Goal: Task Accomplishment & Management: Complete application form

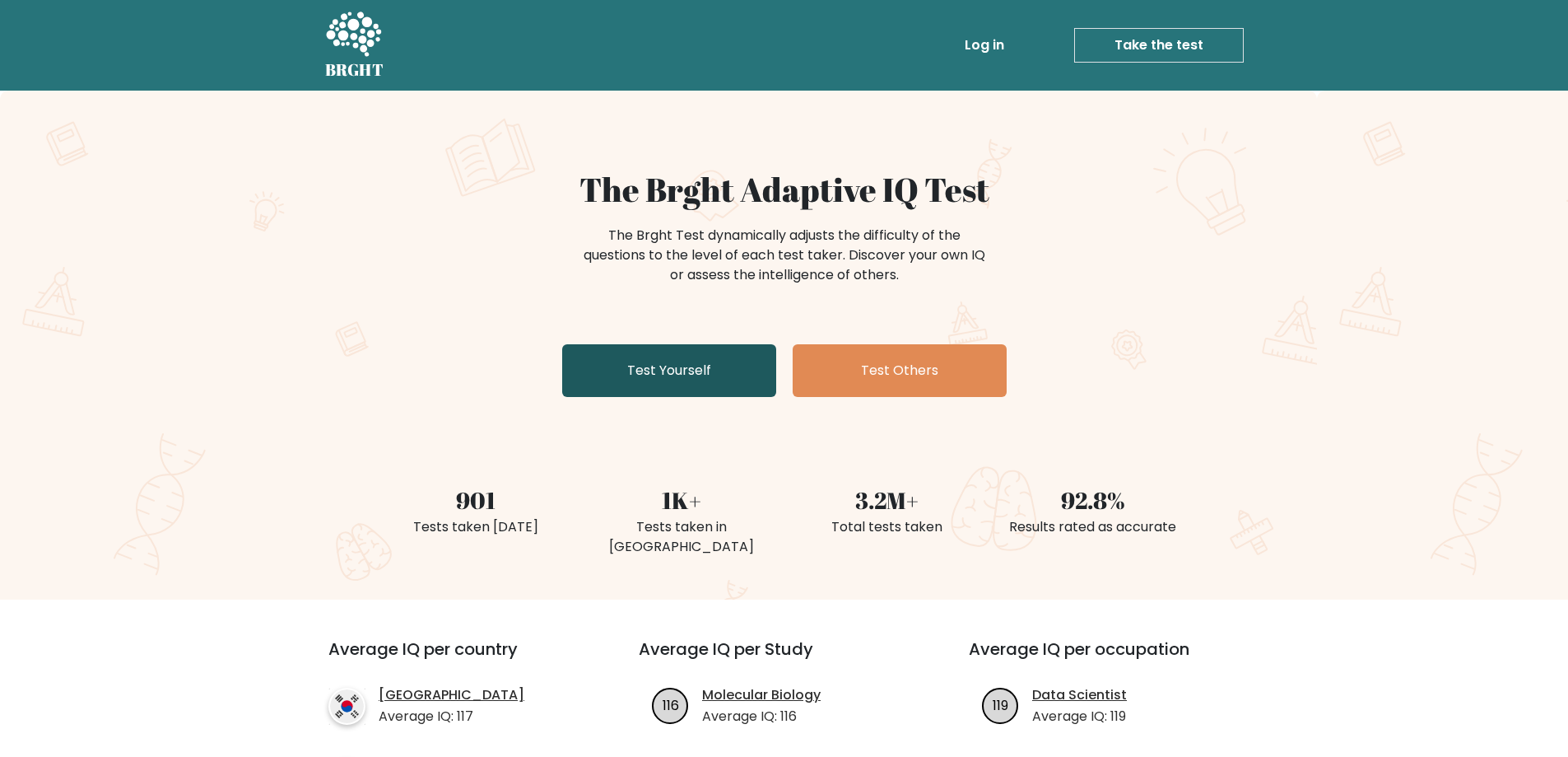
click at [709, 376] on link "Test Yourself" at bounding box center [669, 370] width 214 height 53
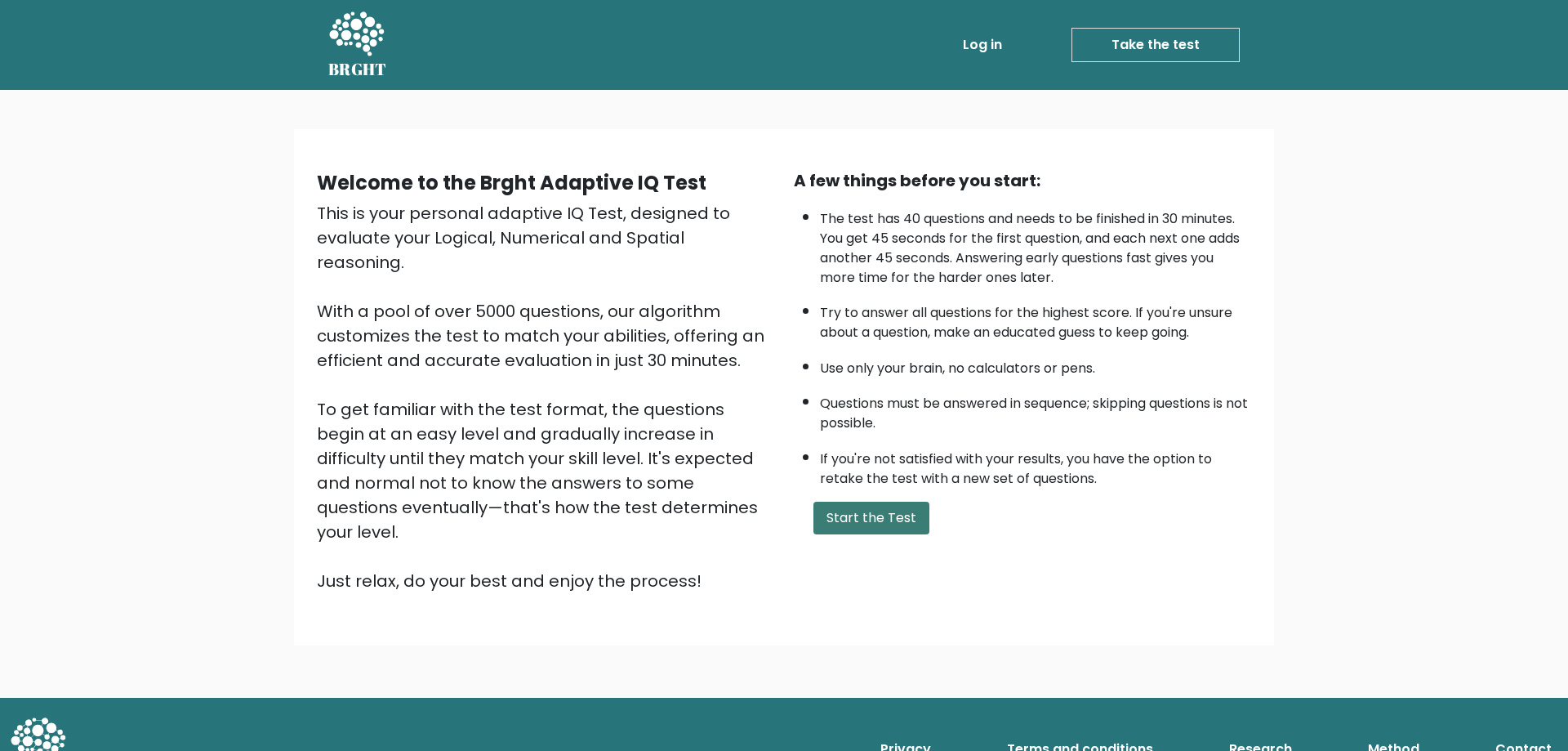
click at [872, 515] on button "Start the Test" at bounding box center [871, 517] width 116 height 32
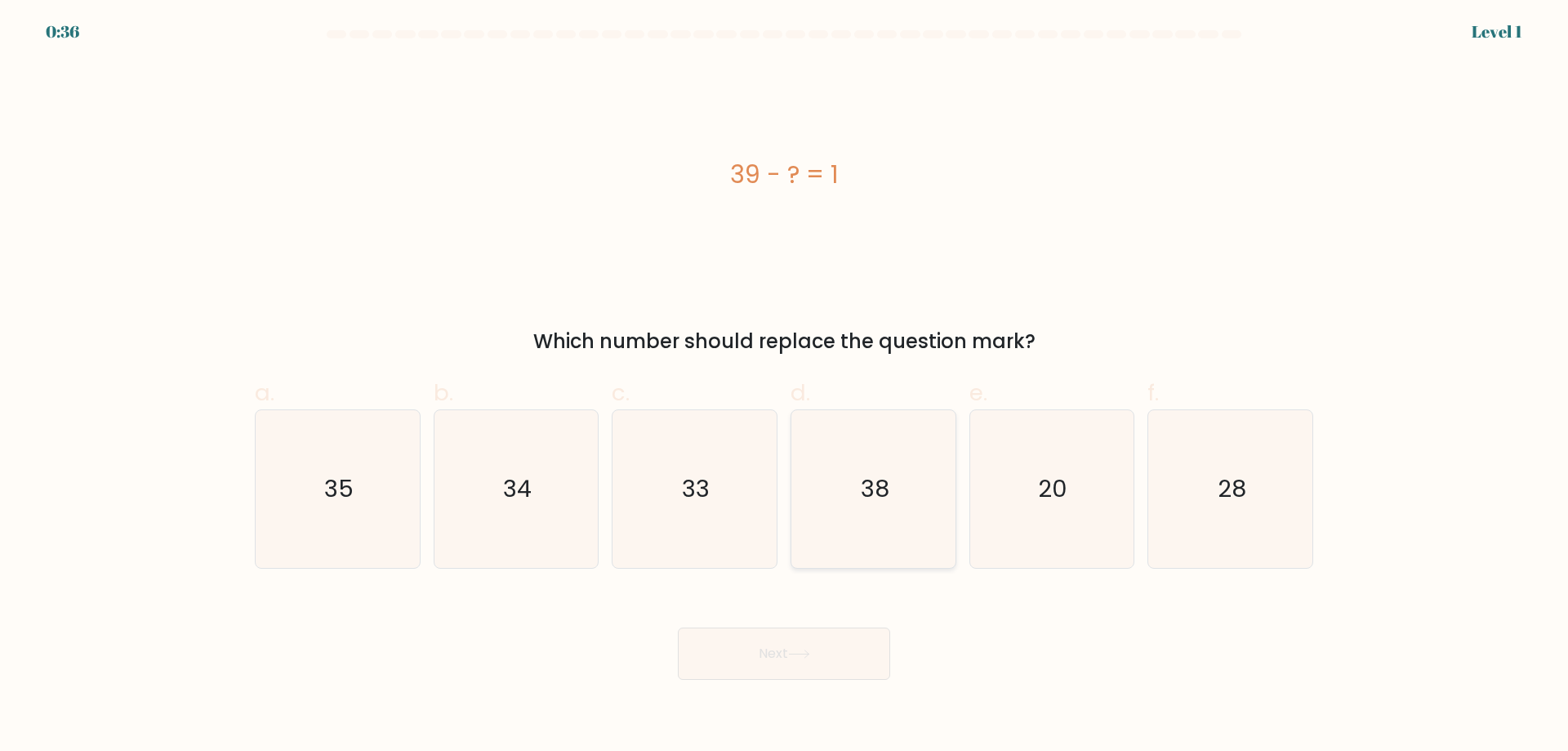
click at [887, 517] on icon "38" at bounding box center [873, 488] width 157 height 157
click at [785, 386] on input "d. 38" at bounding box center [784, 381] width 1 height 11
radio input "true"
click at [788, 651] on button "Next" at bounding box center [784, 653] width 212 height 52
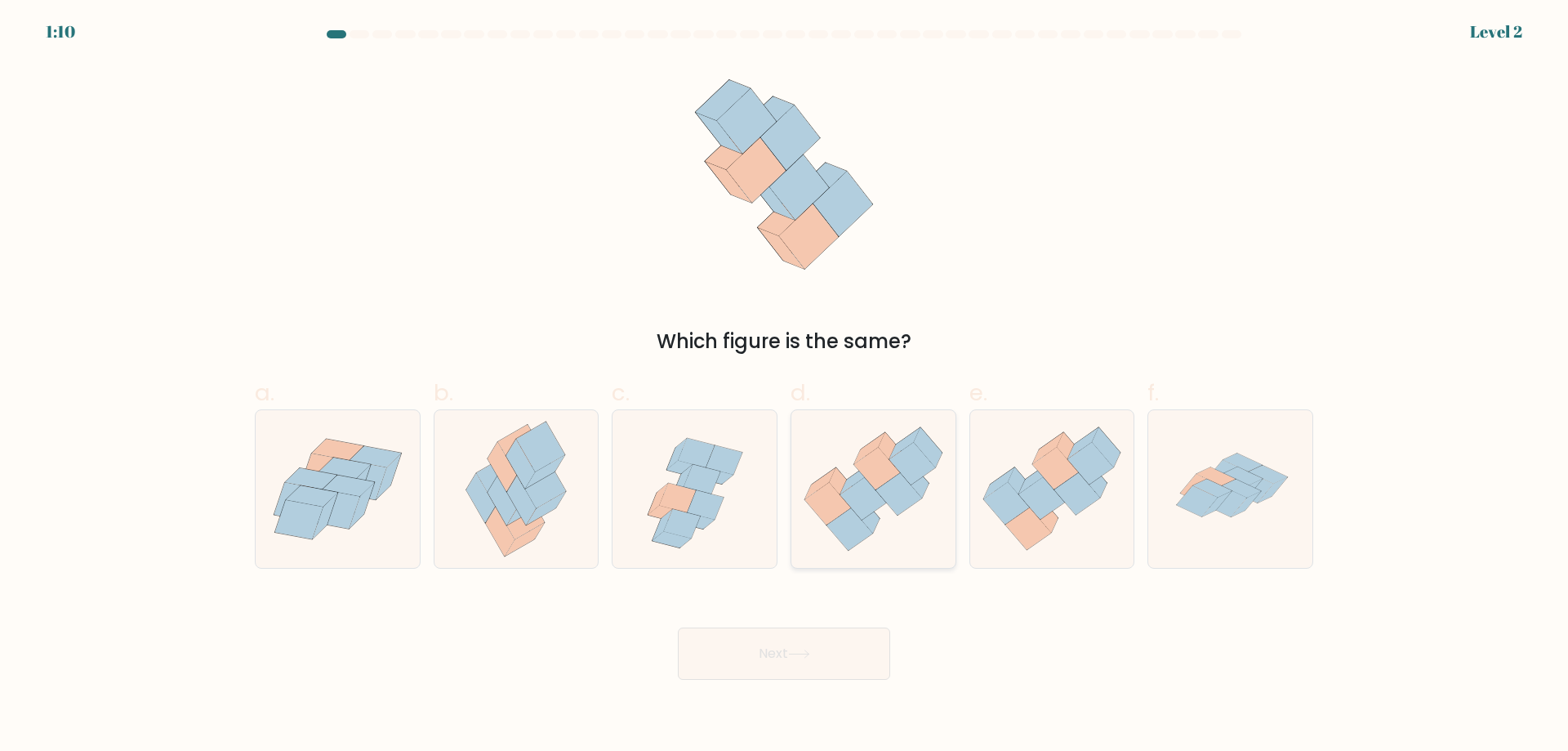
click at [850, 508] on icon at bounding box center [849, 529] width 46 height 42
click at [785, 386] on input "d." at bounding box center [784, 381] width 1 height 11
radio input "true"
click at [774, 644] on button "Next" at bounding box center [784, 653] width 212 height 52
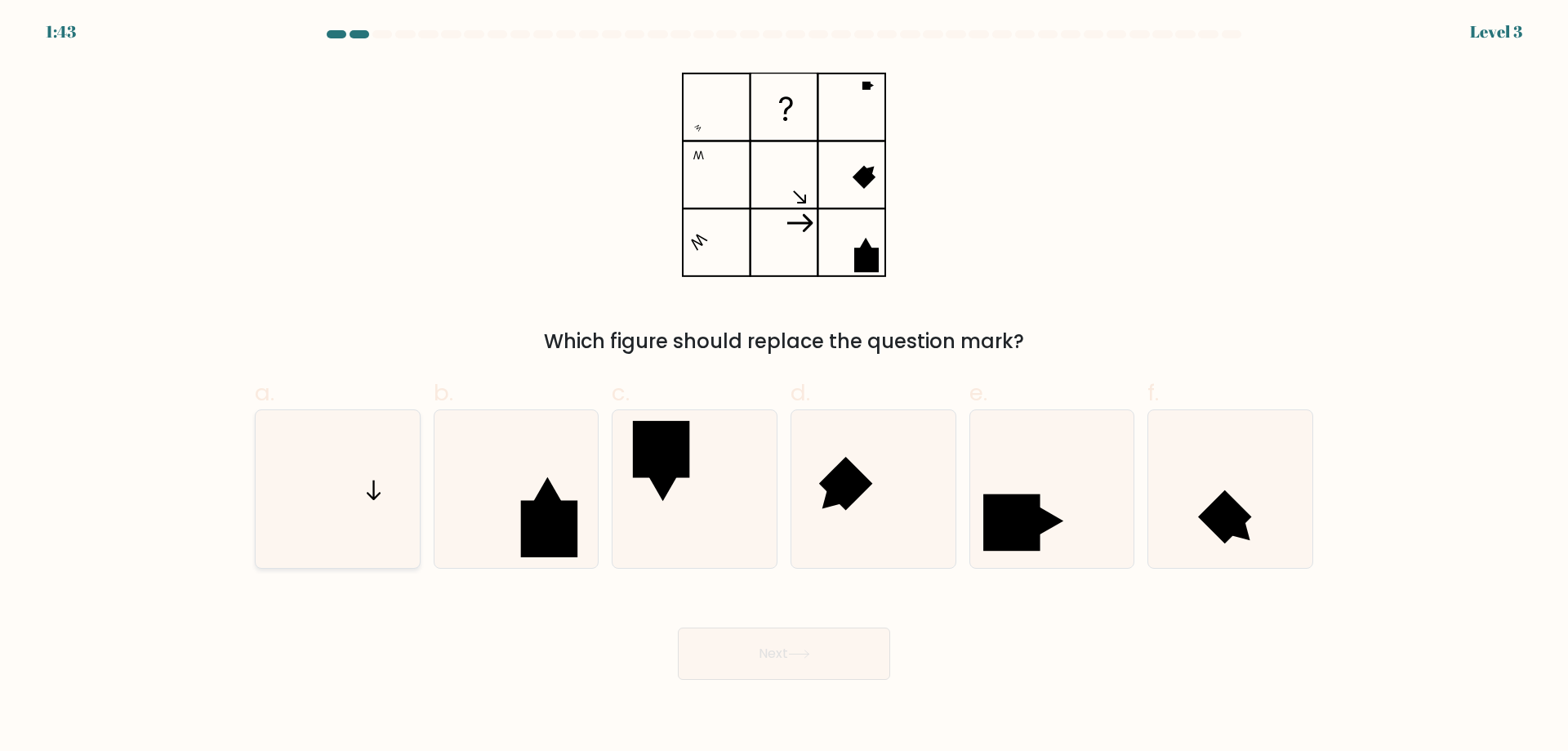
click at [364, 511] on icon at bounding box center [337, 488] width 157 height 157
click at [784, 386] on input "a." at bounding box center [784, 381] width 1 height 11
radio input "true"
click at [753, 661] on button "Next" at bounding box center [784, 653] width 212 height 52
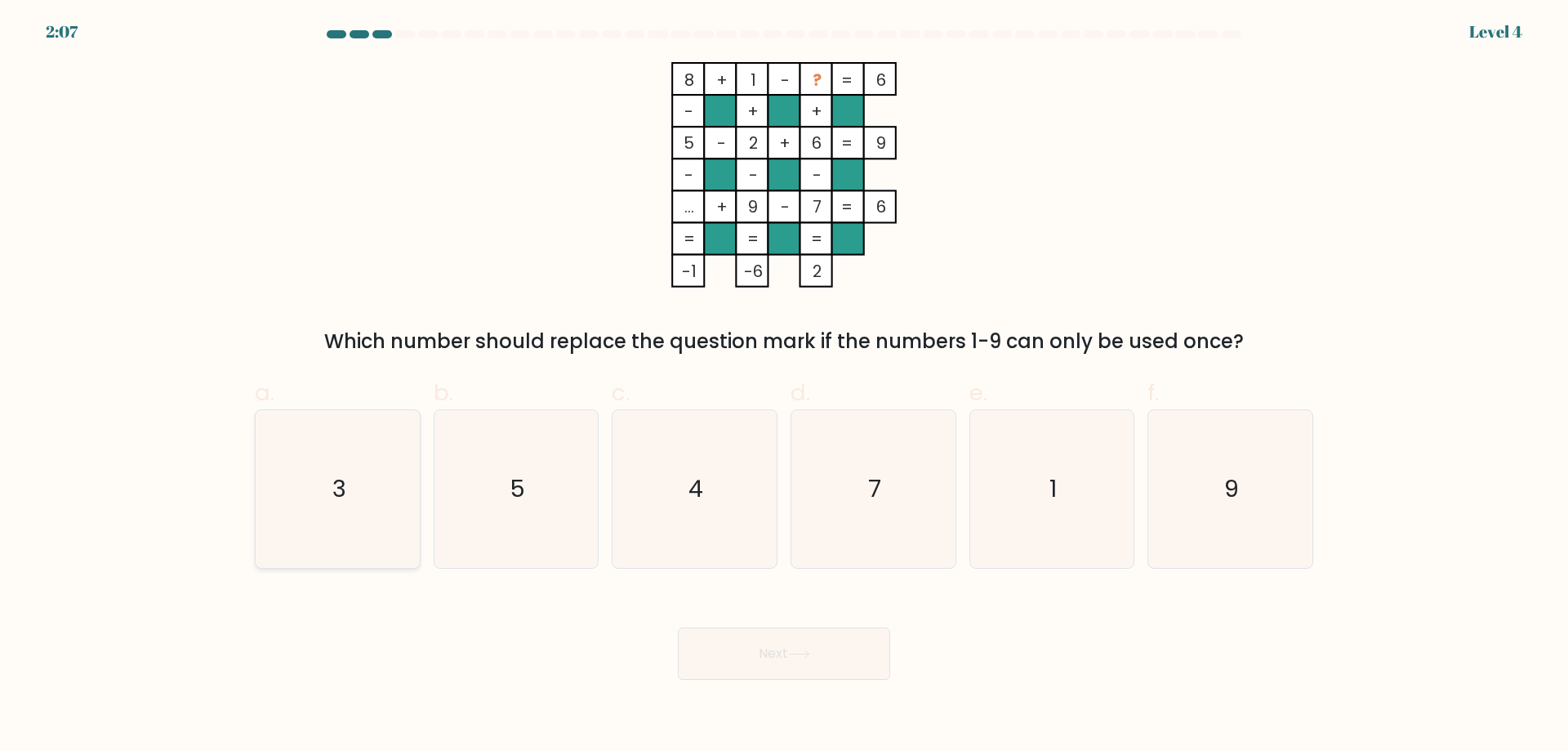
click at [376, 482] on icon "3" at bounding box center [337, 488] width 157 height 157
click at [784, 386] on input "a. 3" at bounding box center [784, 381] width 1 height 11
radio input "true"
click at [778, 645] on button "Next" at bounding box center [784, 653] width 212 height 52
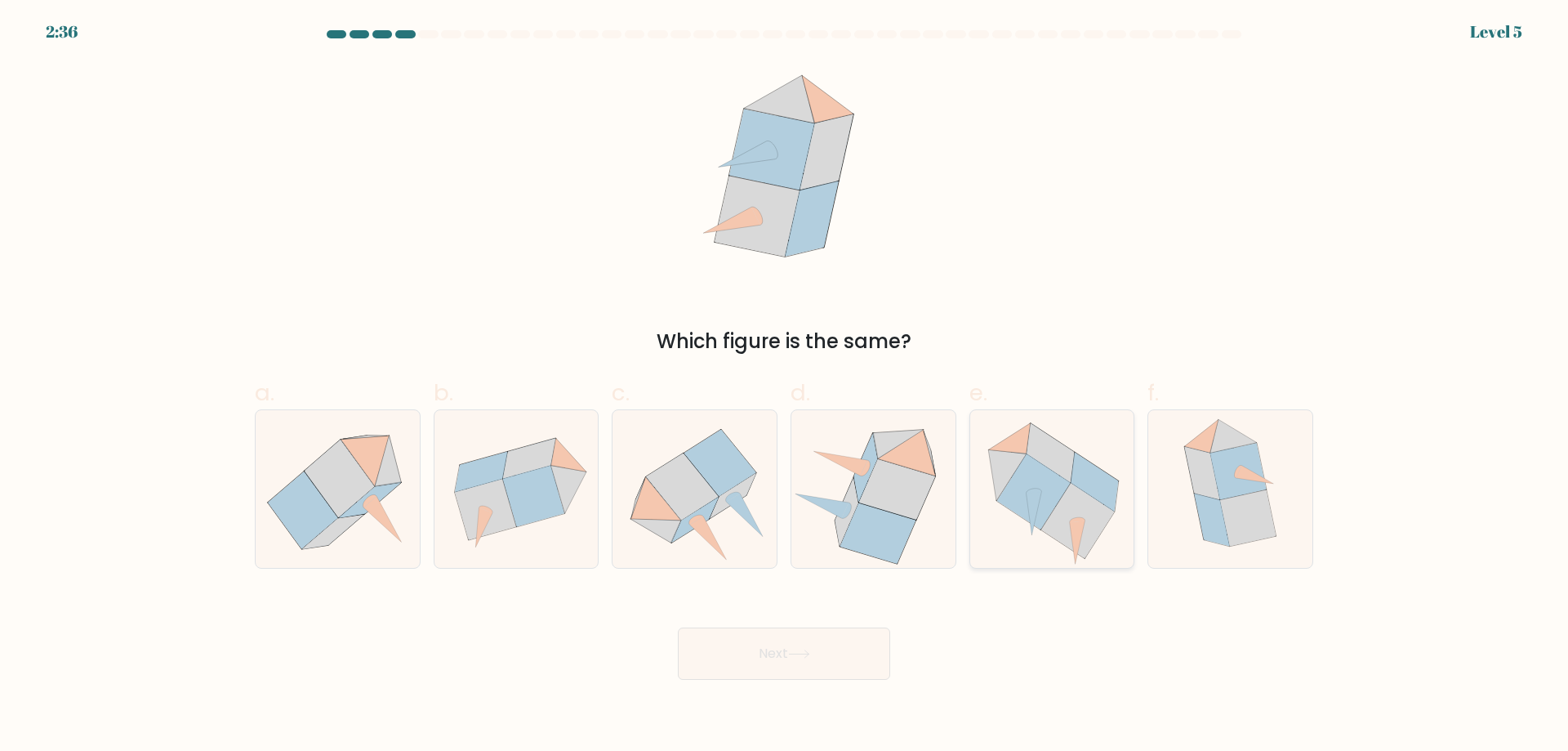
click at [1058, 508] on icon at bounding box center [1078, 520] width 74 height 75
click at [785, 386] on input "e." at bounding box center [784, 381] width 1 height 11
radio input "true"
click at [778, 643] on button "Next" at bounding box center [784, 653] width 212 height 52
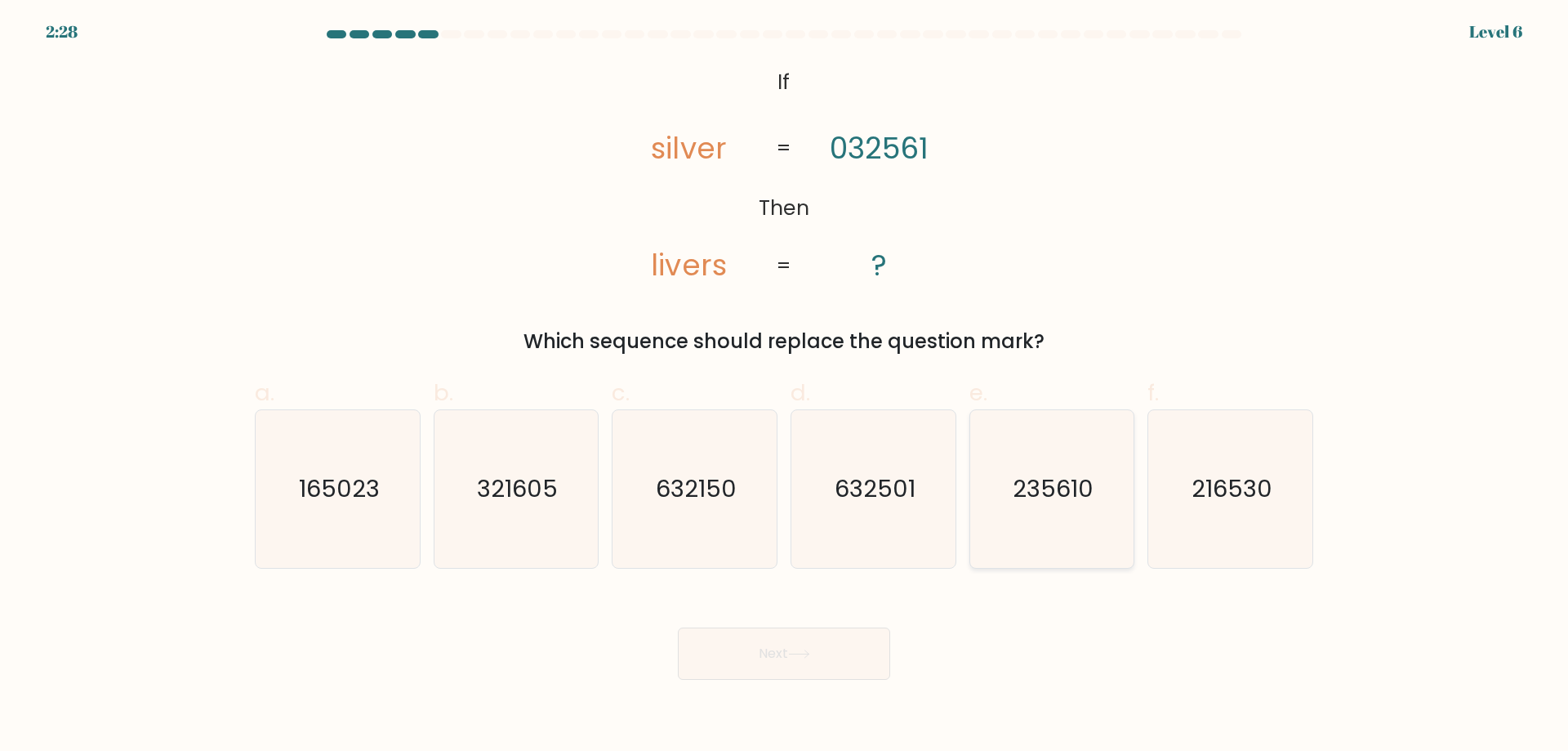
click at [1078, 524] on icon "235610" at bounding box center [1051, 488] width 157 height 157
click at [785, 386] on input "e. 235610" at bounding box center [784, 381] width 1 height 11
radio input "true"
click at [699, 676] on button "Next" at bounding box center [784, 653] width 212 height 52
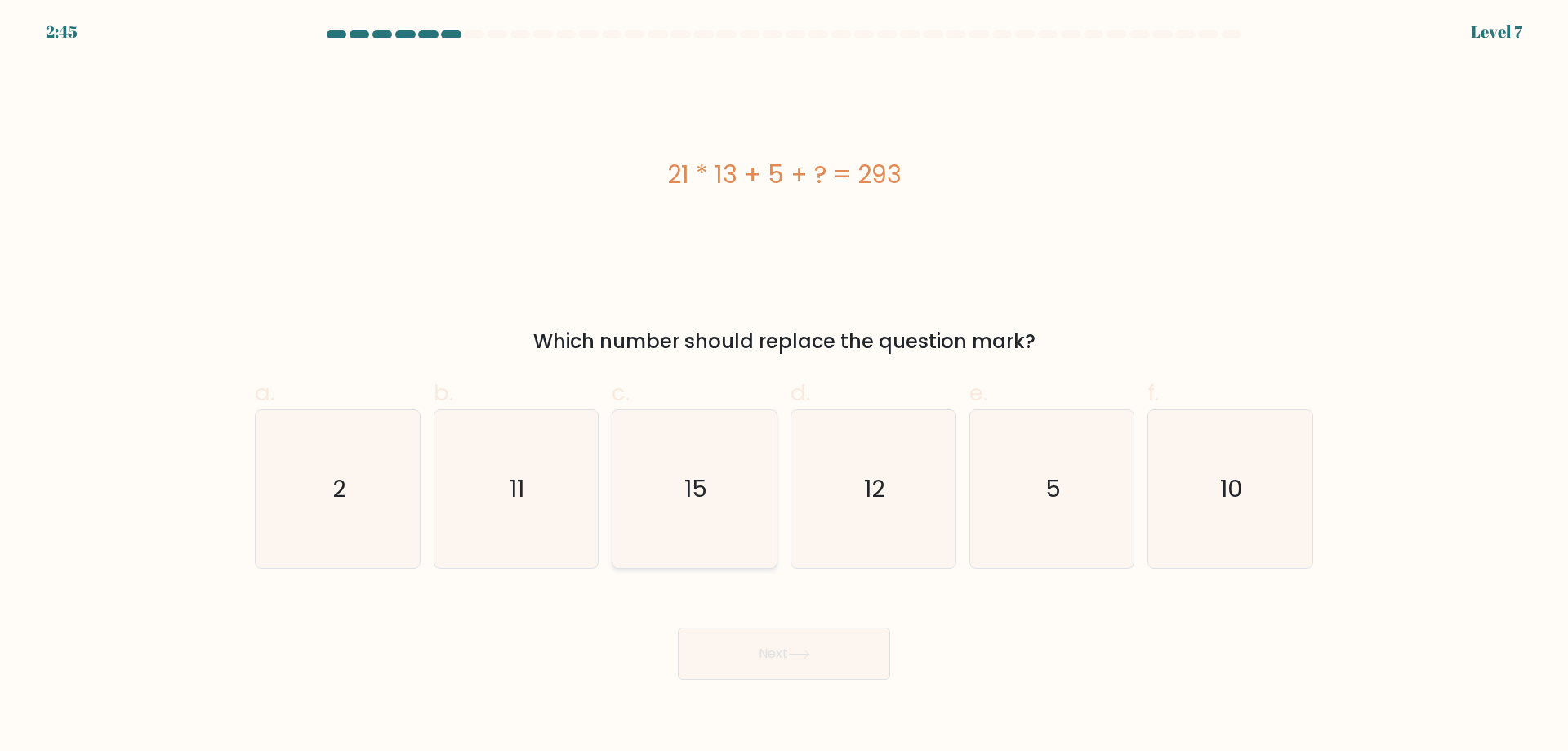
click at [670, 479] on icon "15" at bounding box center [694, 488] width 157 height 157
click at [784, 386] on input "c. 15" at bounding box center [784, 381] width 1 height 11
radio input "true"
click at [770, 667] on button "Next" at bounding box center [784, 653] width 212 height 52
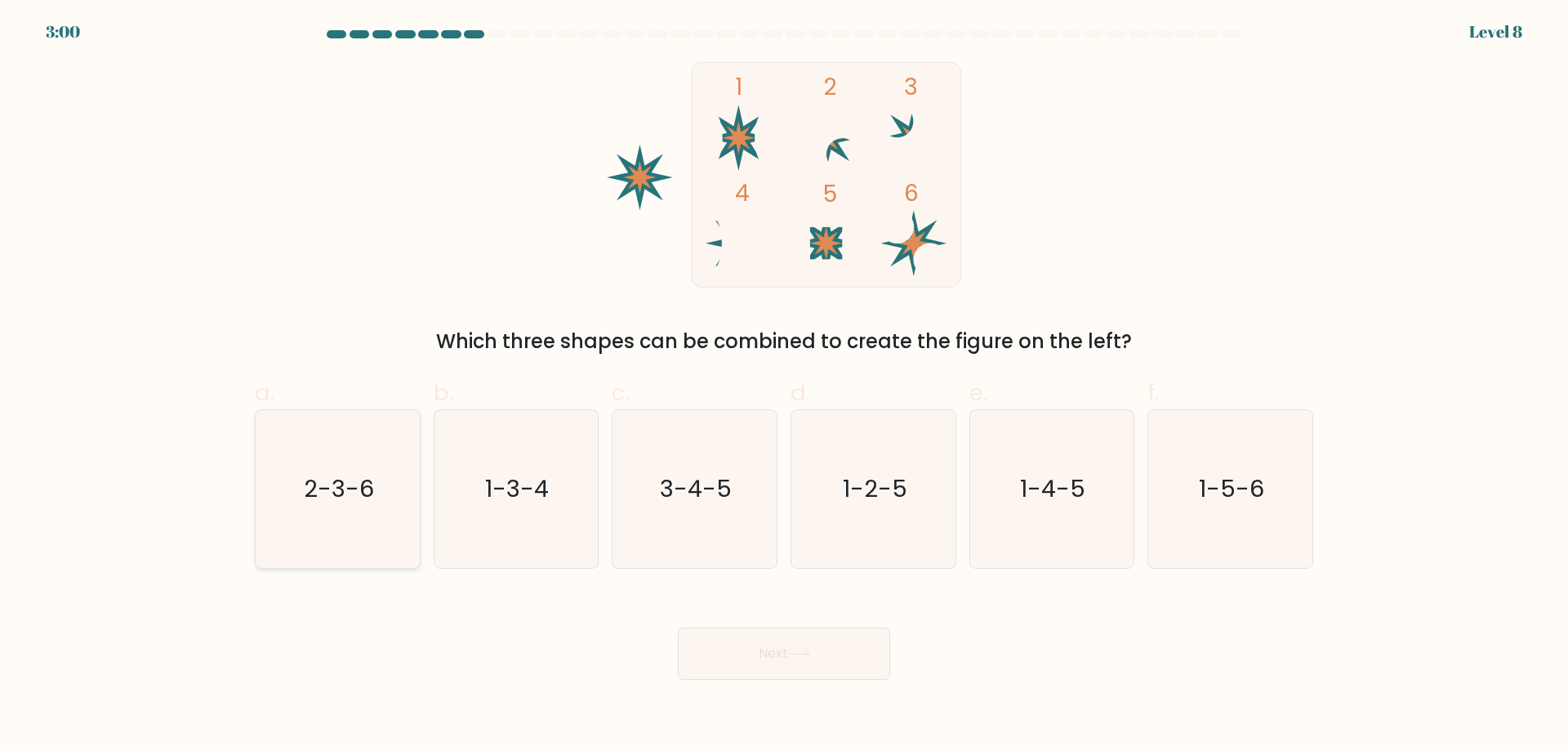
click at [330, 498] on text "2-3-6" at bounding box center [339, 488] width 70 height 32
click at [784, 386] on input "a. 2-3-6" at bounding box center [784, 381] width 1 height 11
radio input "true"
click at [844, 661] on button "Next" at bounding box center [784, 653] width 212 height 52
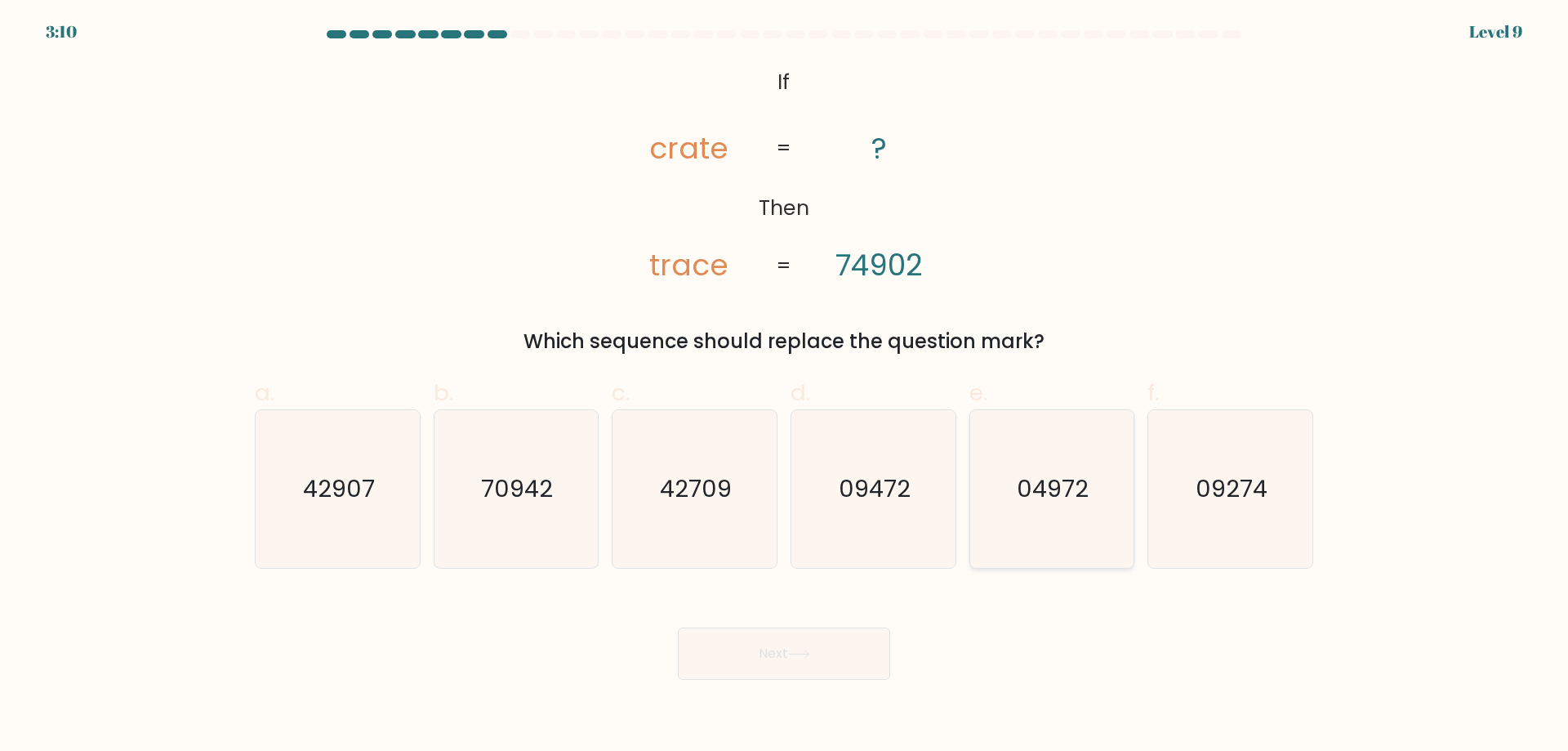
click at [1064, 535] on icon "04972" at bounding box center [1051, 488] width 157 height 157
click at [785, 386] on input "e. 04972" at bounding box center [784, 381] width 1 height 11
radio input "true"
click at [781, 625] on div "Next" at bounding box center [784, 634] width 1078 height 92
click at [782, 660] on button "Next" at bounding box center [784, 653] width 212 height 52
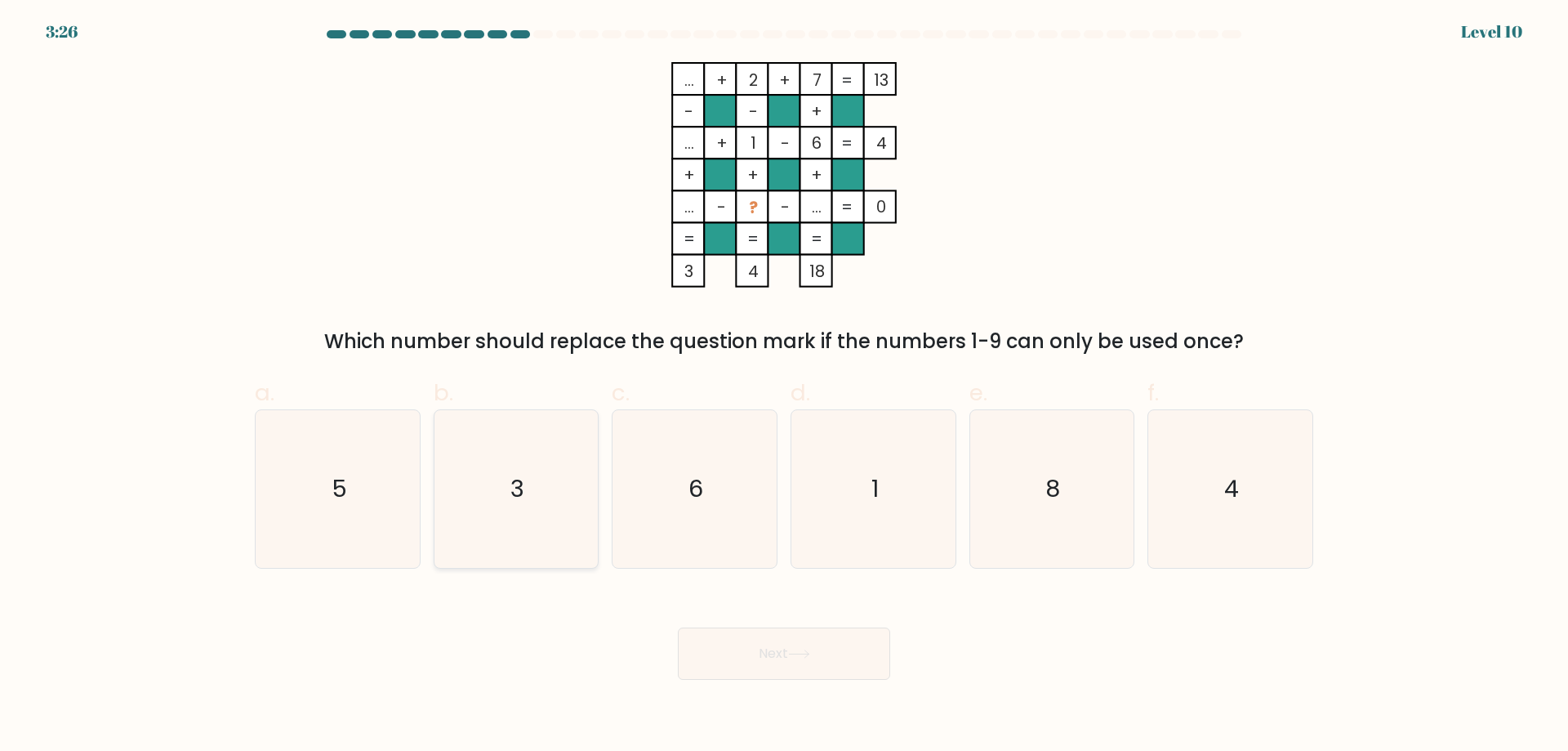
click at [522, 476] on text "3" at bounding box center [516, 488] width 13 height 32
click at [784, 386] on input "b. 3" at bounding box center [784, 381] width 1 height 11
radio input "true"
click at [833, 647] on button "Next" at bounding box center [784, 653] width 212 height 52
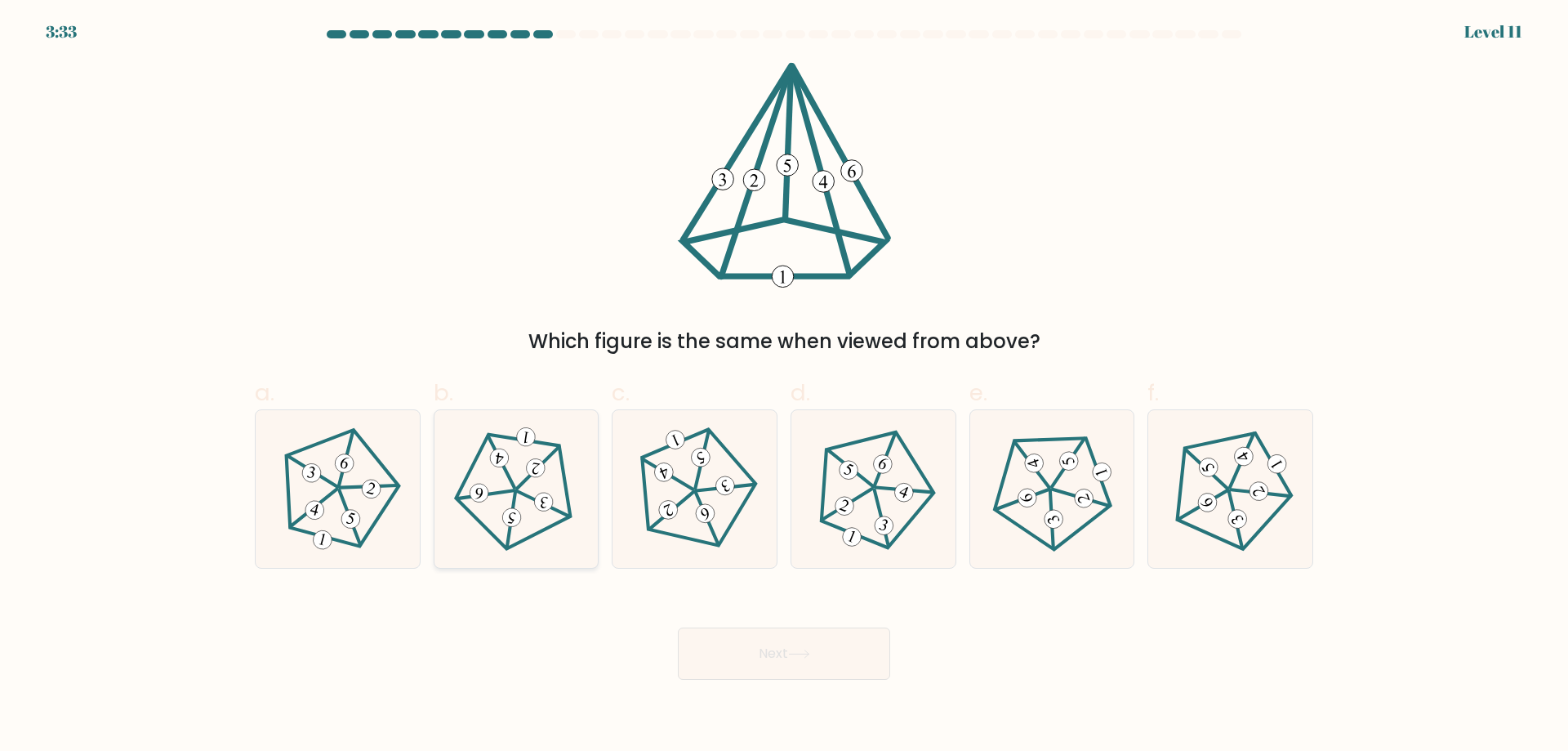
click at [512, 520] on icon at bounding box center [512, 518] width 8 height 13
click at [784, 386] on input "b." at bounding box center [784, 381] width 1 height 11
radio input "true"
click at [841, 685] on body "3:29 Level 11" at bounding box center [784, 376] width 1568 height 751
click at [837, 659] on button "Next" at bounding box center [784, 653] width 212 height 52
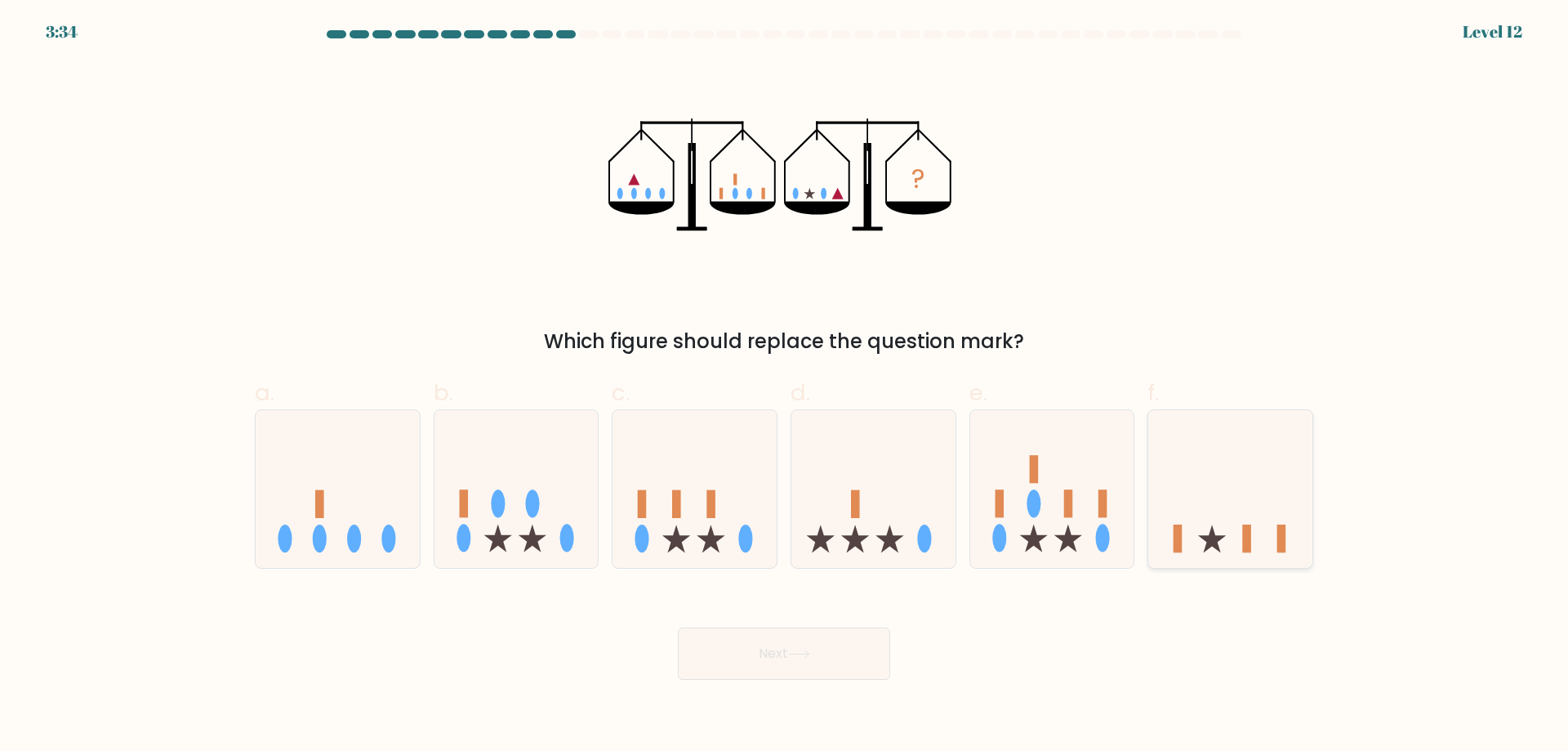
click at [1226, 515] on icon at bounding box center [1229, 488] width 164 height 136
click at [785, 386] on input "f." at bounding box center [784, 381] width 1 height 11
radio input "true"
click at [759, 676] on button "Next" at bounding box center [784, 653] width 212 height 52
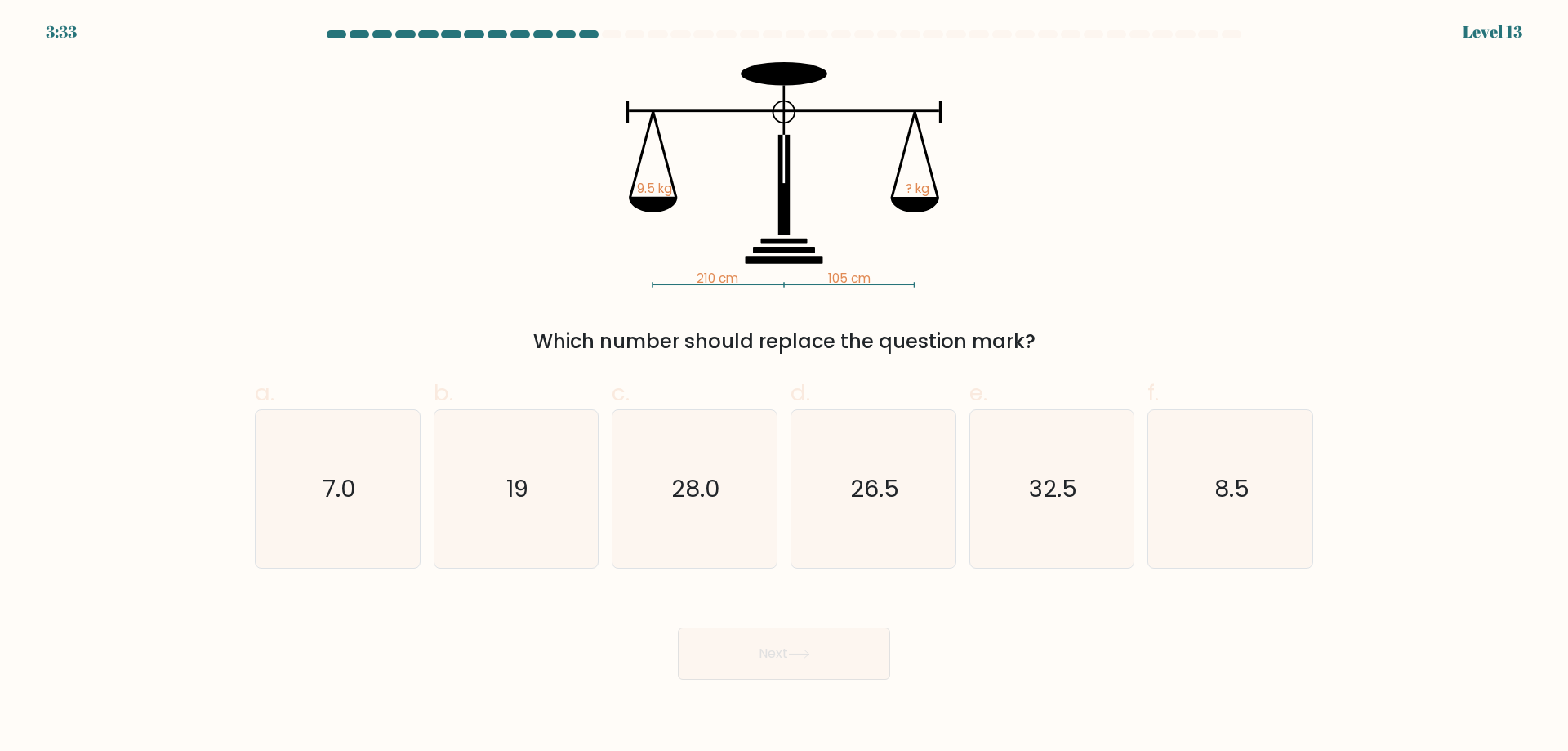
click at [762, 661] on button "Next" at bounding box center [784, 653] width 212 height 52
click at [495, 466] on icon "19" at bounding box center [515, 488] width 157 height 157
click at [784, 386] on input "b. 19" at bounding box center [784, 381] width 1 height 11
radio input "true"
click at [733, 616] on div "Next" at bounding box center [784, 634] width 1078 height 92
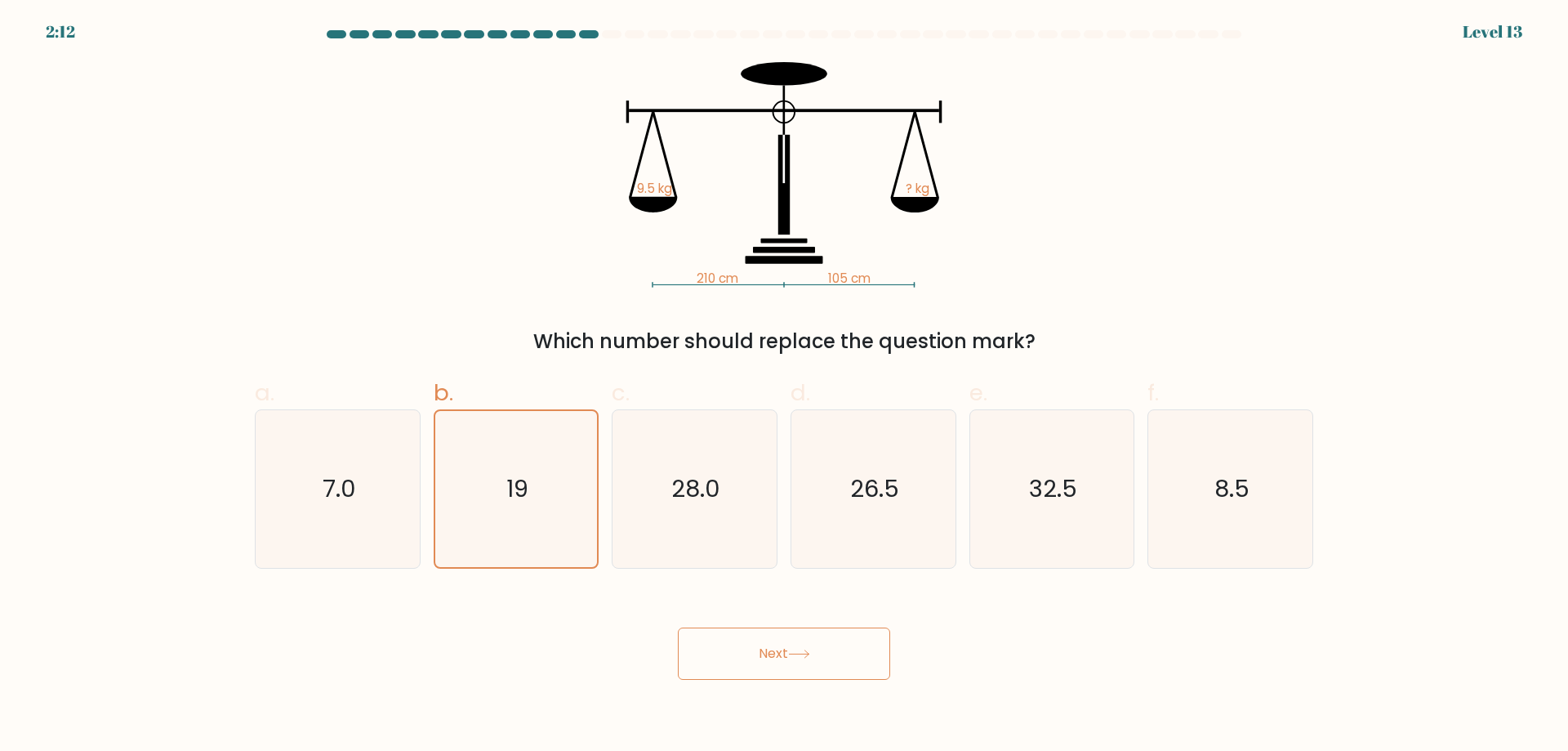
click at [744, 656] on button "Next" at bounding box center [784, 653] width 212 height 52
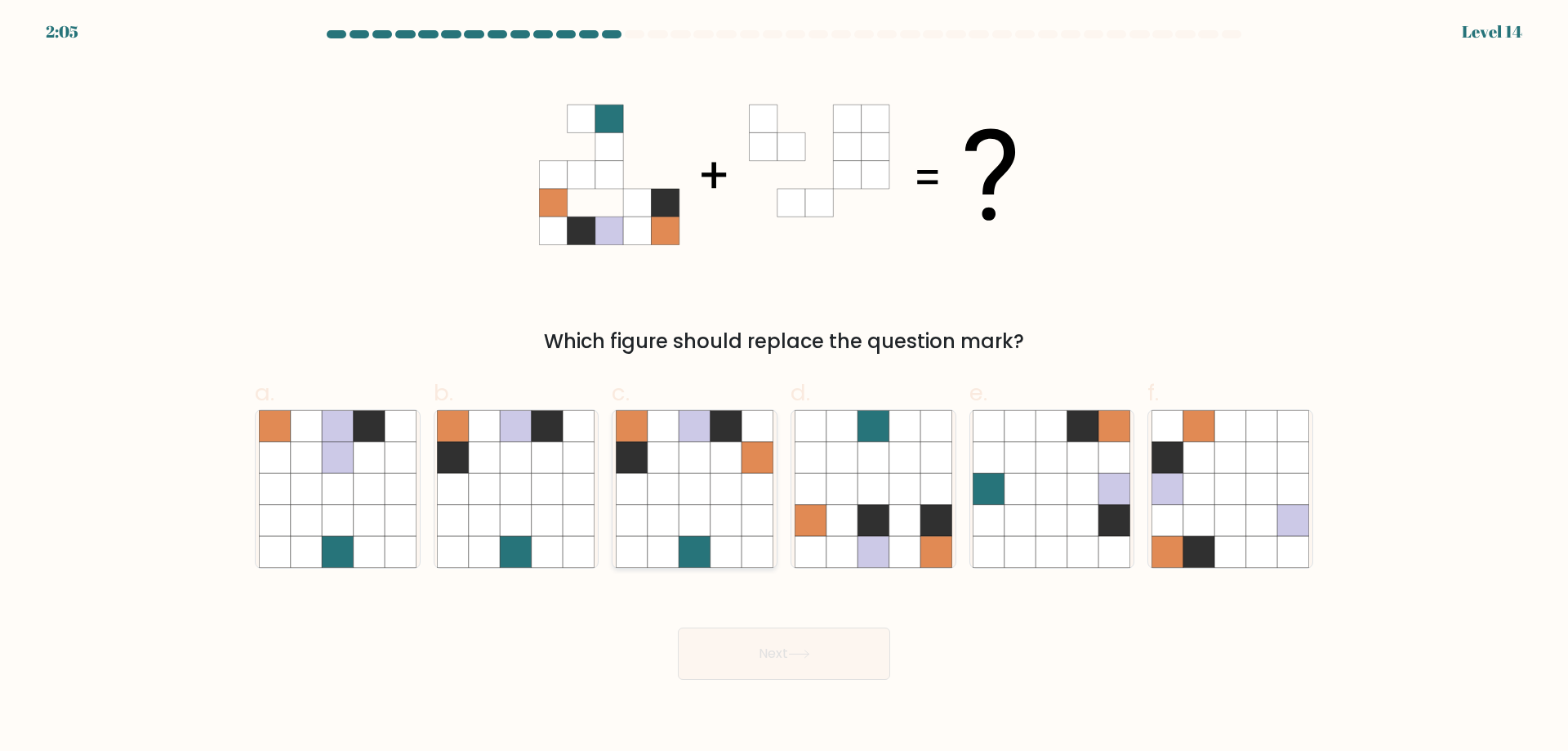
click at [664, 490] on icon at bounding box center [663, 488] width 31 height 31
click at [784, 386] on input "c." at bounding box center [784, 381] width 1 height 11
radio input "true"
click at [850, 632] on button "Next" at bounding box center [784, 653] width 212 height 52
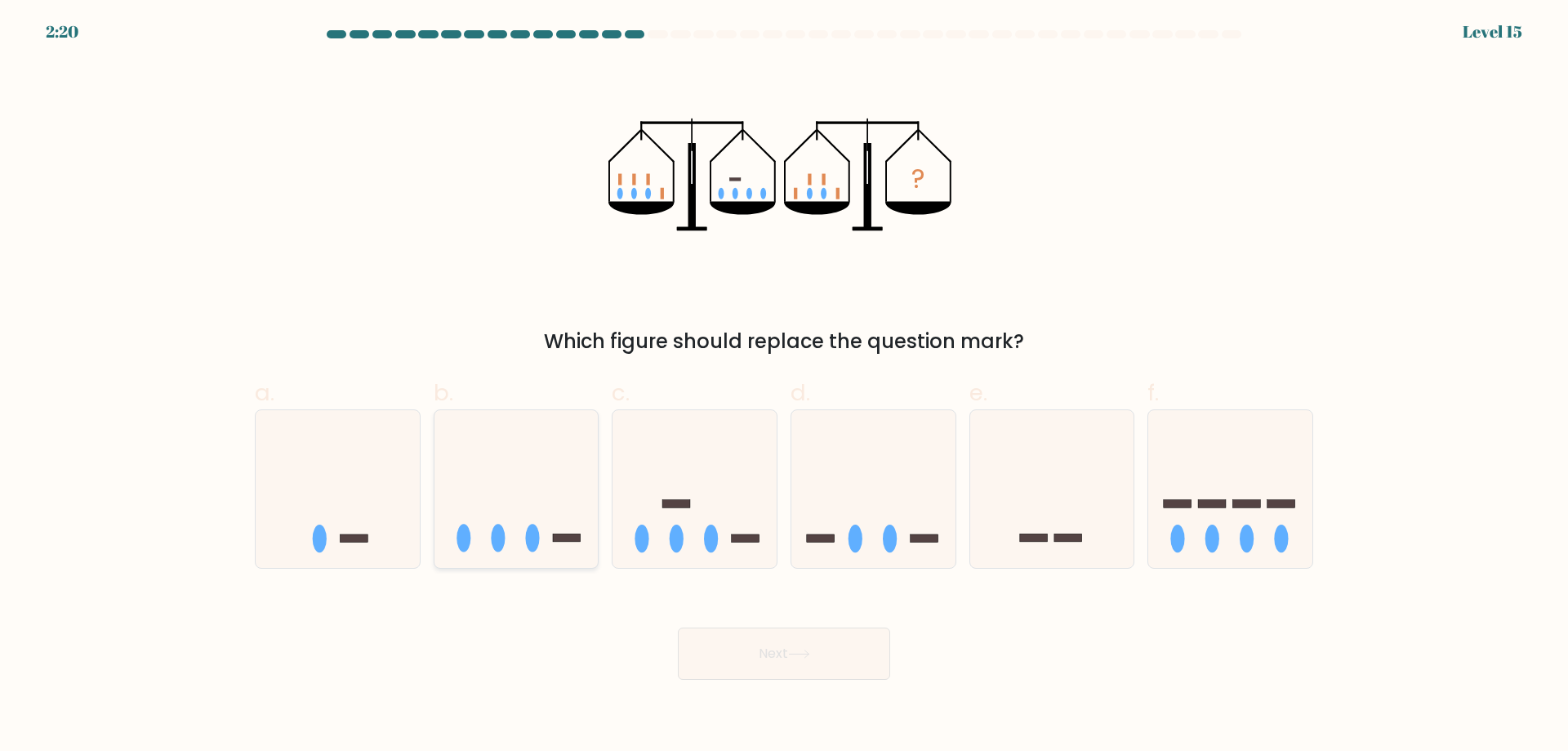
click at [518, 514] on icon at bounding box center [516, 488] width 164 height 136
click at [784, 386] on input "b." at bounding box center [784, 381] width 1 height 11
radio input "true"
click at [718, 656] on button "Next" at bounding box center [784, 653] width 212 height 52
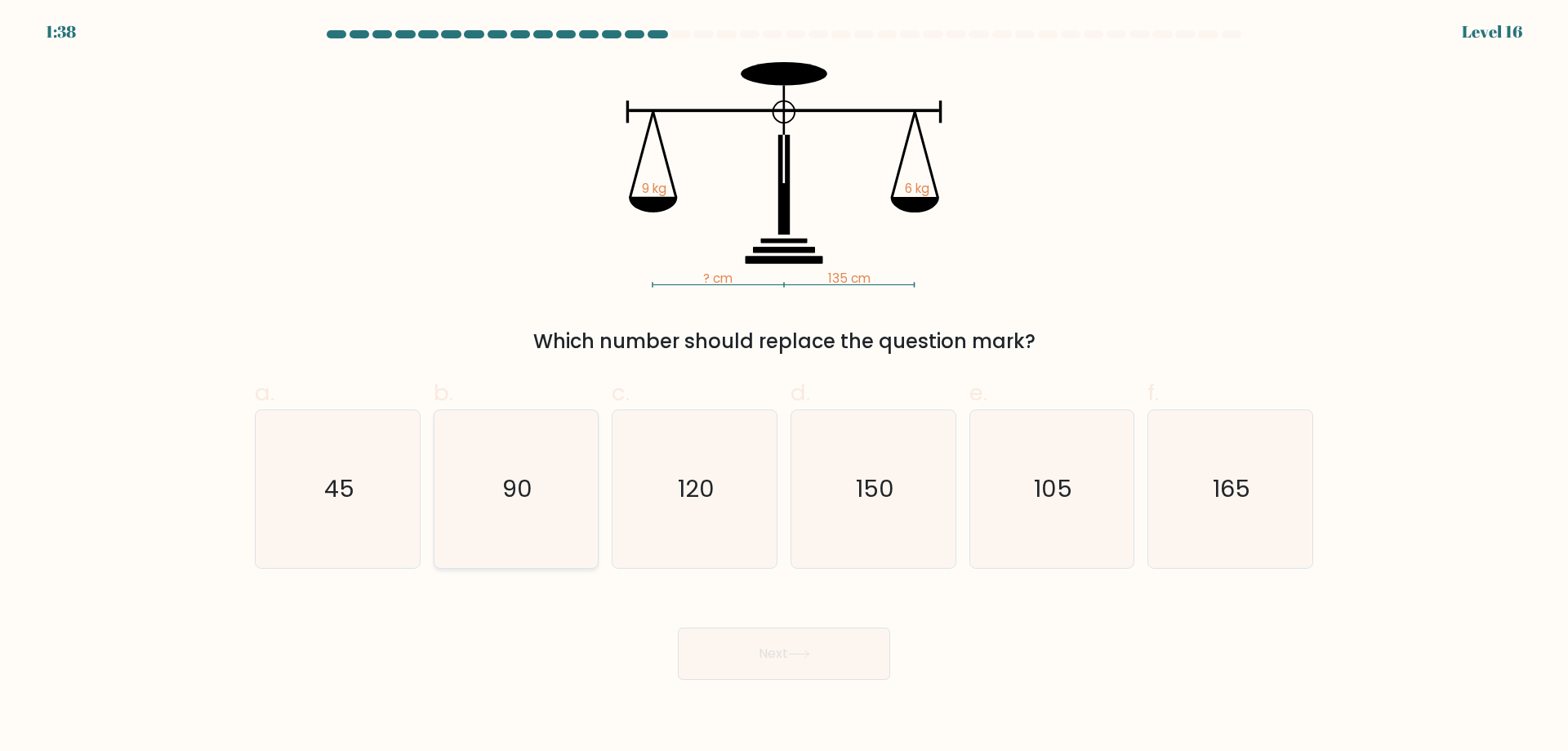
click at [547, 564] on icon "90" at bounding box center [515, 488] width 157 height 157
click at [784, 386] on input "b. 90" at bounding box center [784, 381] width 1 height 11
radio input "true"
click at [768, 641] on button "Next" at bounding box center [784, 653] width 212 height 52
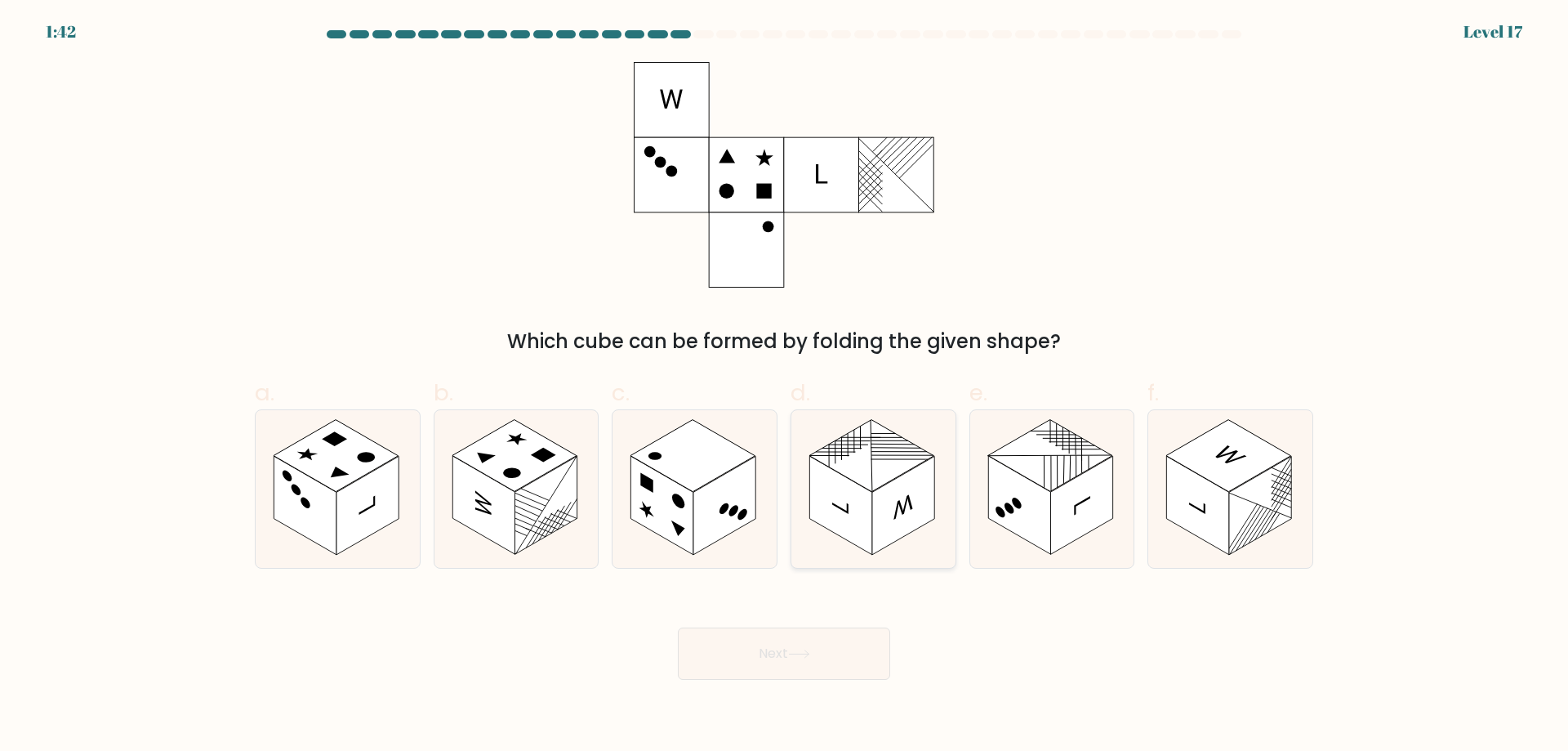
click at [861, 472] on rect at bounding box center [871, 455] width 125 height 72
click at [785, 386] on input "d." at bounding box center [784, 381] width 1 height 11
radio input "true"
click at [862, 662] on button "Next" at bounding box center [784, 653] width 212 height 52
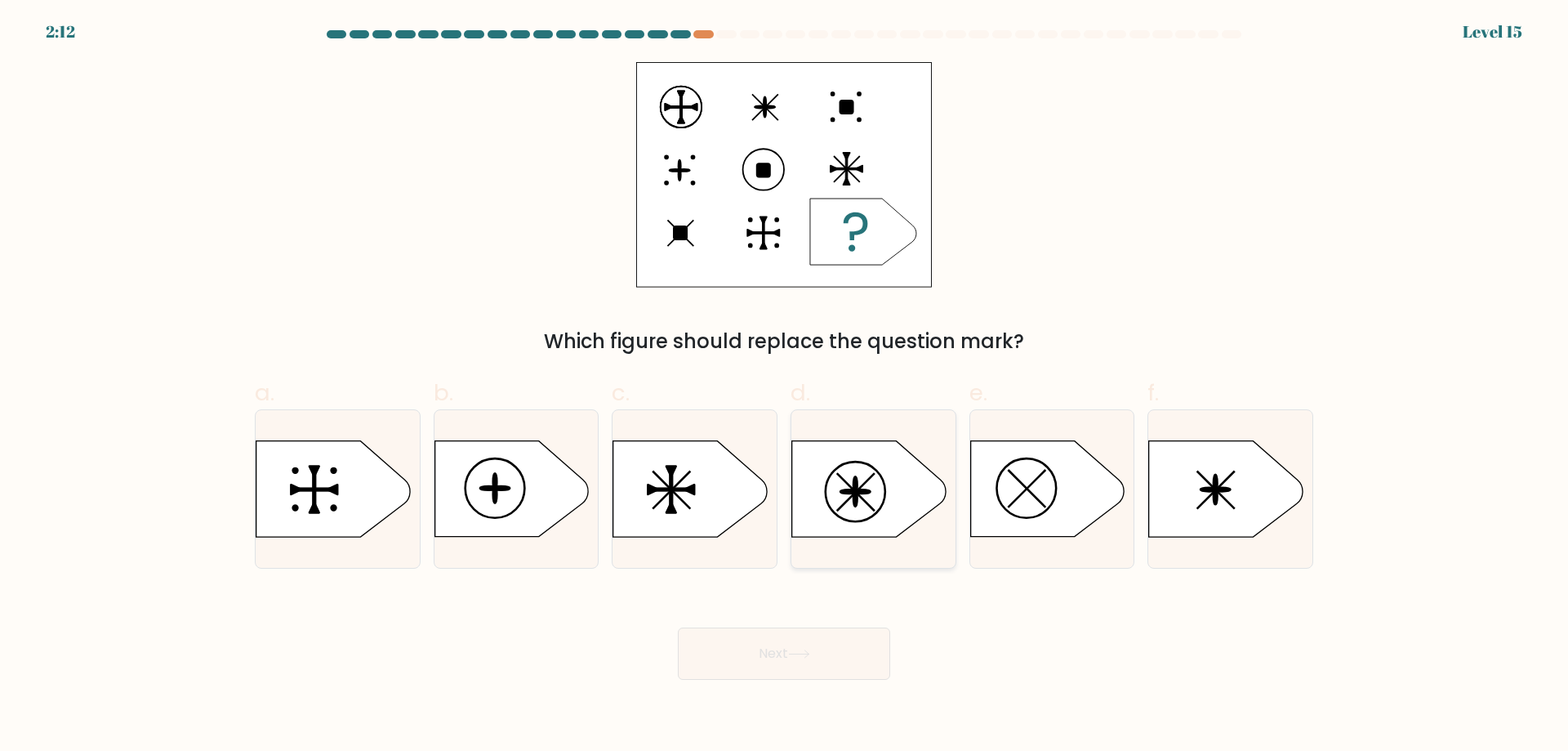
click at [868, 526] on icon at bounding box center [868, 489] width 154 height 95
click at [785, 386] on input "d." at bounding box center [784, 381] width 1 height 11
radio input "true"
click at [749, 646] on button "Next" at bounding box center [784, 653] width 212 height 52
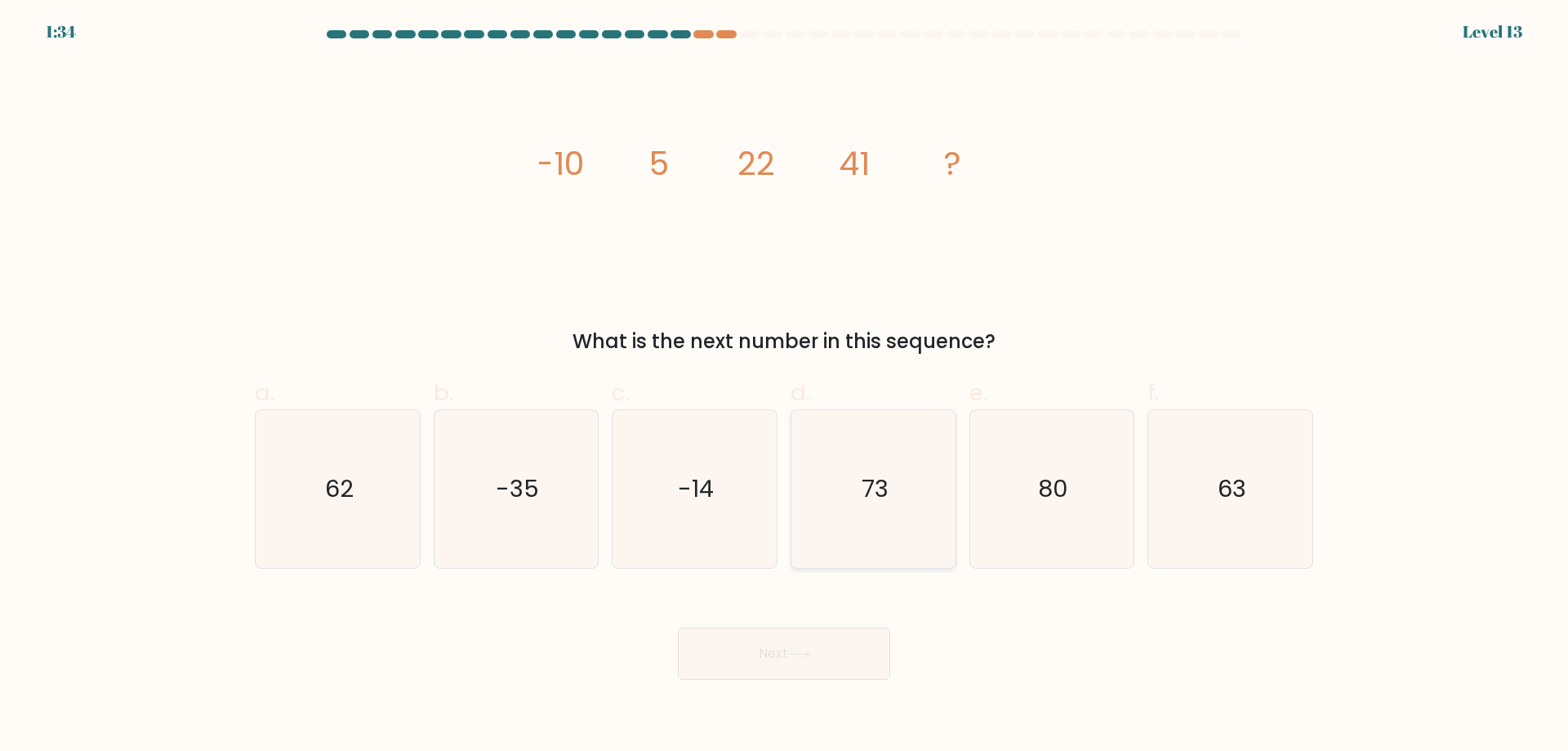
click at [925, 523] on icon "73" at bounding box center [873, 488] width 157 height 157
click at [785, 386] on input "d. 73" at bounding box center [784, 381] width 1 height 11
radio input "true"
click at [1260, 504] on icon "63" at bounding box center [1229, 488] width 157 height 157
click at [785, 386] on input "f. 63" at bounding box center [784, 381] width 1 height 11
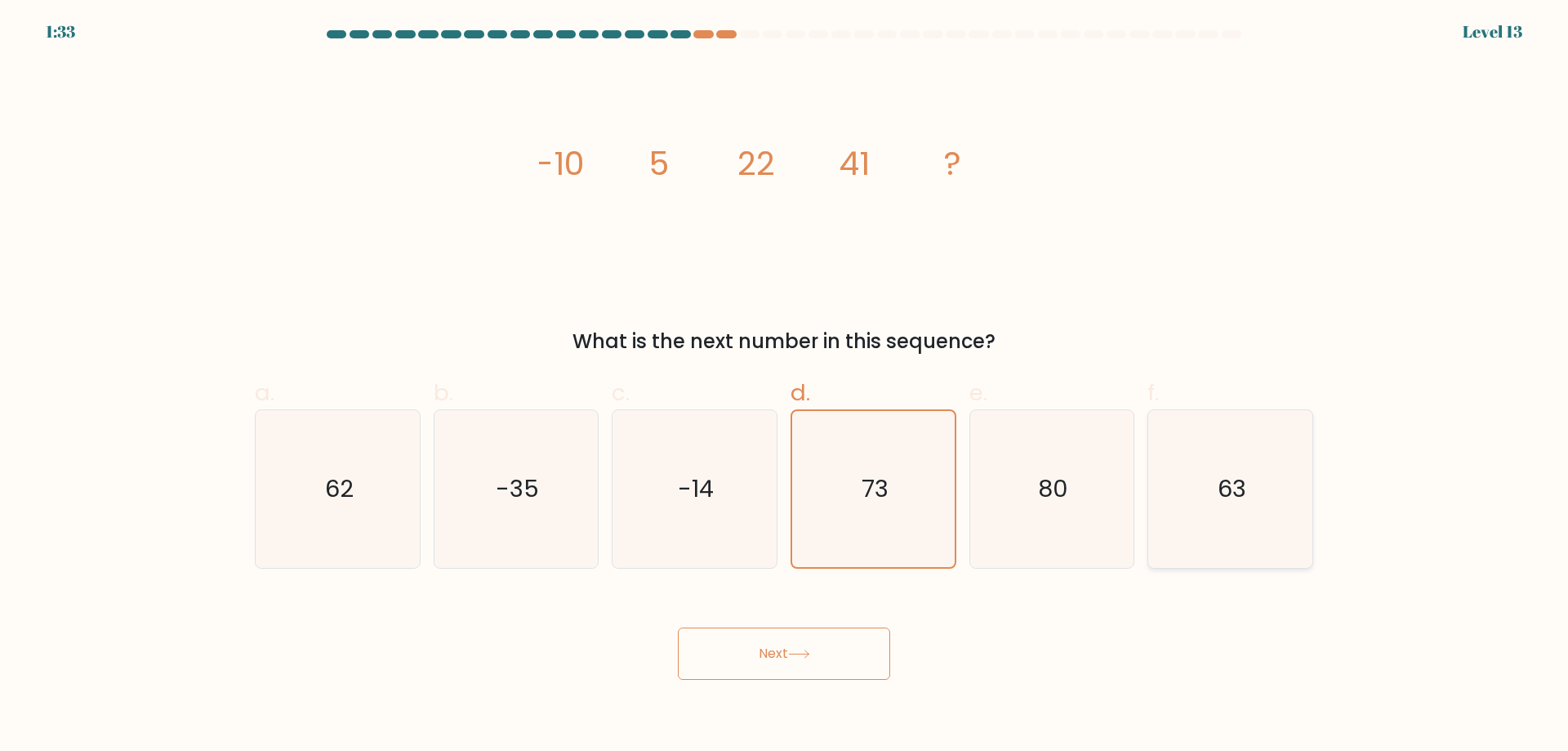
radio input "true"
click at [333, 505] on text "62" at bounding box center [339, 488] width 29 height 32
click at [784, 386] on input "a. 62" at bounding box center [784, 381] width 1 height 11
radio input "true"
click at [814, 671] on button "Next" at bounding box center [784, 653] width 212 height 52
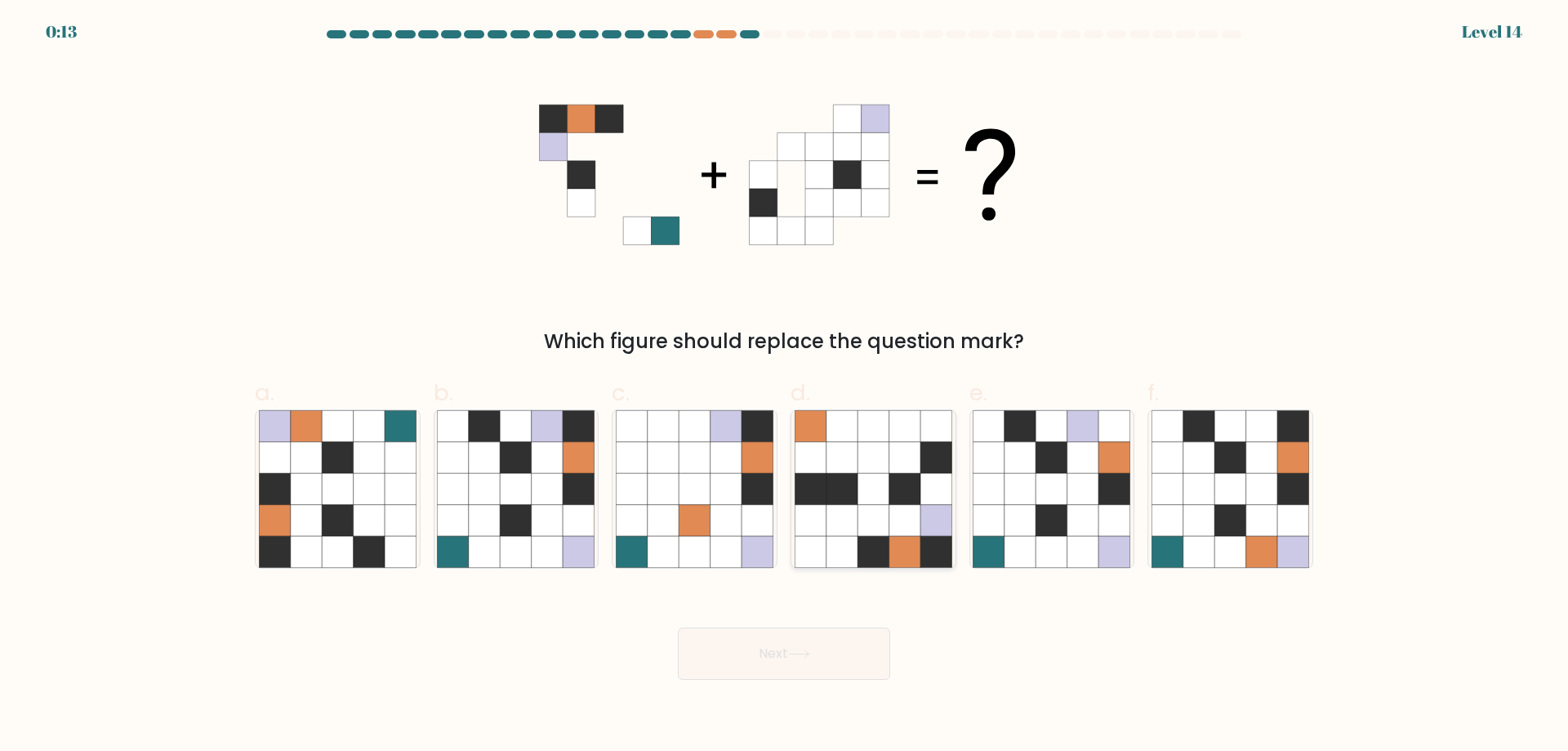
click at [887, 553] on icon at bounding box center [873, 551] width 31 height 31
click at [785, 386] on input "d." at bounding box center [784, 381] width 1 height 11
radio input "true"
click at [790, 651] on button "Next" at bounding box center [784, 653] width 212 height 52
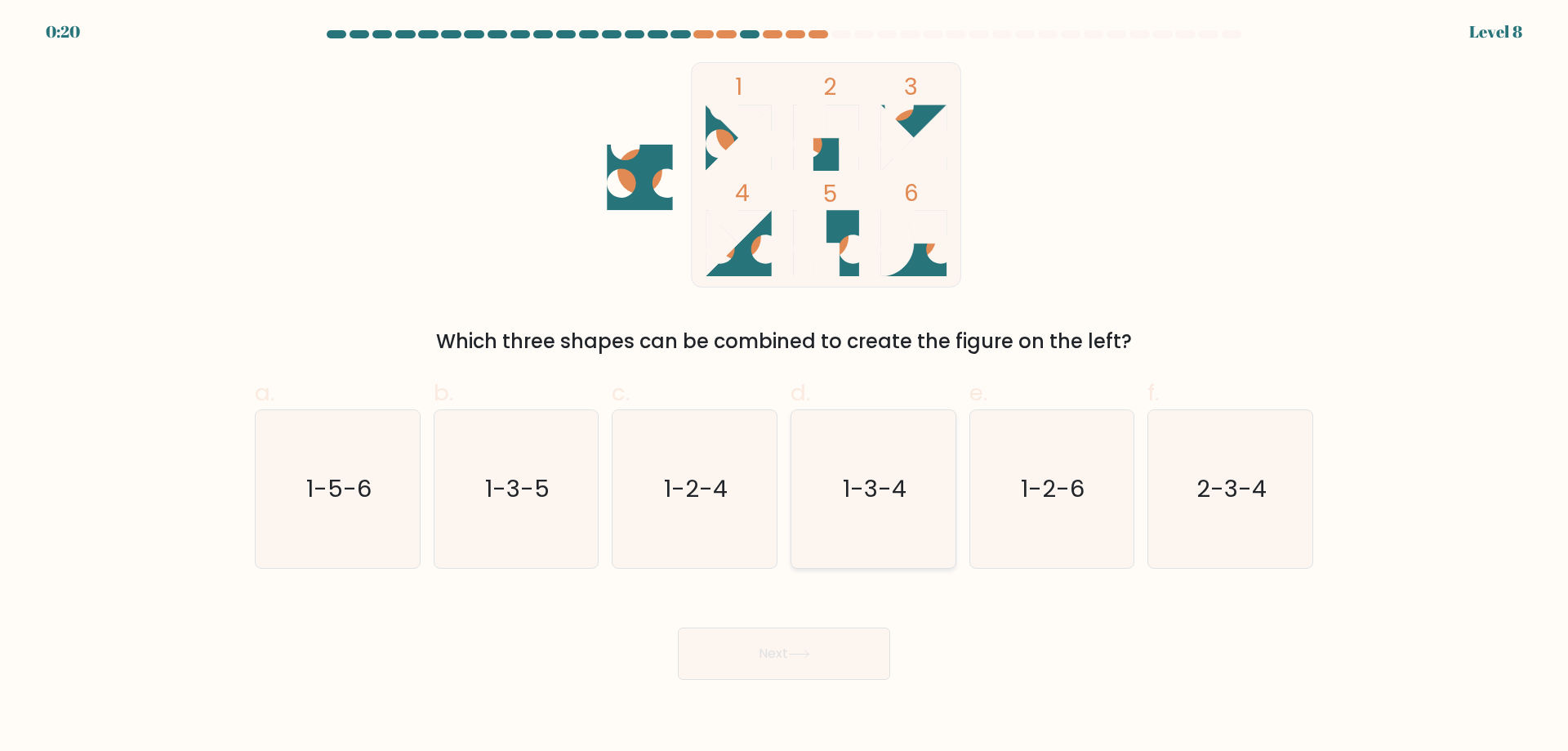
click at [870, 508] on icon "1-3-4" at bounding box center [873, 488] width 157 height 157
click at [785, 386] on input "d. 1-3-4" at bounding box center [784, 381] width 1 height 11
radio input "true"
click at [834, 658] on button "Next" at bounding box center [784, 653] width 212 height 52
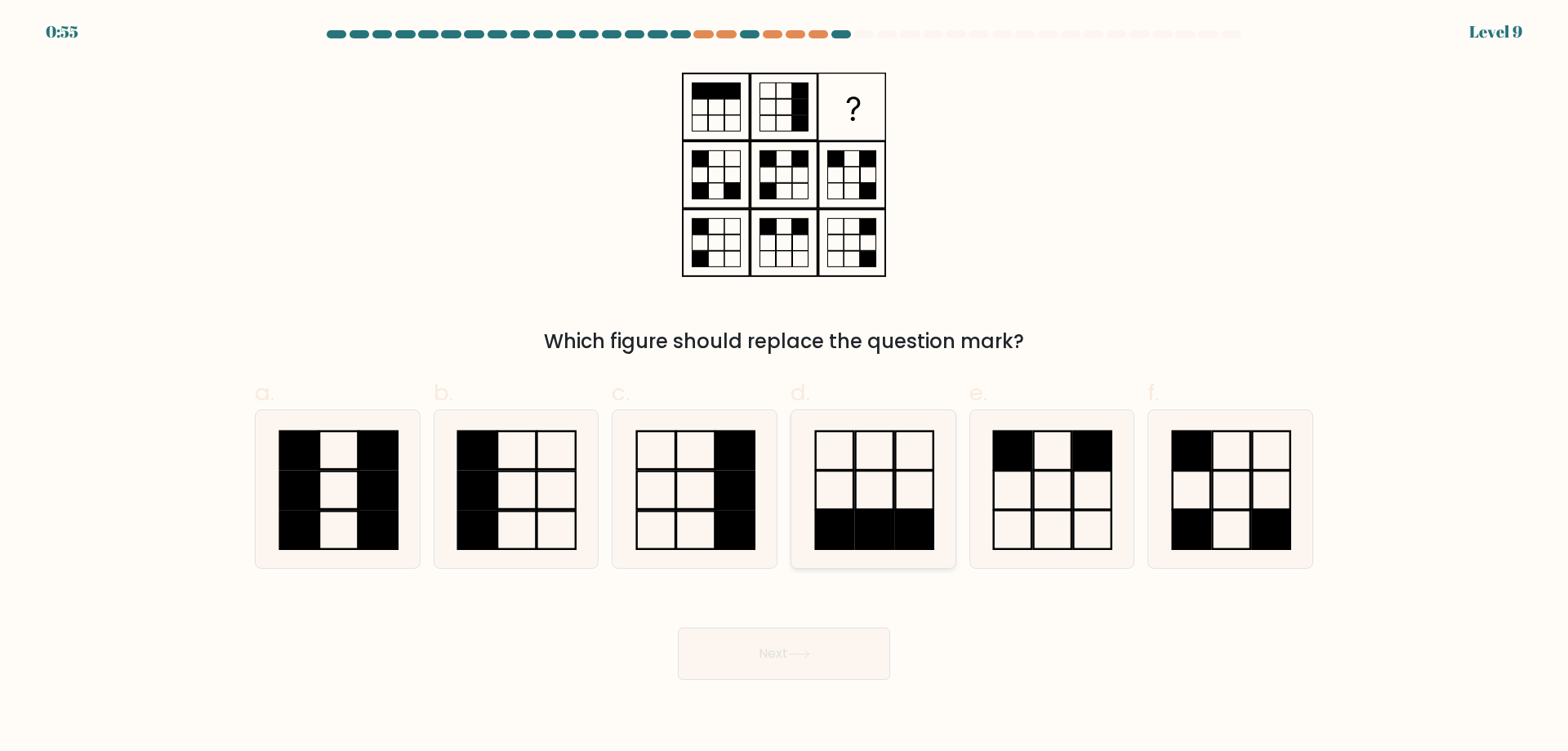
click at [874, 502] on icon at bounding box center [873, 488] width 157 height 157
click at [785, 386] on input "d." at bounding box center [784, 381] width 1 height 11
radio input "true"
click at [780, 652] on button "Next" at bounding box center [784, 653] width 212 height 52
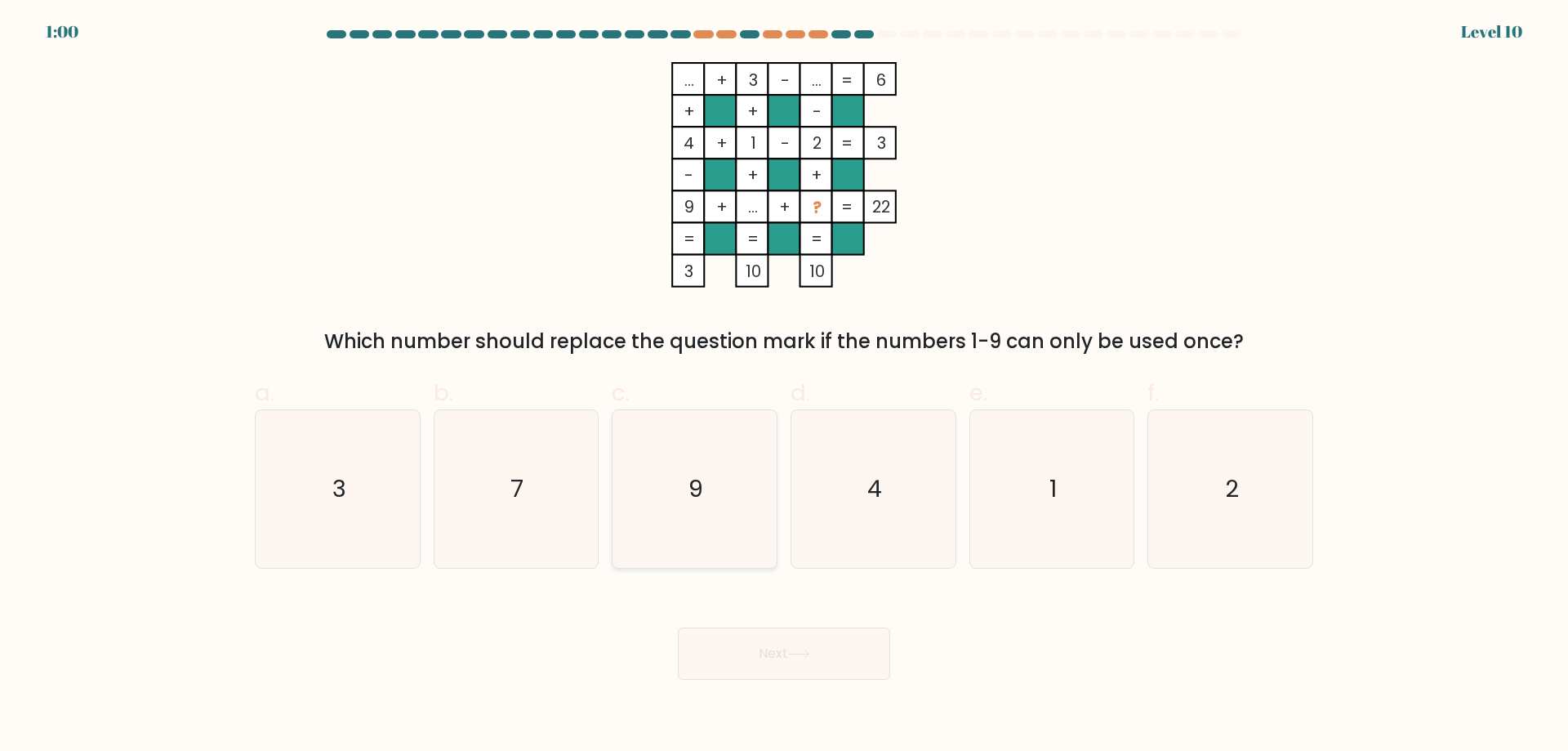
click at [714, 470] on icon "9" at bounding box center [694, 488] width 157 height 157
click at [784, 386] on input "c. 9" at bounding box center [784, 381] width 1 height 11
radio input "true"
click at [768, 668] on button "Next" at bounding box center [784, 653] width 212 height 52
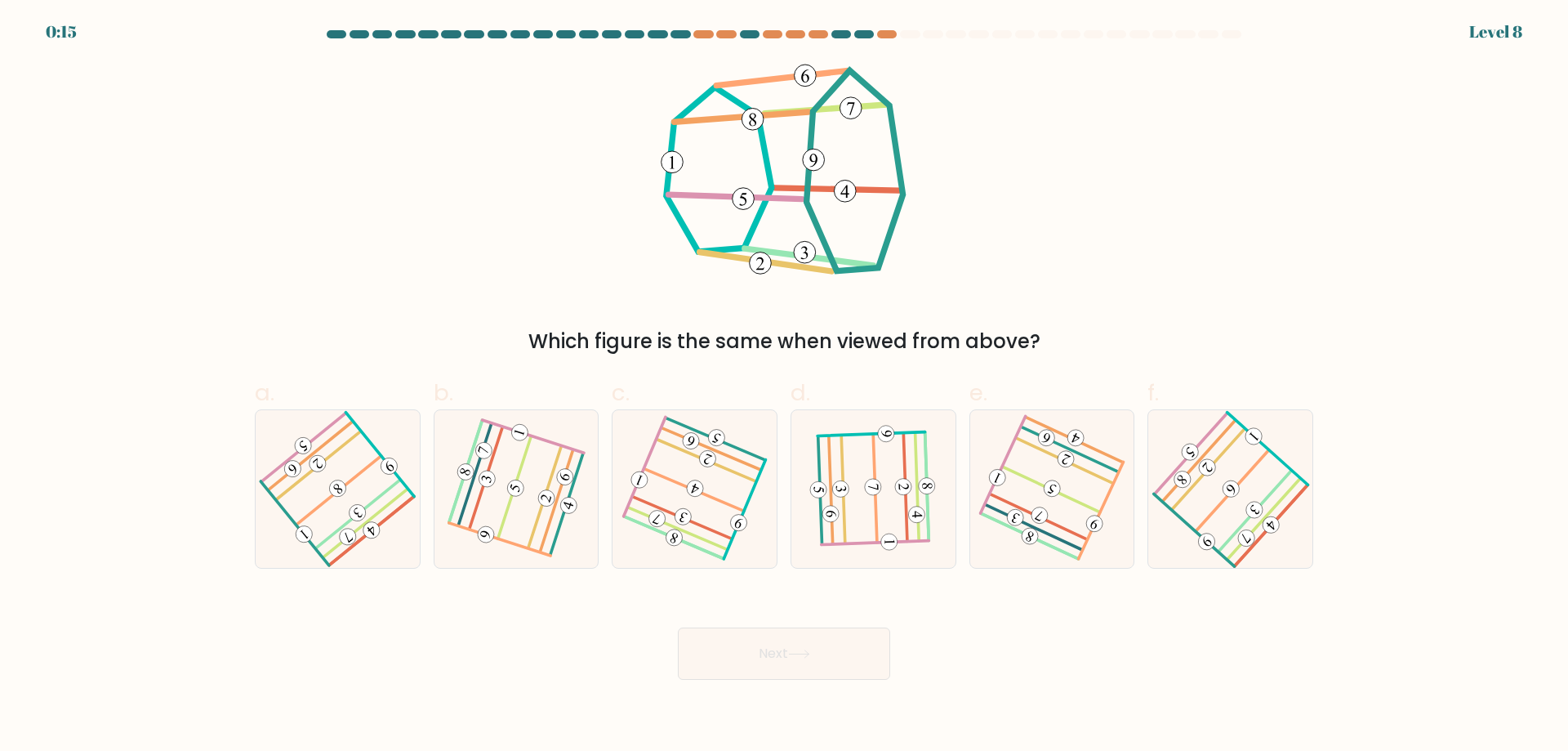
click at [841, 667] on button "Next" at bounding box center [784, 653] width 212 height 52
click at [1213, 529] on icon at bounding box center [1229, 489] width 126 height 126
click at [785, 386] on input "f." at bounding box center [784, 381] width 1 height 11
radio input "true"
click at [855, 701] on body "0:11 Level 8" at bounding box center [784, 376] width 1568 height 751
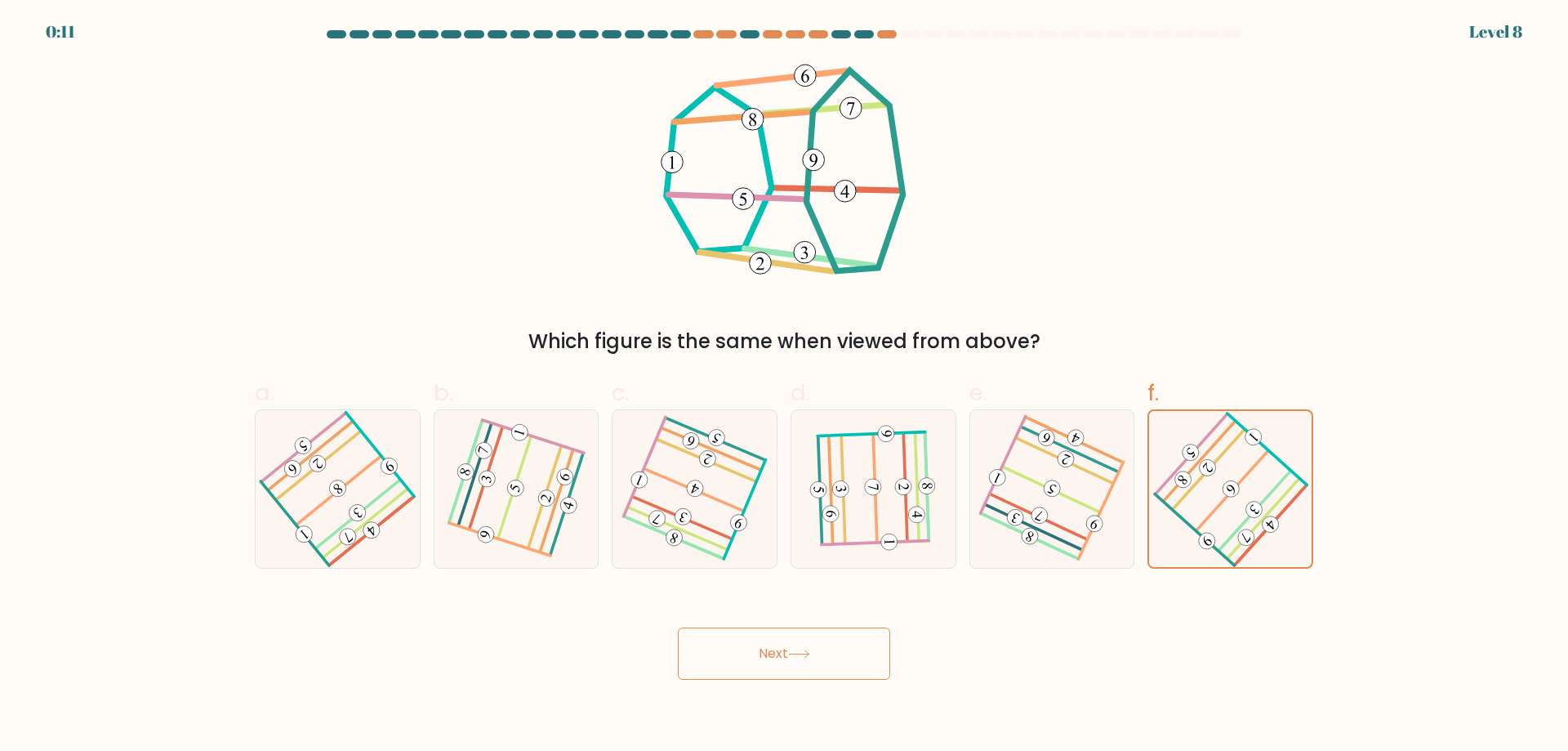
click at [740, 698] on body "0:11 Level 8" at bounding box center [784, 376] width 1568 height 751
click at [737, 679] on button "Next" at bounding box center [784, 653] width 212 height 52
click at [736, 655] on button "Next" at bounding box center [784, 653] width 212 height 52
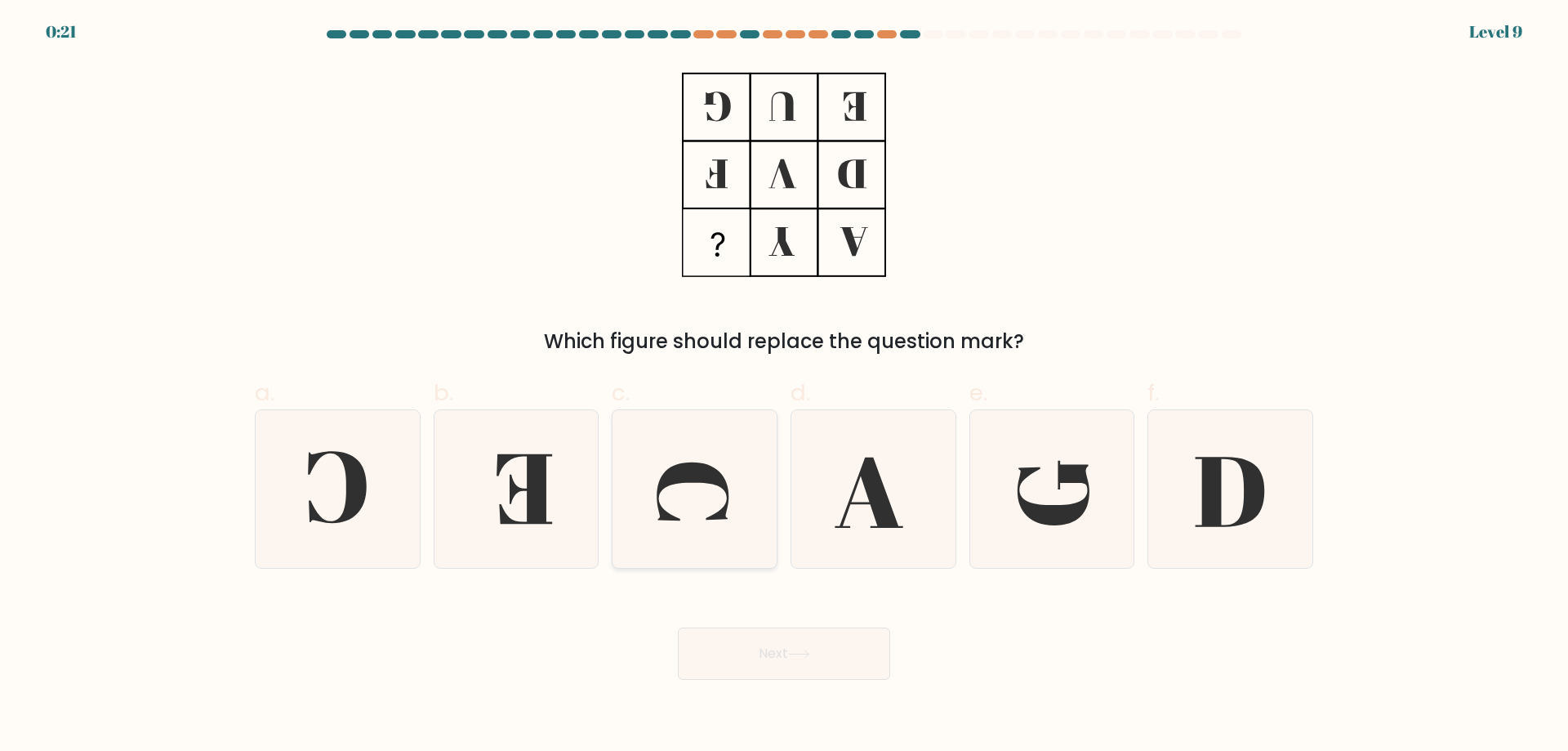
click at [704, 509] on icon at bounding box center [694, 488] width 157 height 157
click at [784, 386] on input "c." at bounding box center [784, 381] width 1 height 11
radio input "true"
click at [888, 649] on button "Next" at bounding box center [784, 653] width 212 height 52
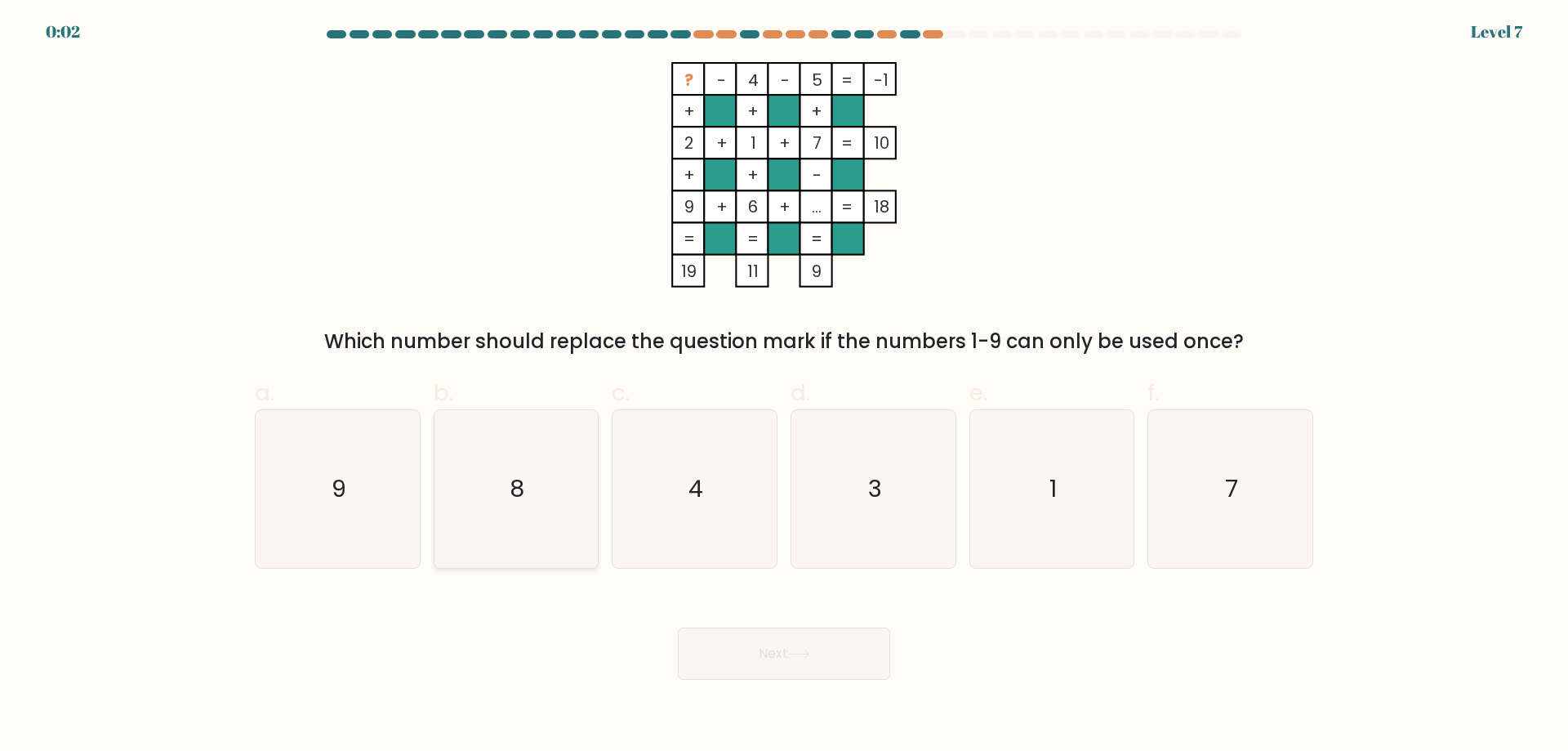
click at [503, 416] on icon "8" at bounding box center [515, 488] width 157 height 157
click at [784, 386] on input "b. 8" at bounding box center [784, 381] width 1 height 11
radio input "true"
click at [517, 469] on icon "8" at bounding box center [515, 489] width 156 height 156
click at [784, 386] on input "b. 8" at bounding box center [784, 381] width 1 height 11
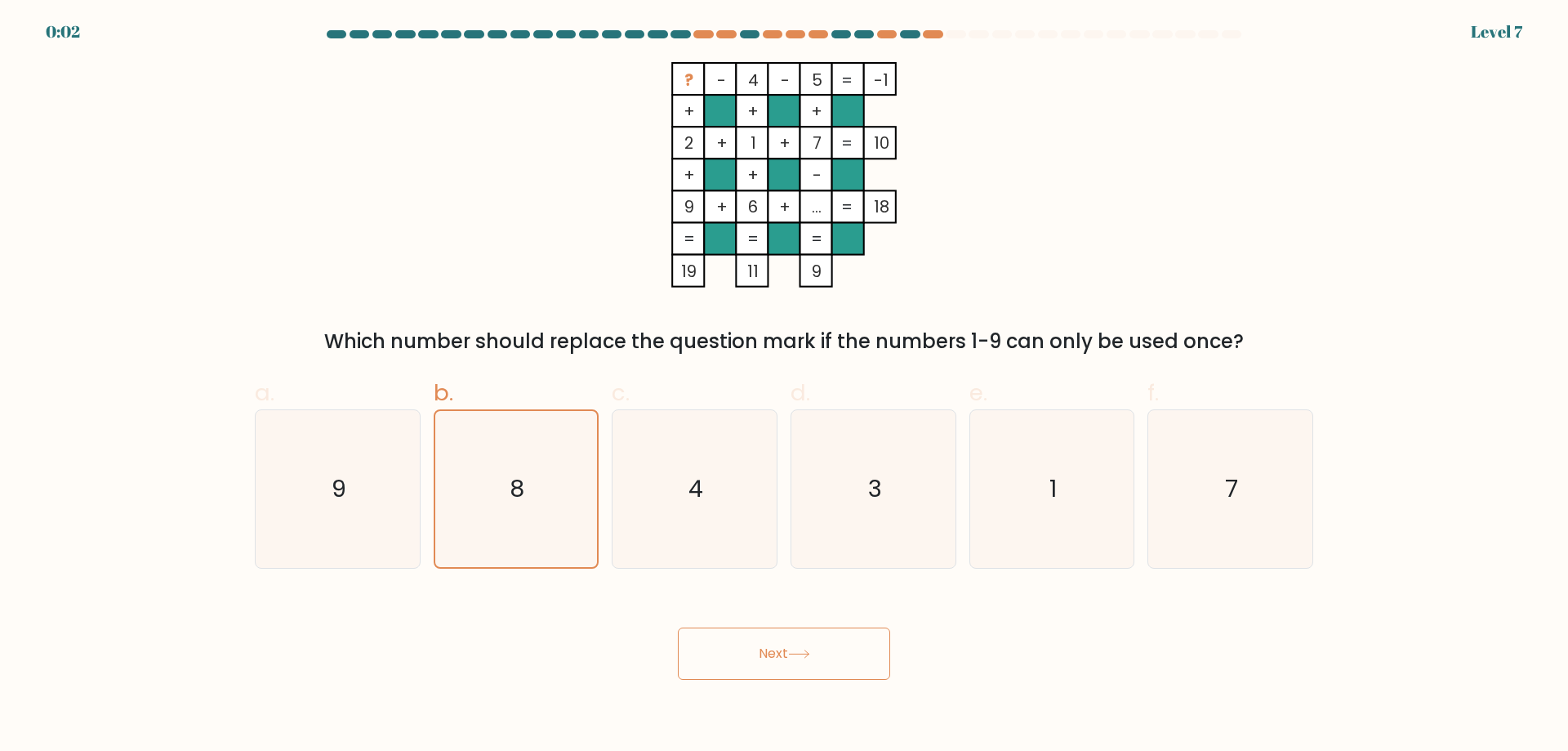
click at [761, 653] on button "Next" at bounding box center [784, 653] width 212 height 52
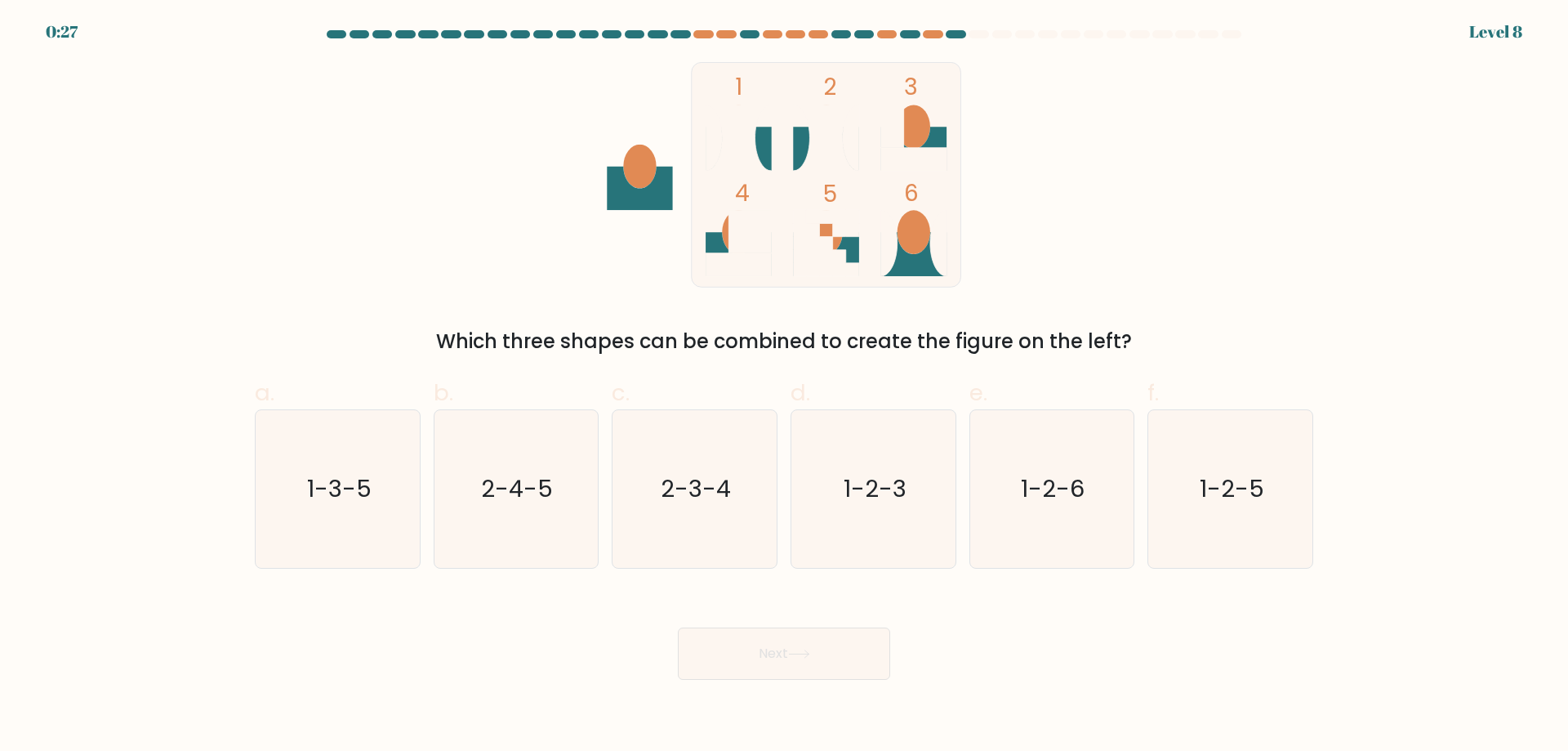
click at [747, 133] on icon at bounding box center [739, 137] width 66 height 66
click at [1067, 502] on text "1-2-6" at bounding box center [1053, 488] width 64 height 32
click at [785, 386] on input "e. 1-2-6" at bounding box center [784, 381] width 1 height 11
radio input "true"
drag, startPoint x: 788, startPoint y: 681, endPoint x: 788, endPoint y: 670, distance: 11.0
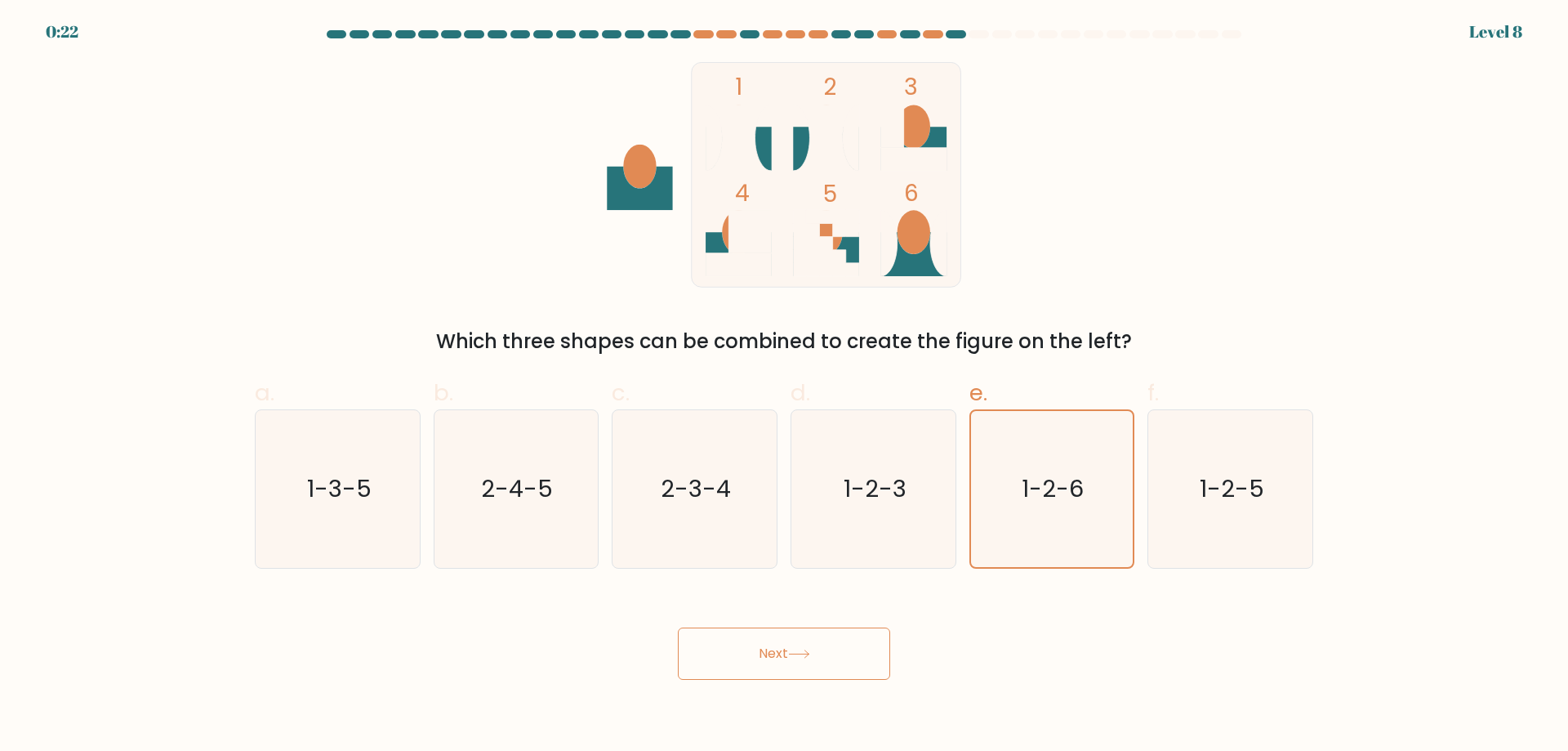
click at [788, 679] on body "0:22 Level 8" at bounding box center [784, 376] width 1568 height 751
click at [788, 669] on button "Next" at bounding box center [784, 653] width 212 height 52
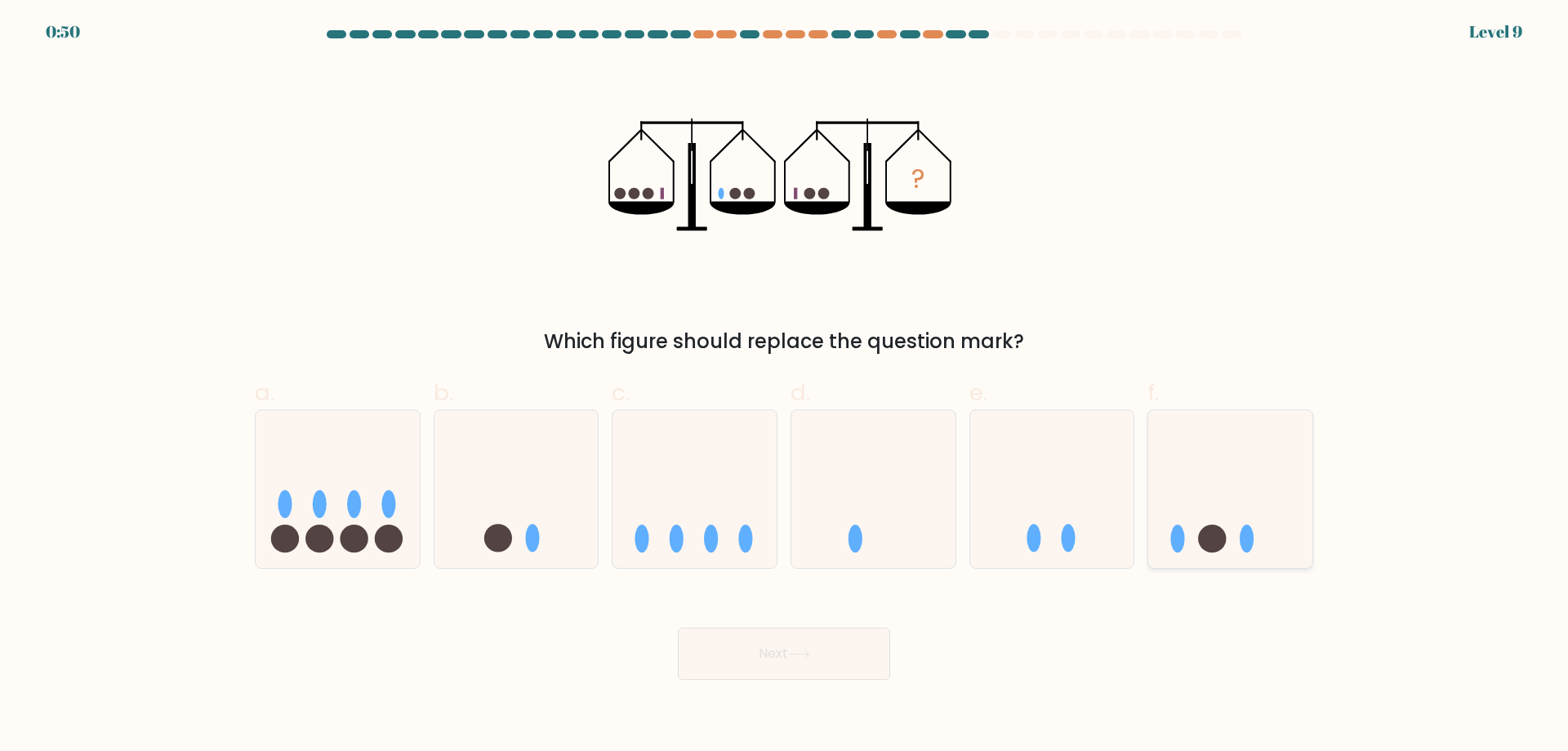
click at [1238, 522] on icon at bounding box center [1229, 488] width 164 height 136
click at [785, 386] on input "f." at bounding box center [784, 381] width 1 height 11
radio input "true"
click at [786, 643] on button "Next" at bounding box center [784, 653] width 212 height 52
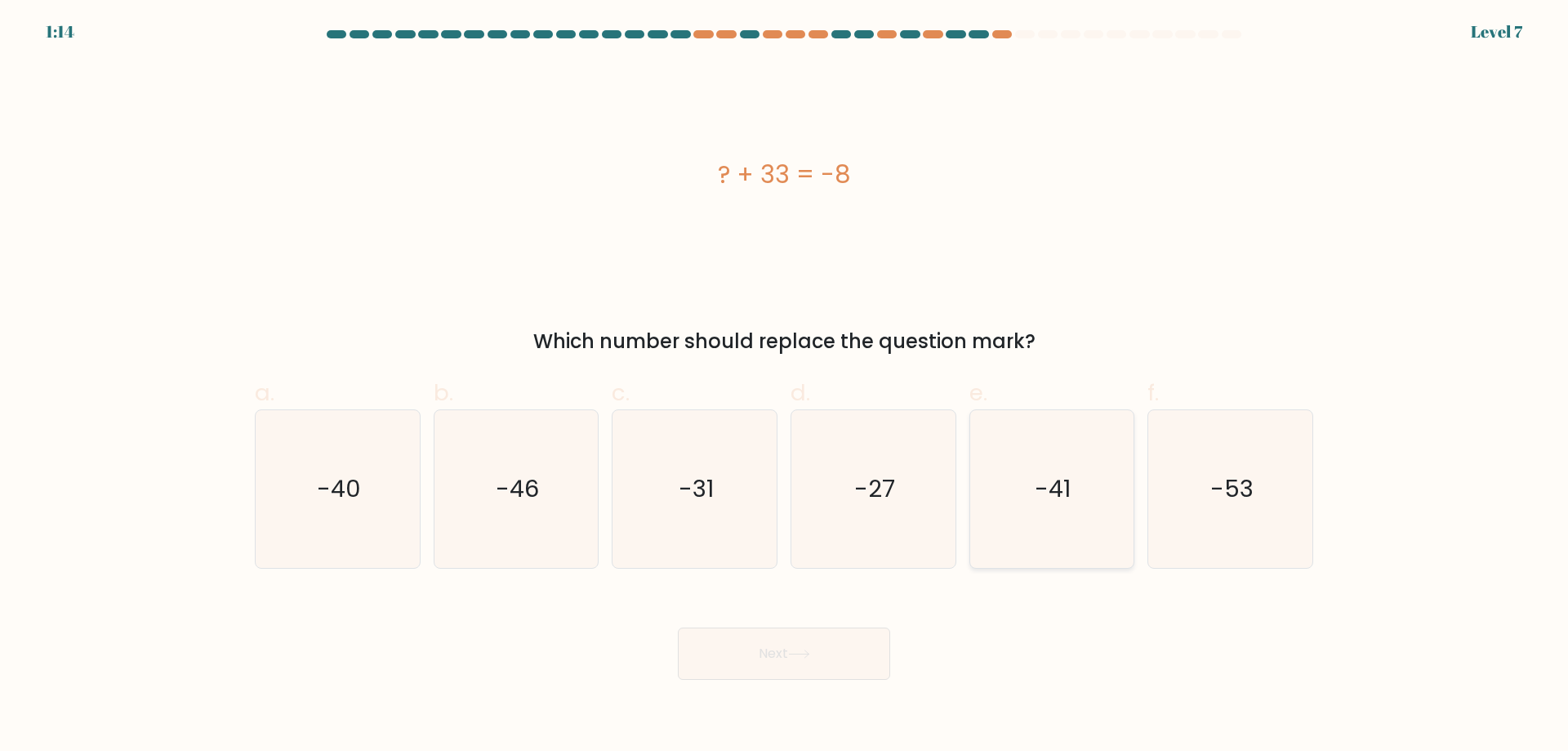
click at [1061, 535] on icon "-41" at bounding box center [1051, 488] width 157 height 157
click at [785, 386] on input "e. -41" at bounding box center [784, 381] width 1 height 11
radio input "true"
click at [797, 645] on button "Next" at bounding box center [784, 653] width 212 height 52
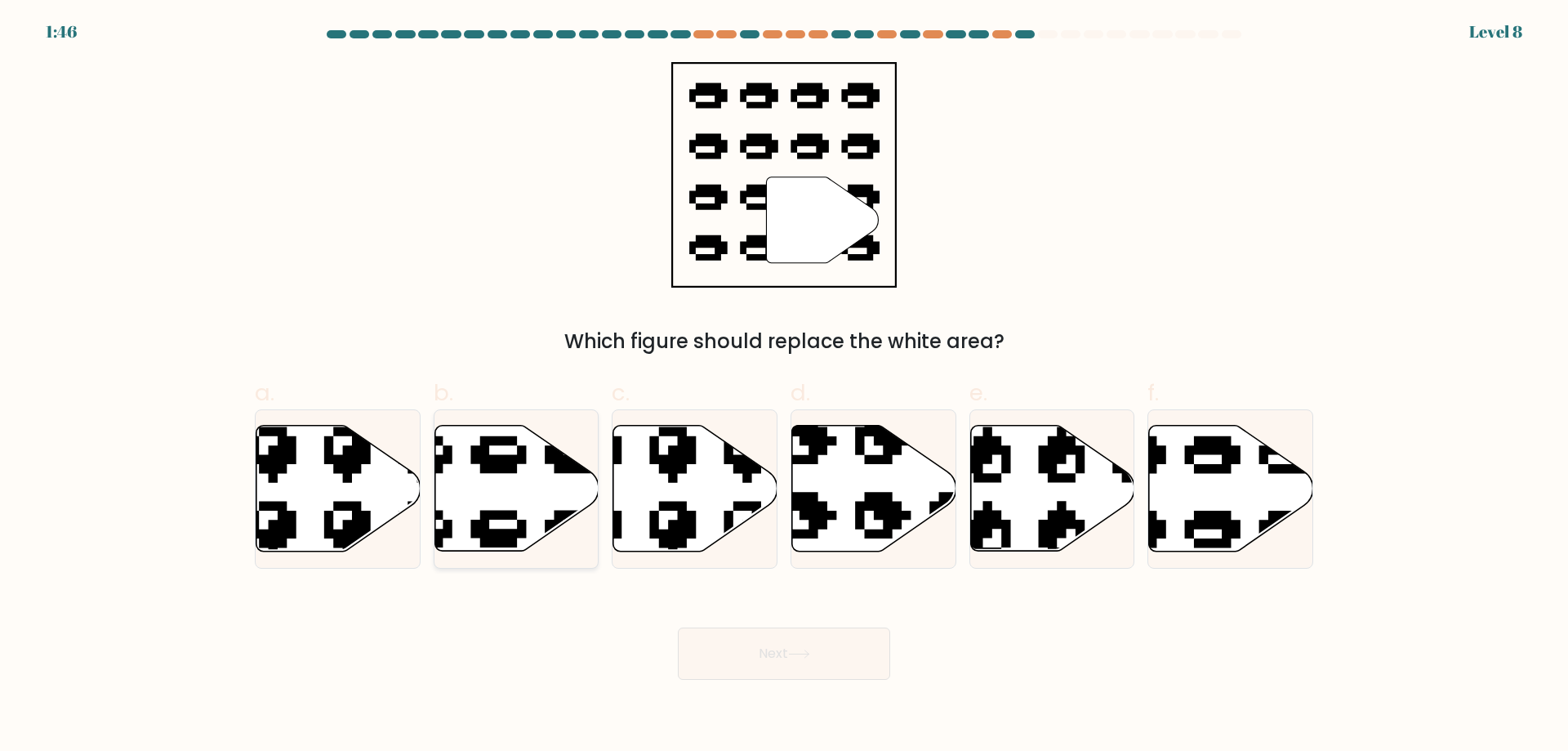
click at [473, 484] on icon at bounding box center [516, 489] width 164 height 126
click at [784, 386] on input "b." at bounding box center [784, 381] width 1 height 11
radio input "true"
click at [788, 649] on button "Next" at bounding box center [784, 653] width 212 height 52
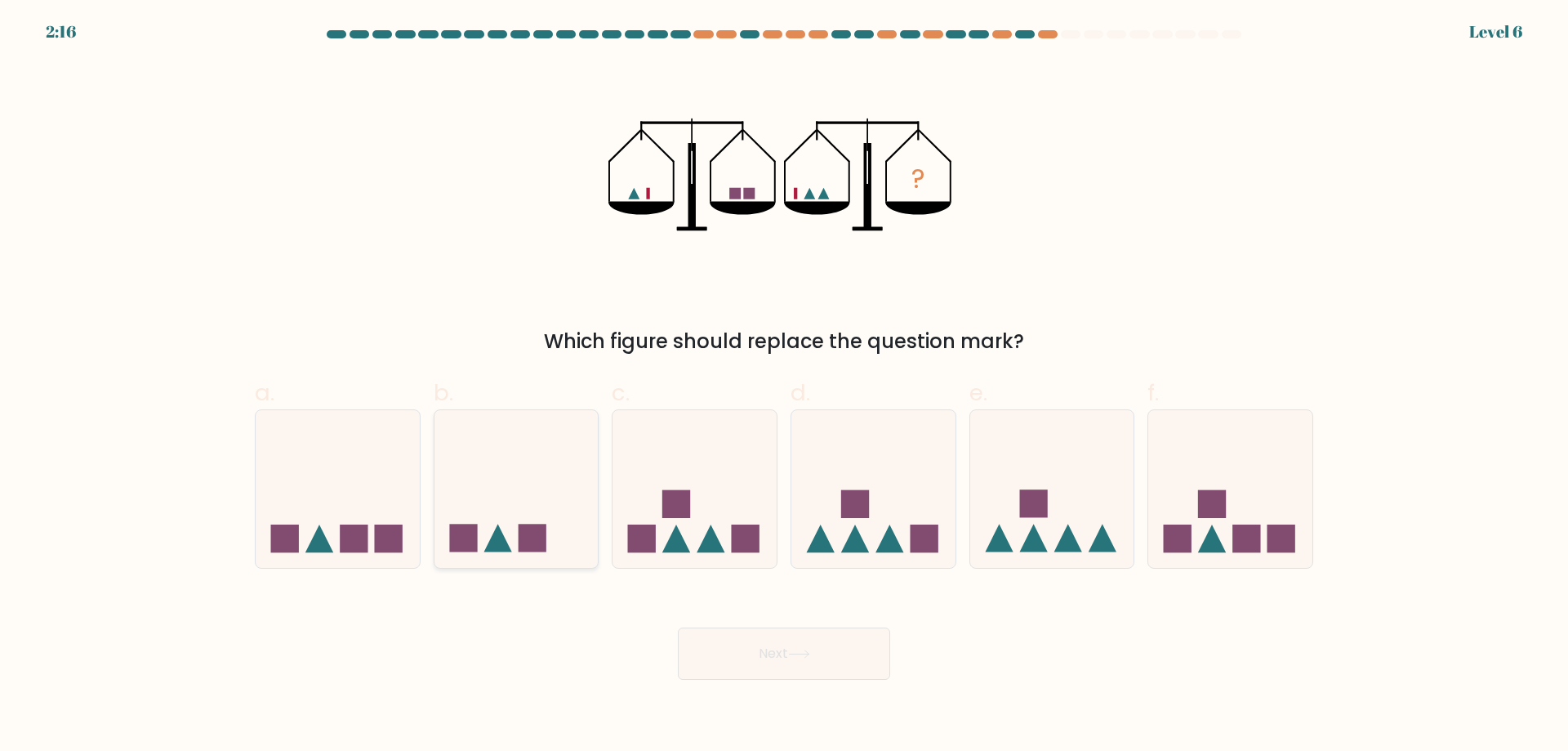
click at [492, 509] on icon at bounding box center [516, 488] width 164 height 136
click at [784, 386] on input "b." at bounding box center [784, 381] width 1 height 11
radio input "true"
click at [874, 627] on button "Next" at bounding box center [784, 653] width 212 height 52
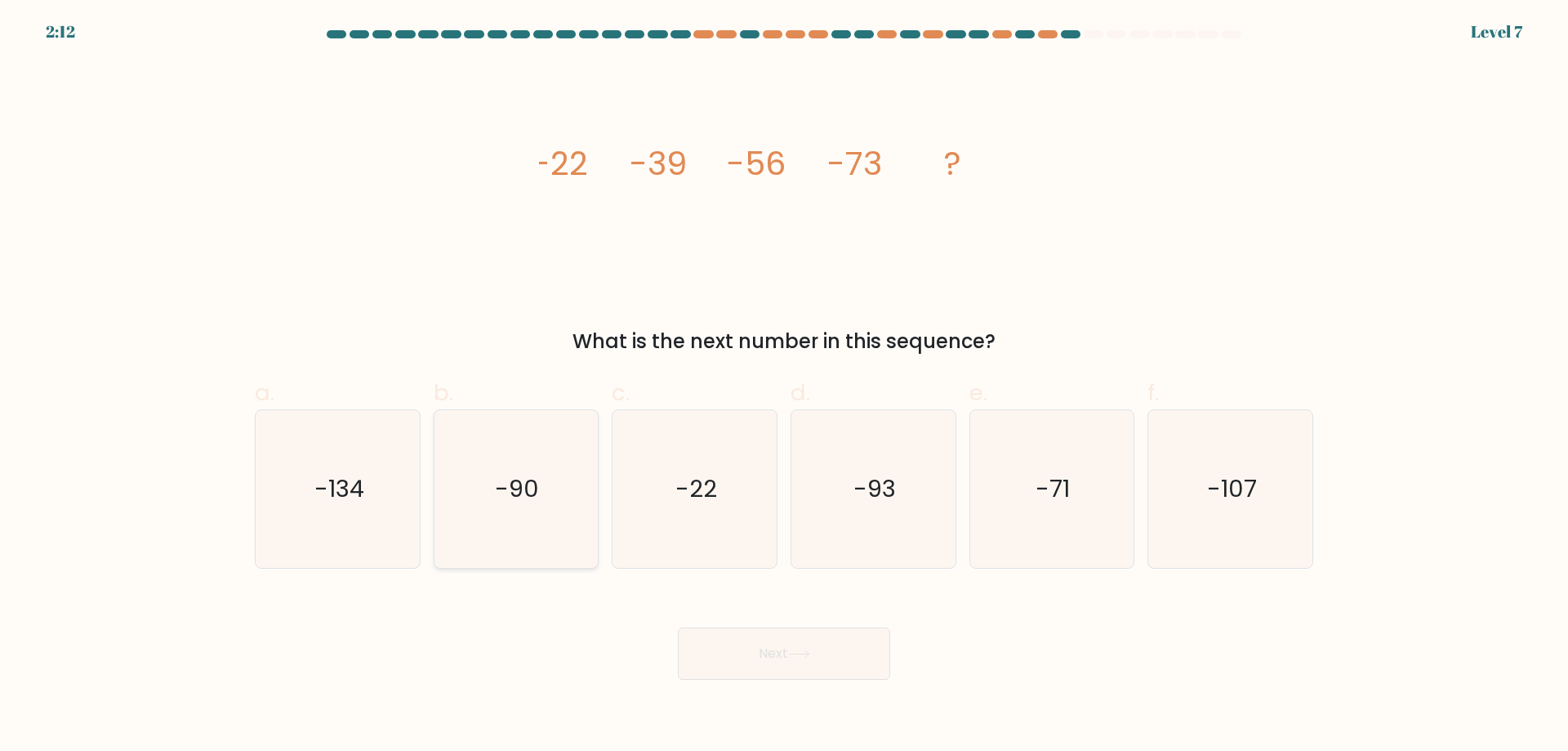
click at [481, 553] on icon "-90" at bounding box center [515, 488] width 157 height 157
click at [784, 386] on input "b. -90" at bounding box center [784, 381] width 1 height 11
radio input "true"
click at [744, 654] on button "Next" at bounding box center [784, 653] width 212 height 52
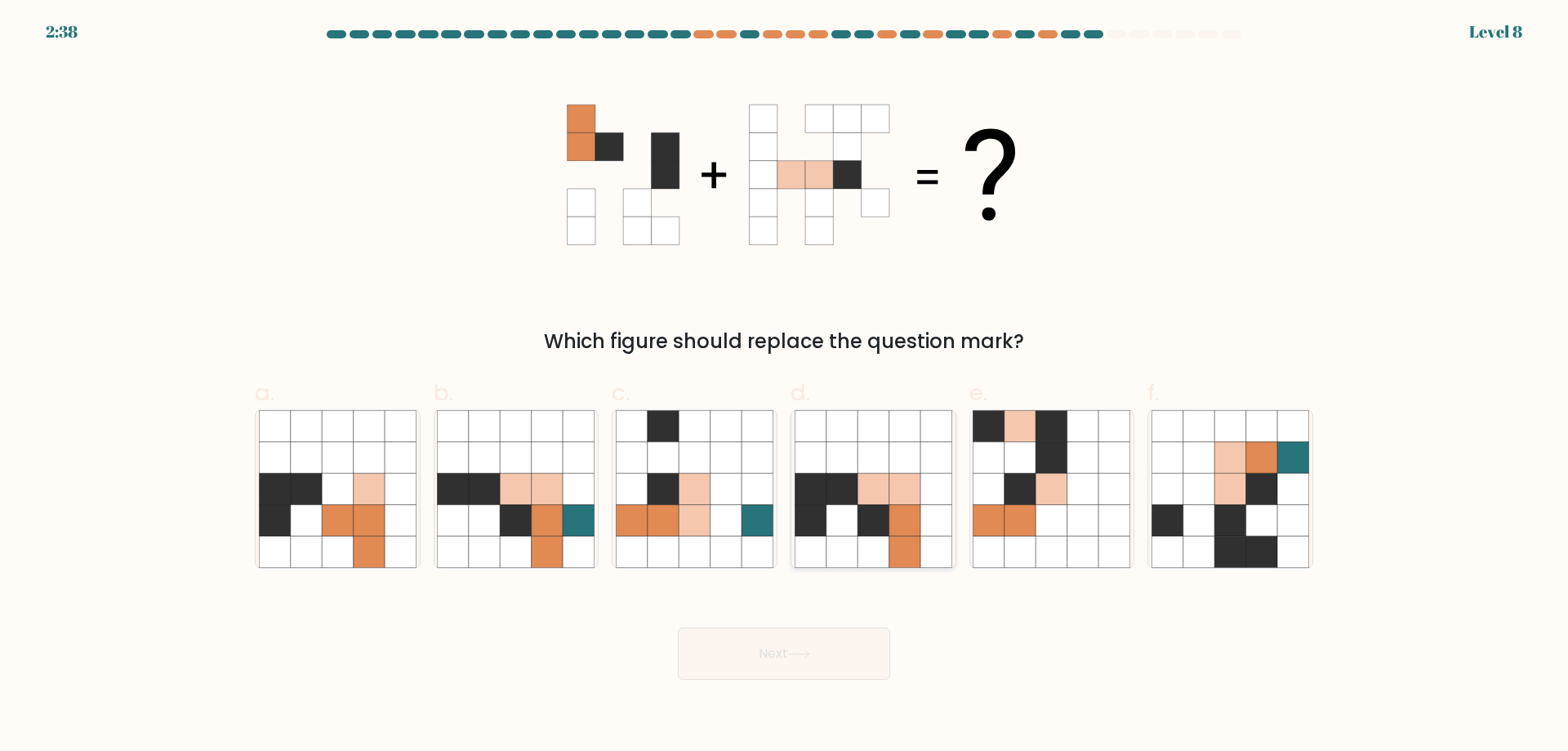
click at [906, 535] on icon at bounding box center [904, 520] width 31 height 31
click at [785, 386] on input "d." at bounding box center [784, 381] width 1 height 11
radio input "true"
drag, startPoint x: 850, startPoint y: 658, endPoint x: 850, endPoint y: 647, distance: 11.0
click at [850, 652] on button "Next" at bounding box center [784, 653] width 212 height 52
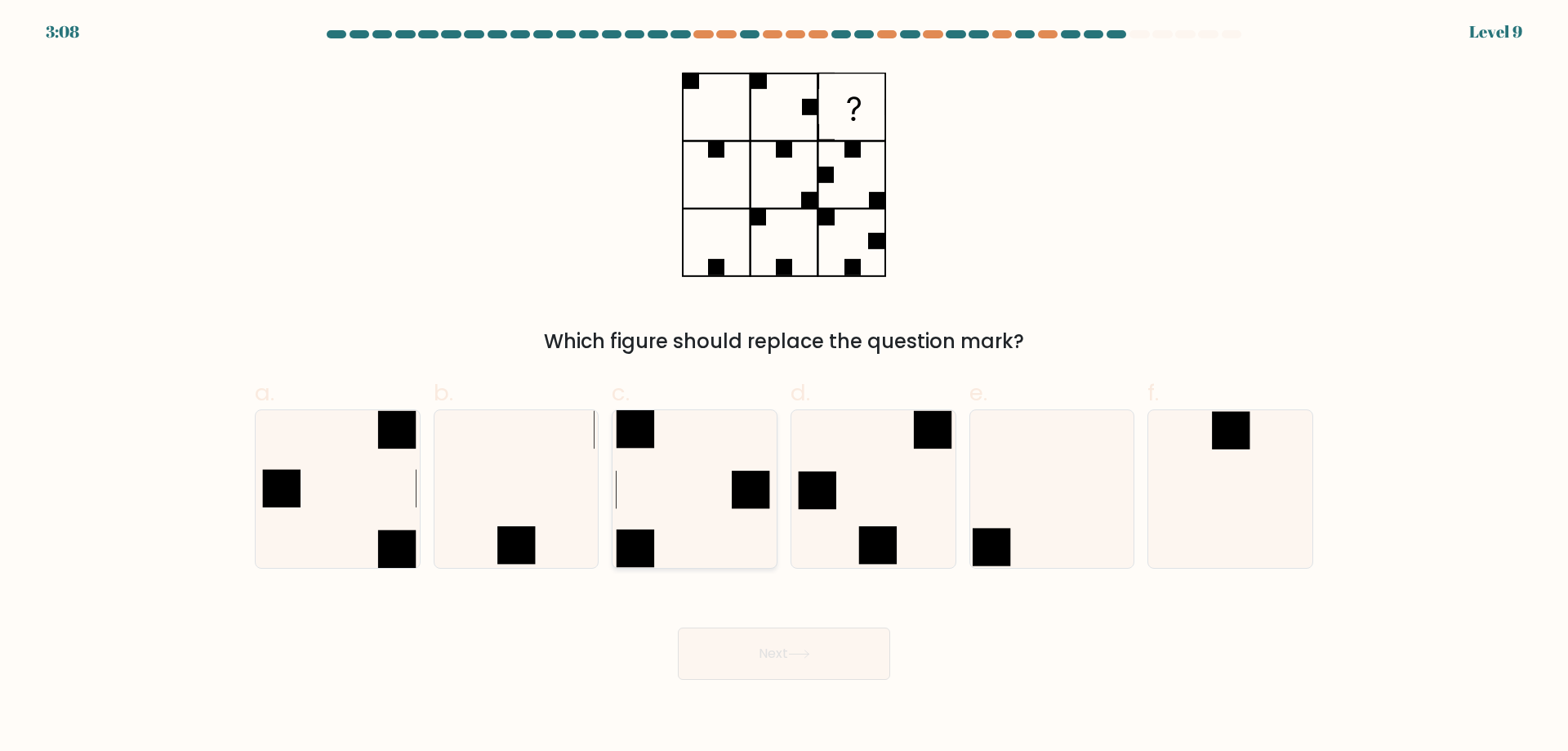
click at [715, 488] on icon at bounding box center [694, 488] width 157 height 157
click at [784, 386] on input "c." at bounding box center [784, 381] width 1 height 11
radio input "true"
click at [813, 677] on button "Next" at bounding box center [784, 653] width 212 height 52
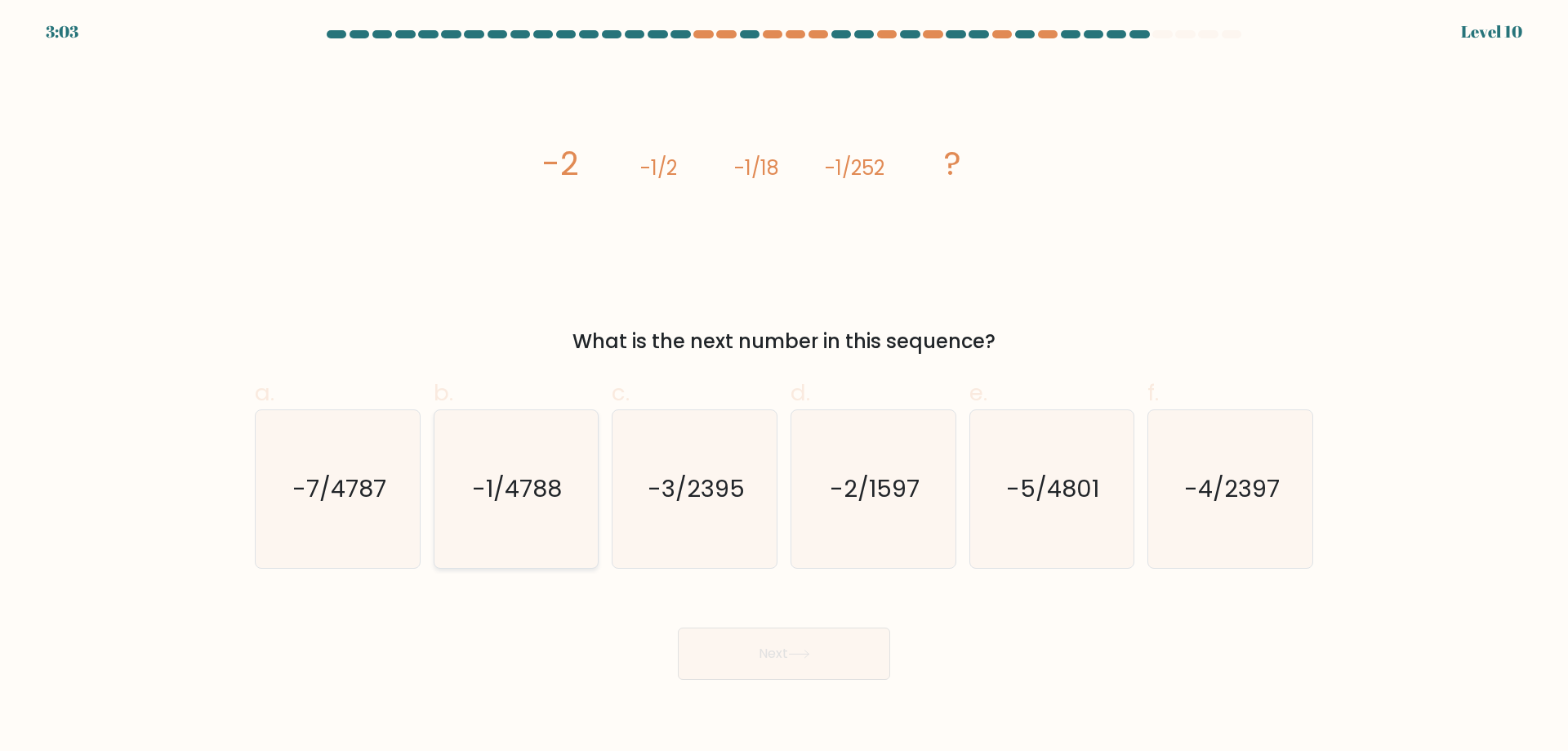
click at [511, 515] on icon "-1/4788" at bounding box center [515, 488] width 157 height 157
click at [784, 386] on input "b. -1/4788" at bounding box center [784, 381] width 1 height 11
radio input "true"
click at [716, 641] on button "Next" at bounding box center [784, 653] width 212 height 52
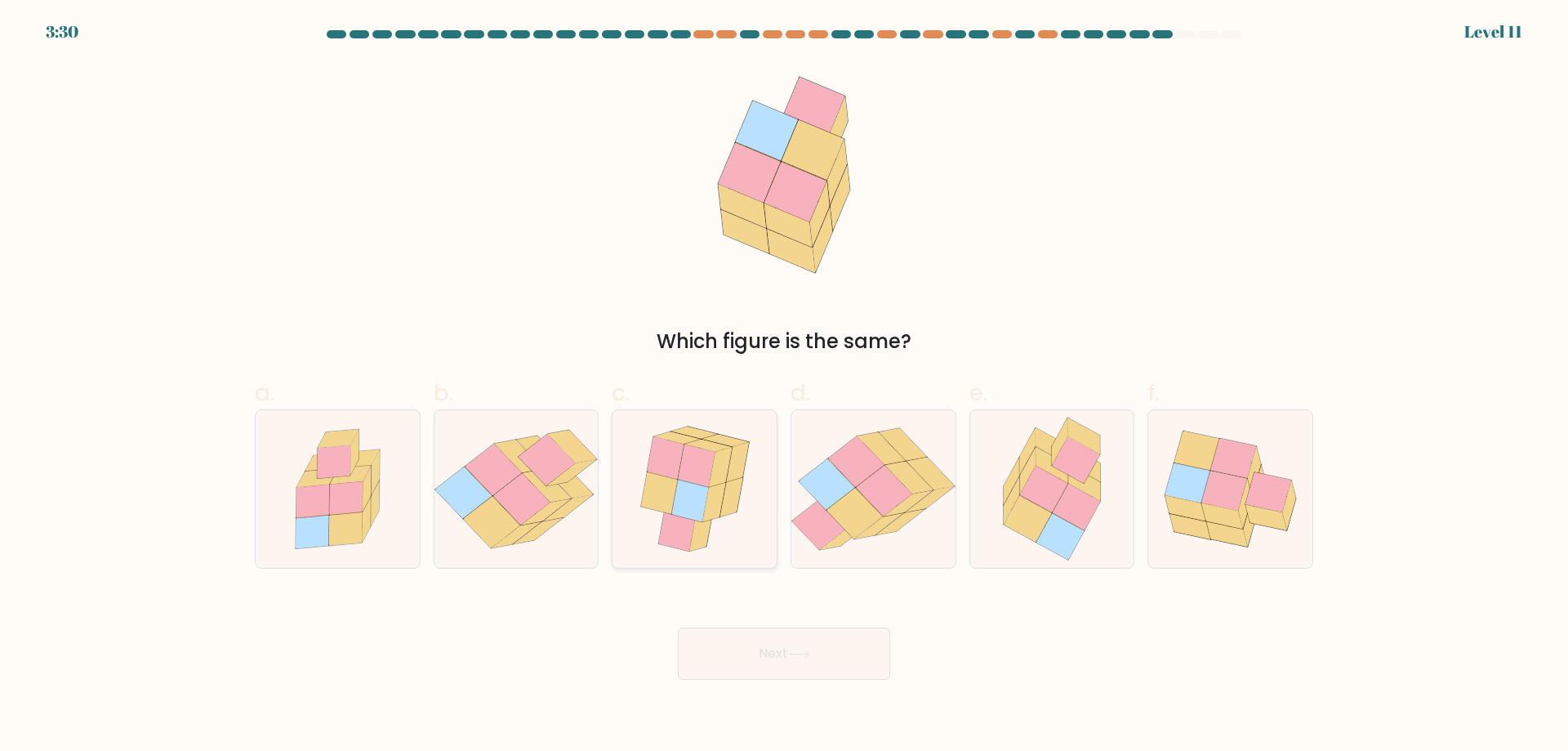
click at [677, 529] on icon at bounding box center [676, 529] width 37 height 42
click at [784, 386] on input "c." at bounding box center [784, 381] width 1 height 11
radio input "true"
click at [813, 664] on button "Next" at bounding box center [784, 653] width 212 height 52
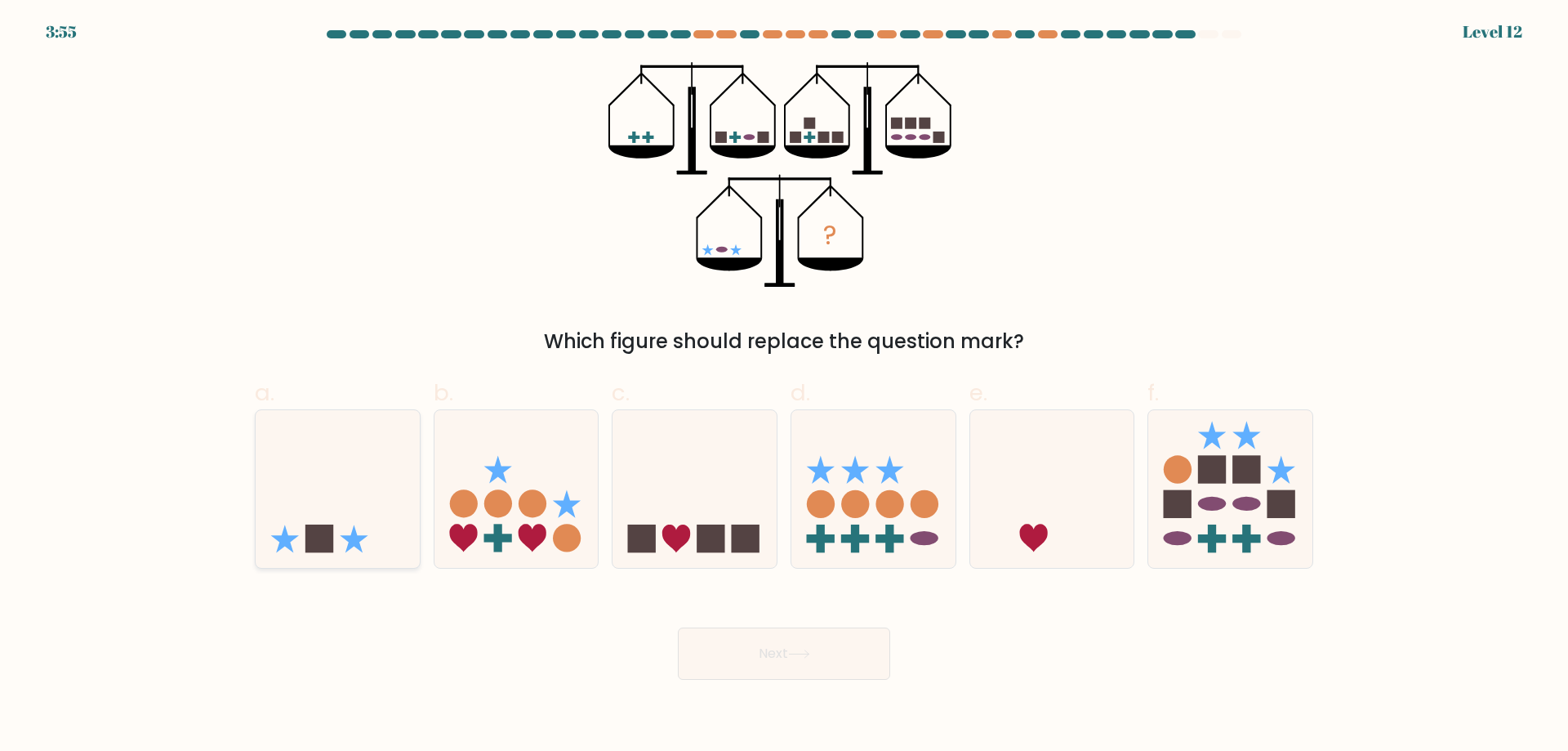
click at [322, 516] on icon at bounding box center [338, 488] width 164 height 136
click at [784, 386] on input "a." at bounding box center [784, 381] width 1 height 11
radio input "true"
click at [863, 652] on button "Next" at bounding box center [784, 653] width 212 height 52
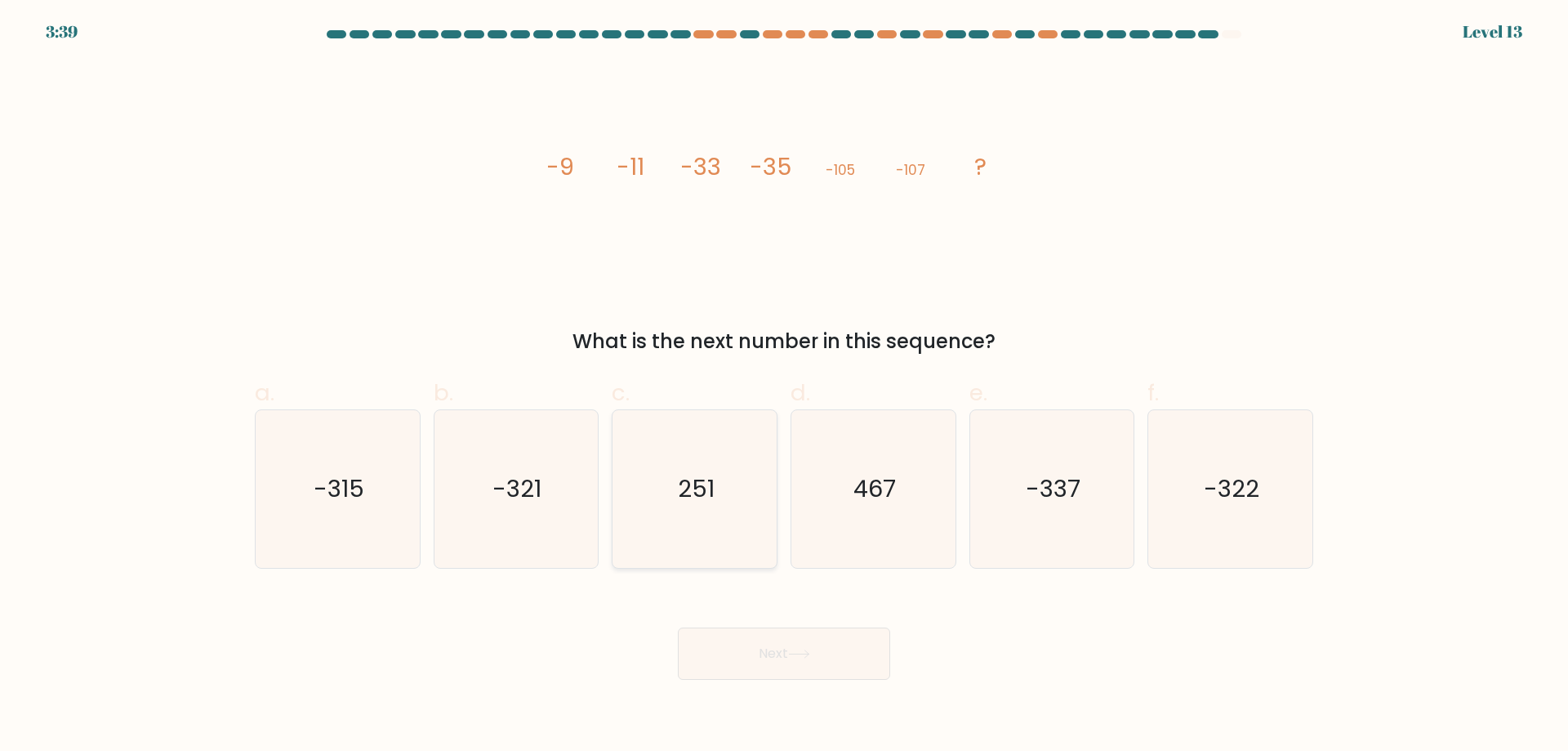
click at [725, 425] on icon "251" at bounding box center [694, 488] width 157 height 157
click at [784, 386] on input "c. 251" at bounding box center [784, 381] width 1 height 11
radio input "true"
click at [364, 494] on text "-315" at bounding box center [339, 488] width 50 height 32
click at [784, 386] on input "a. -315" at bounding box center [784, 381] width 1 height 11
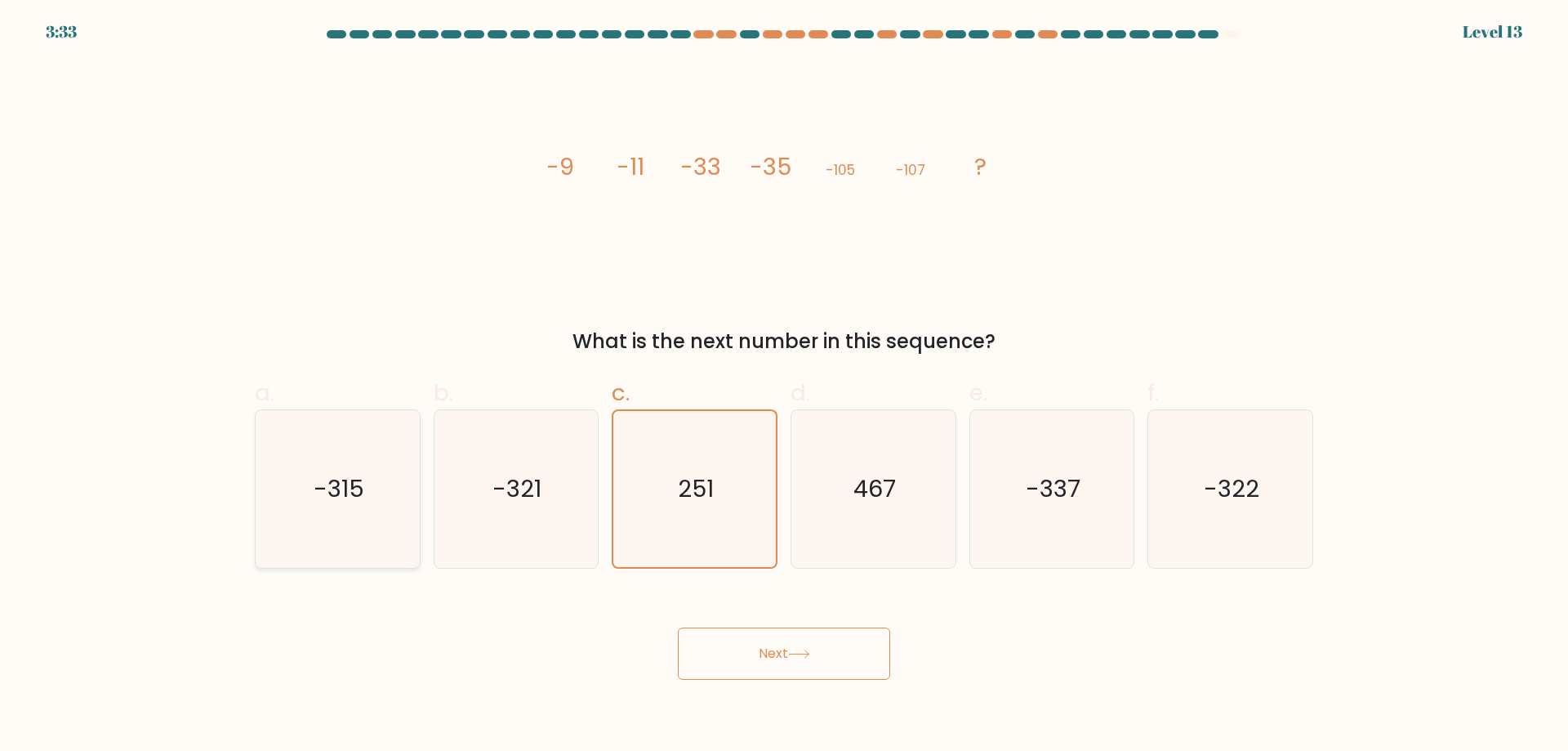
radio input "true"
click at [571, 570] on form at bounding box center [784, 355] width 1568 height 649
click at [572, 550] on icon "-321" at bounding box center [515, 488] width 157 height 157
click at [784, 386] on input "b. -321" at bounding box center [784, 381] width 1 height 11
radio input "true"
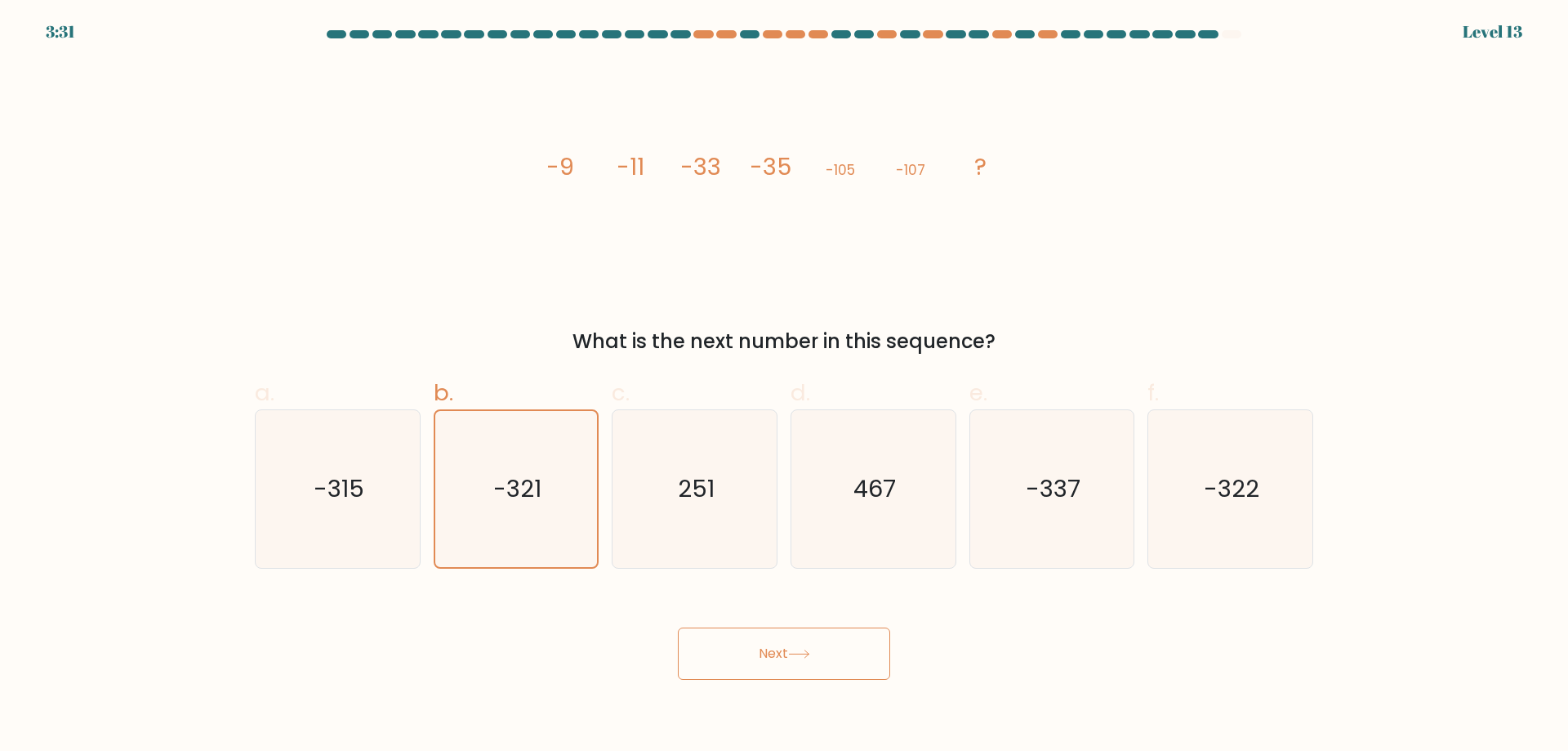
click at [859, 665] on button "Next" at bounding box center [784, 653] width 212 height 52
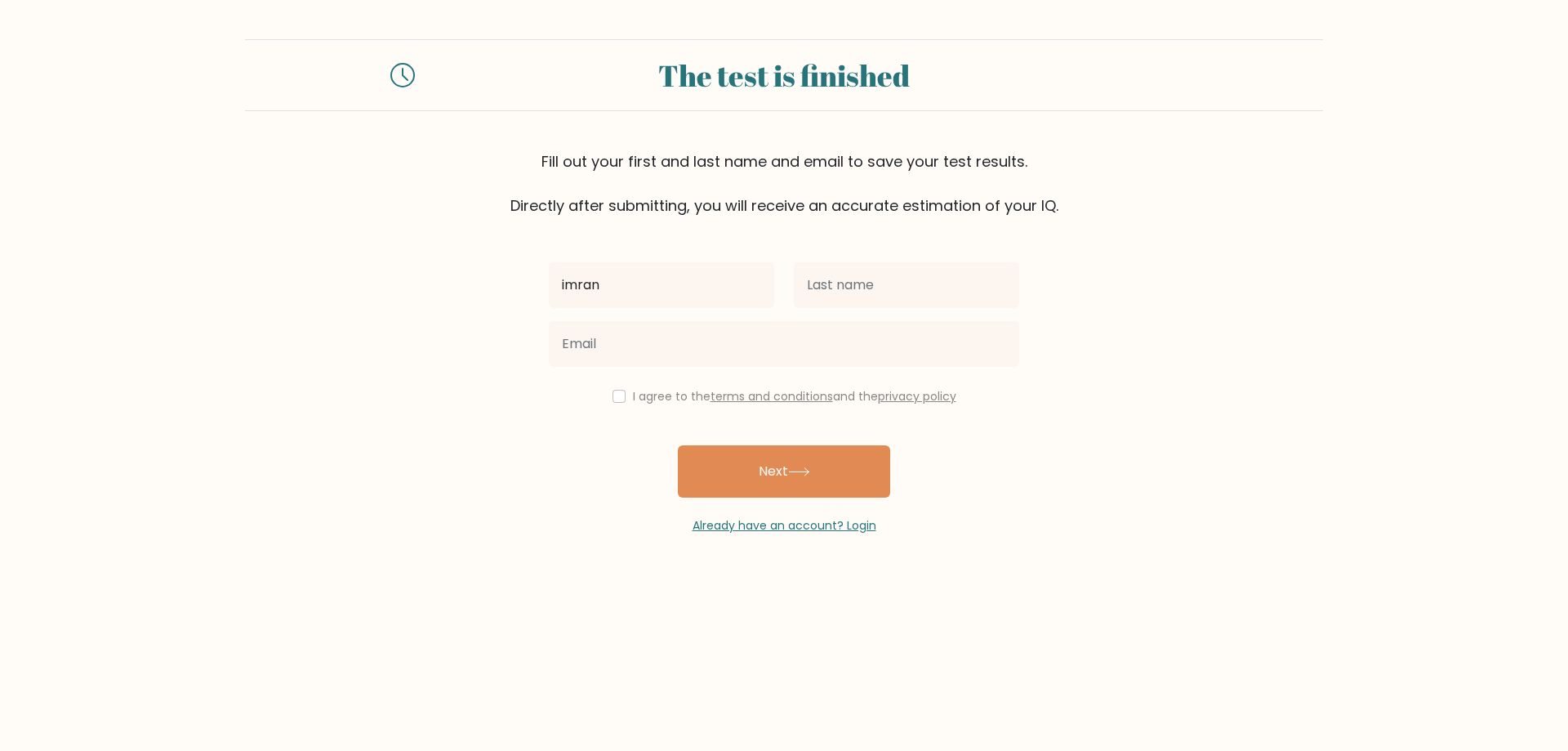
type input "imran"
type input "noorullah"
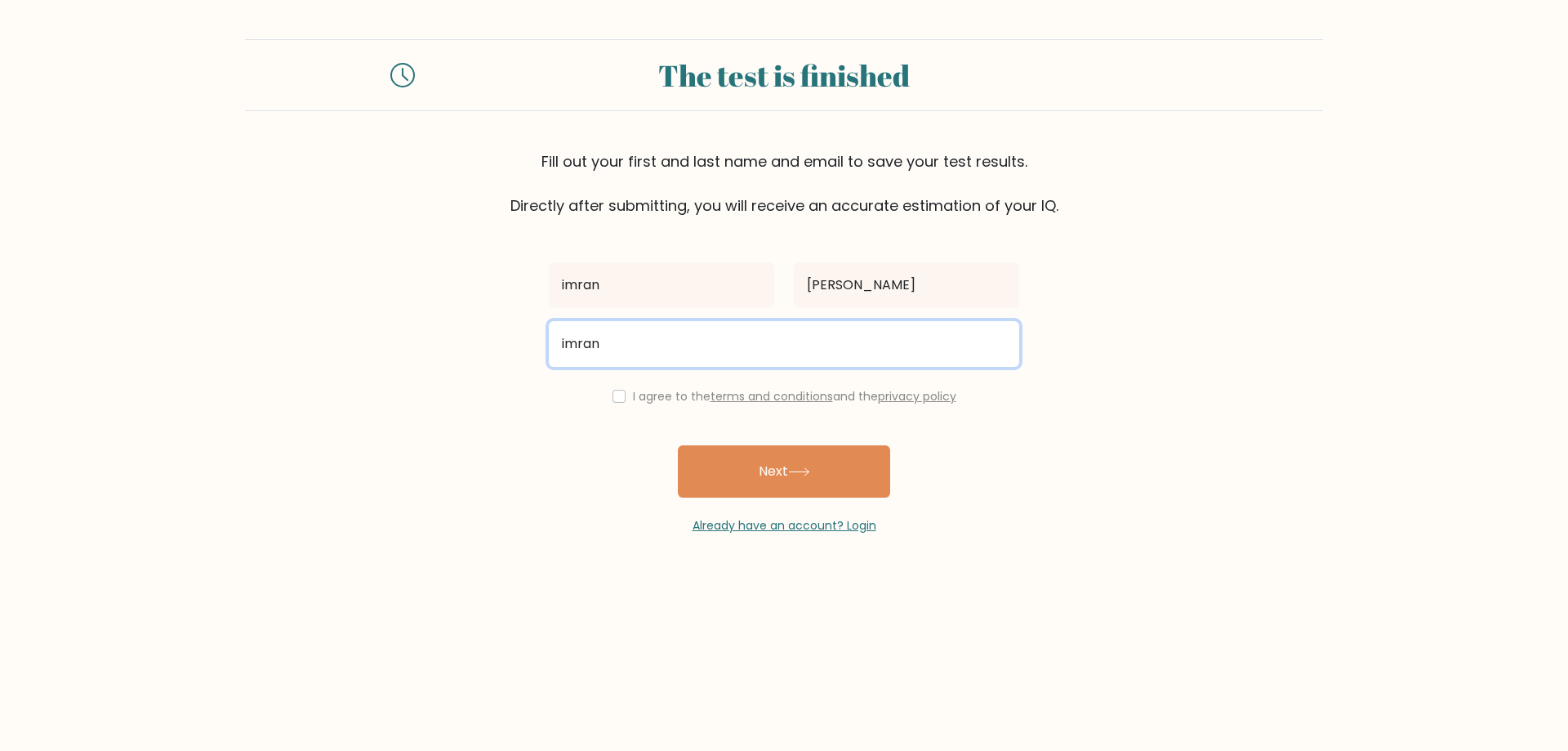
type input "imranullah.n90@yahoo.com"
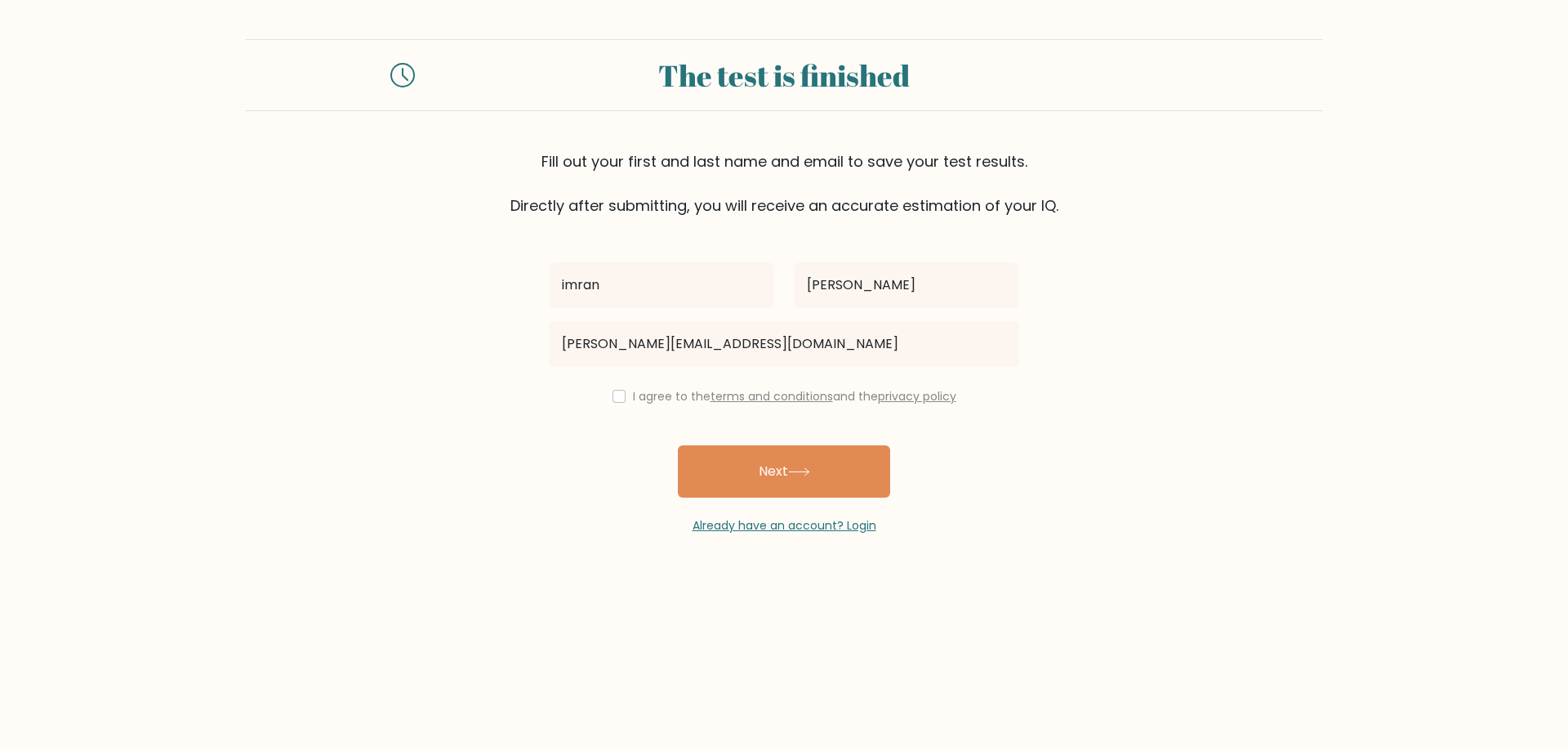
click at [722, 391] on link "terms and conditions" at bounding box center [771, 396] width 122 height 16
click at [619, 392] on input "checkbox" at bounding box center [619, 396] width 13 height 13
checkbox input "true"
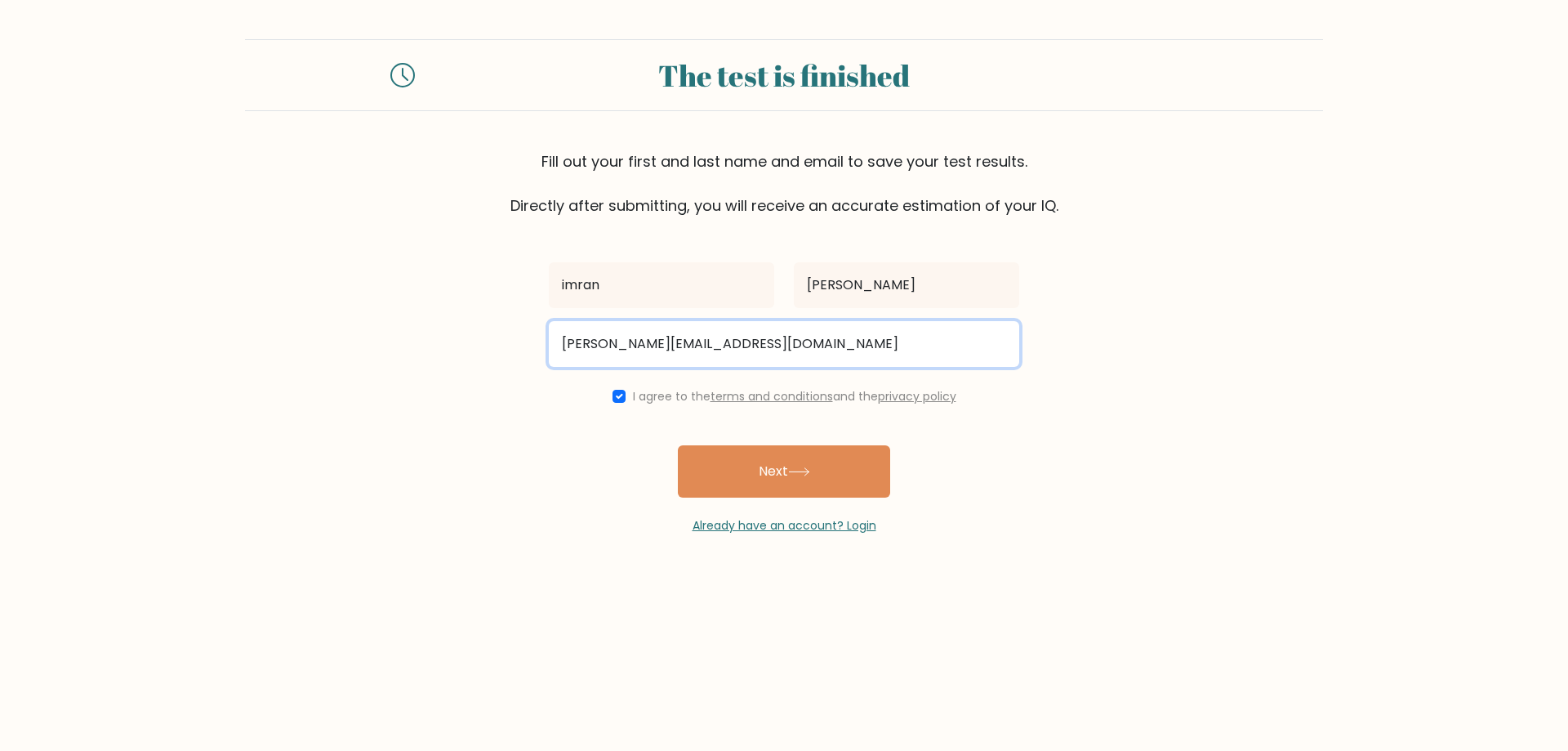
drag, startPoint x: 794, startPoint y: 350, endPoint x: 326, endPoint y: 351, distance: 468.0
click at [326, 351] on form "The test is finished Fill out your first and last name and email to save your t…" at bounding box center [784, 287] width 1568 height 495
type input "kingsiddiqui20@yahoo.com"
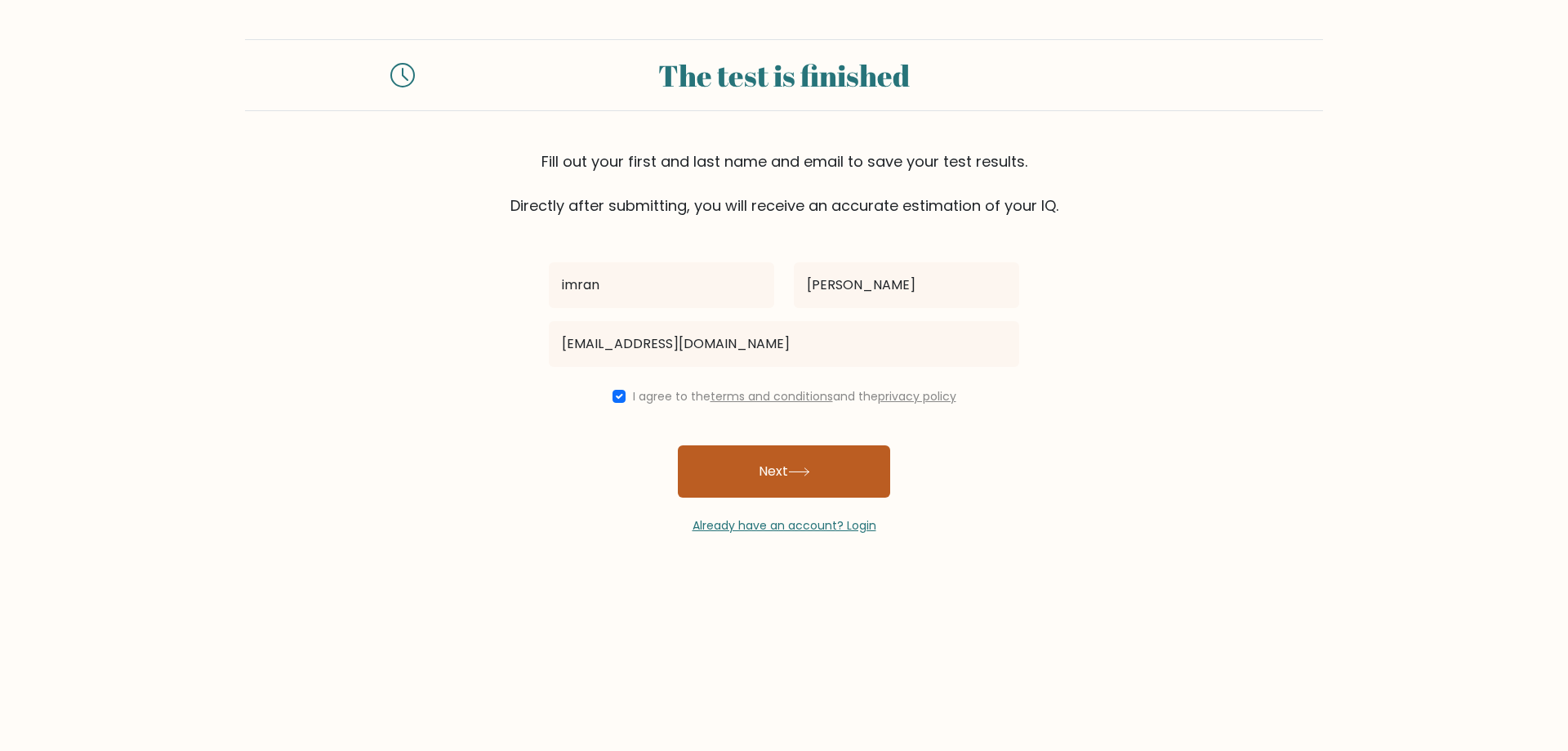
click at [789, 490] on button "Next" at bounding box center [784, 471] width 212 height 52
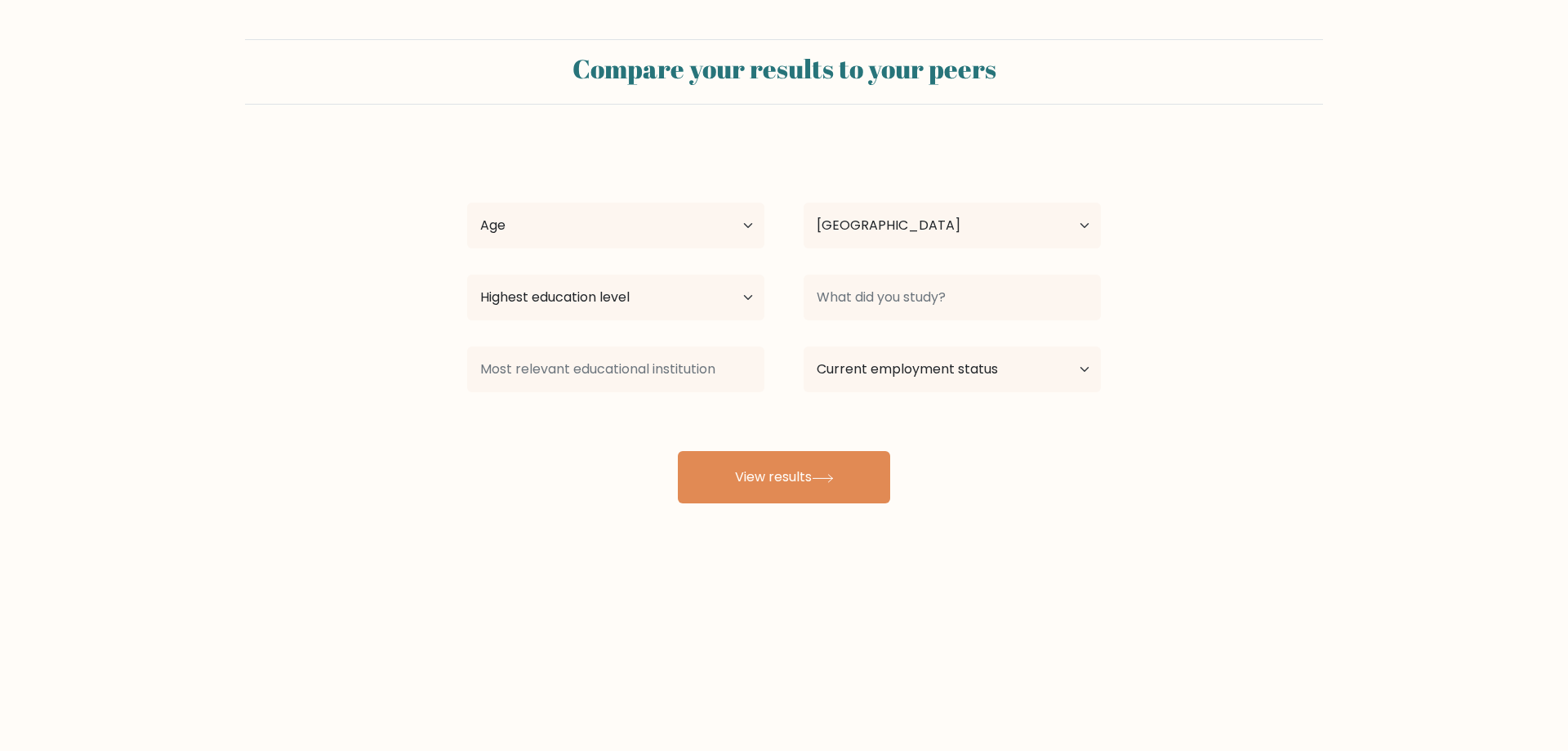
select select "QA"
click at [715, 231] on select "Age Under [DEMOGRAPHIC_DATA] [DEMOGRAPHIC_DATA] [DEMOGRAPHIC_DATA] [DEMOGRAPHIC…" at bounding box center [615, 225] width 297 height 46
select select "35_44"
click at [467, 202] on select "Age Under [DEMOGRAPHIC_DATA] [DEMOGRAPHIC_DATA] [DEMOGRAPHIC_DATA] [DEMOGRAPHIC…" at bounding box center [615, 225] width 297 height 46
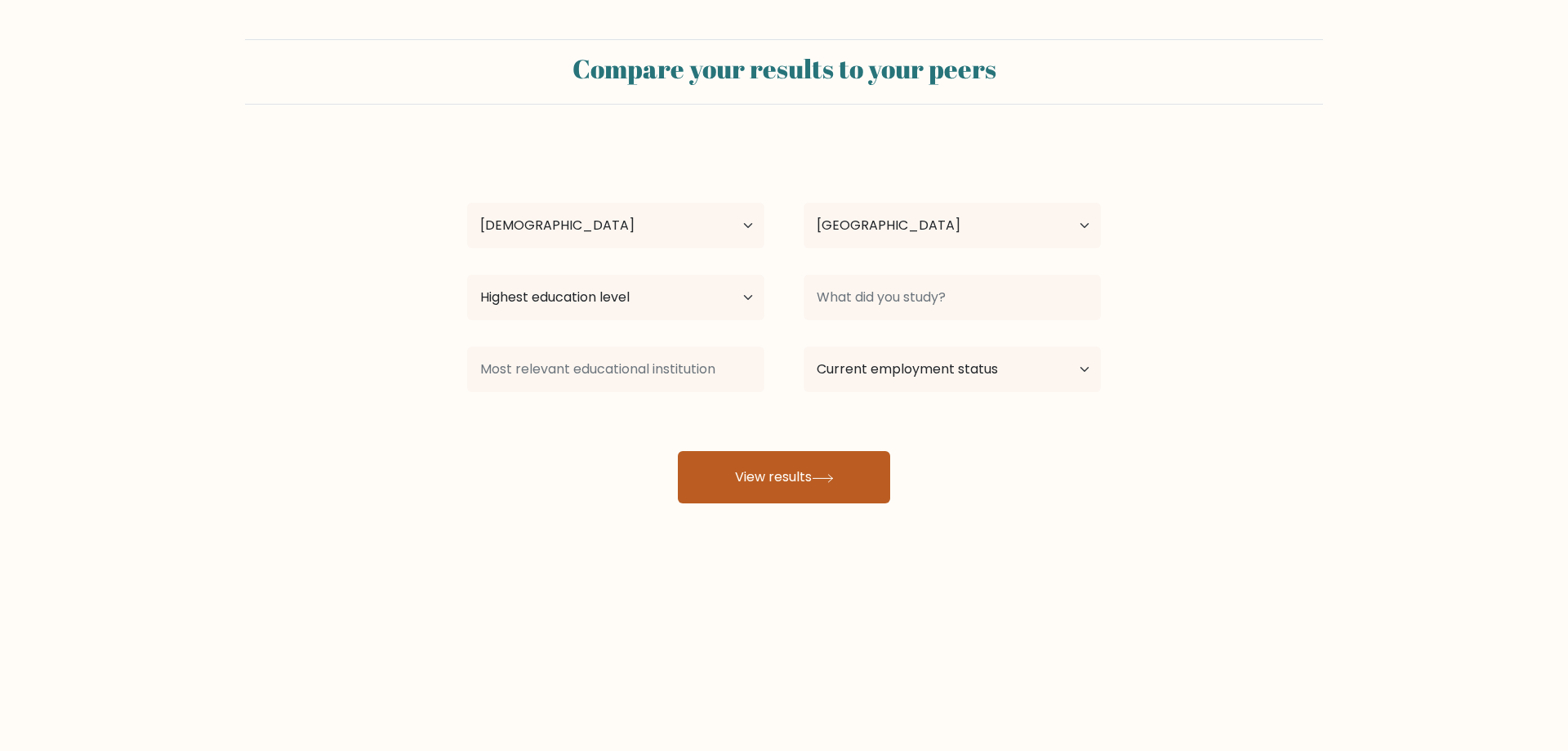
click at [751, 490] on button "View results" at bounding box center [784, 477] width 212 height 52
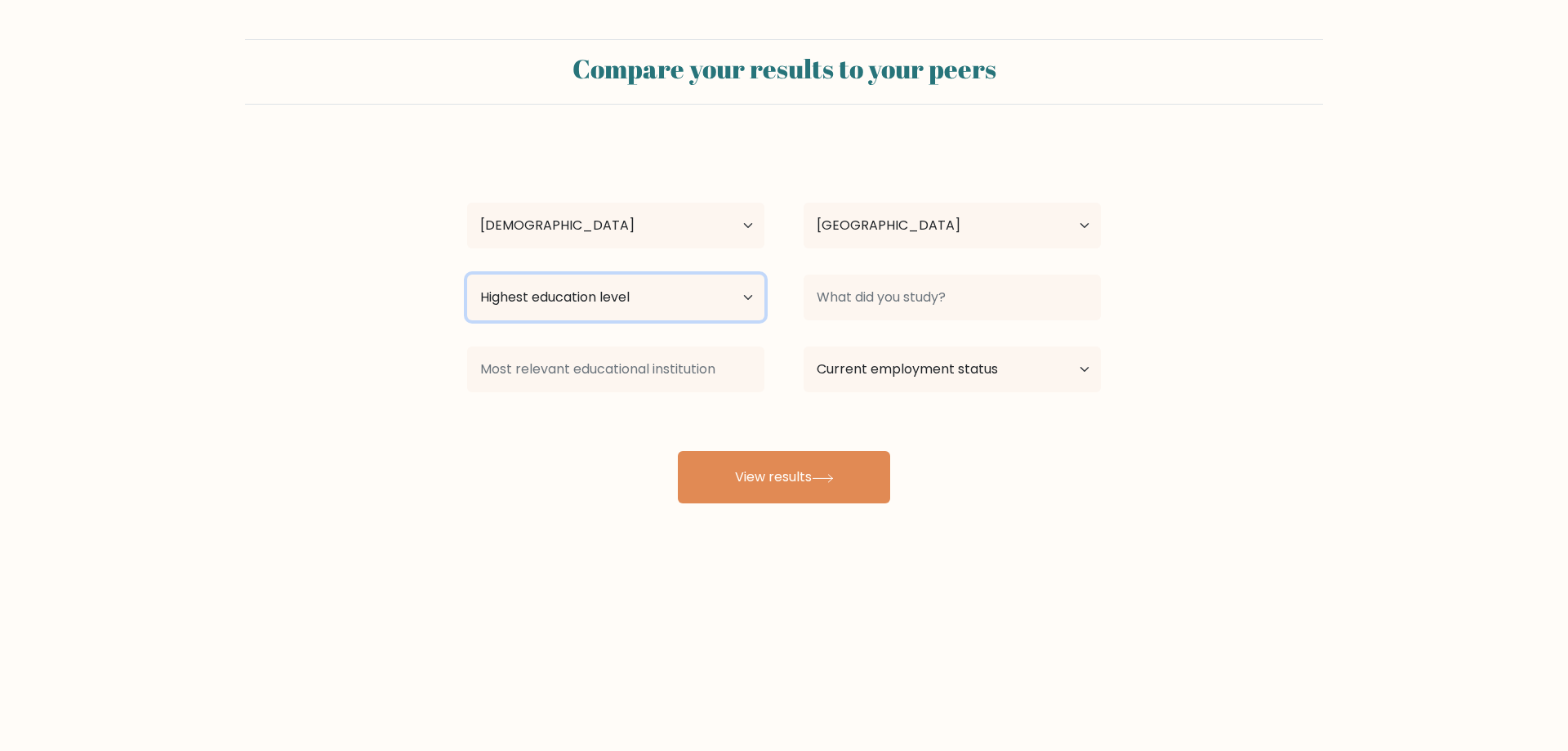
click at [574, 301] on select "Highest education level No schooling Primary Lower Secondary Upper Secondary Oc…" at bounding box center [615, 296] width 297 height 46
select select "bachelors_degree"
click at [467, 274] on select "Highest education level No schooling Primary Lower Secondary Upper Secondary Oc…" at bounding box center [615, 296] width 297 height 46
click at [921, 518] on div "Compare your results to your peers [PERSON_NAME] Age Under [DEMOGRAPHIC_DATA] […" at bounding box center [784, 309] width 1568 height 619
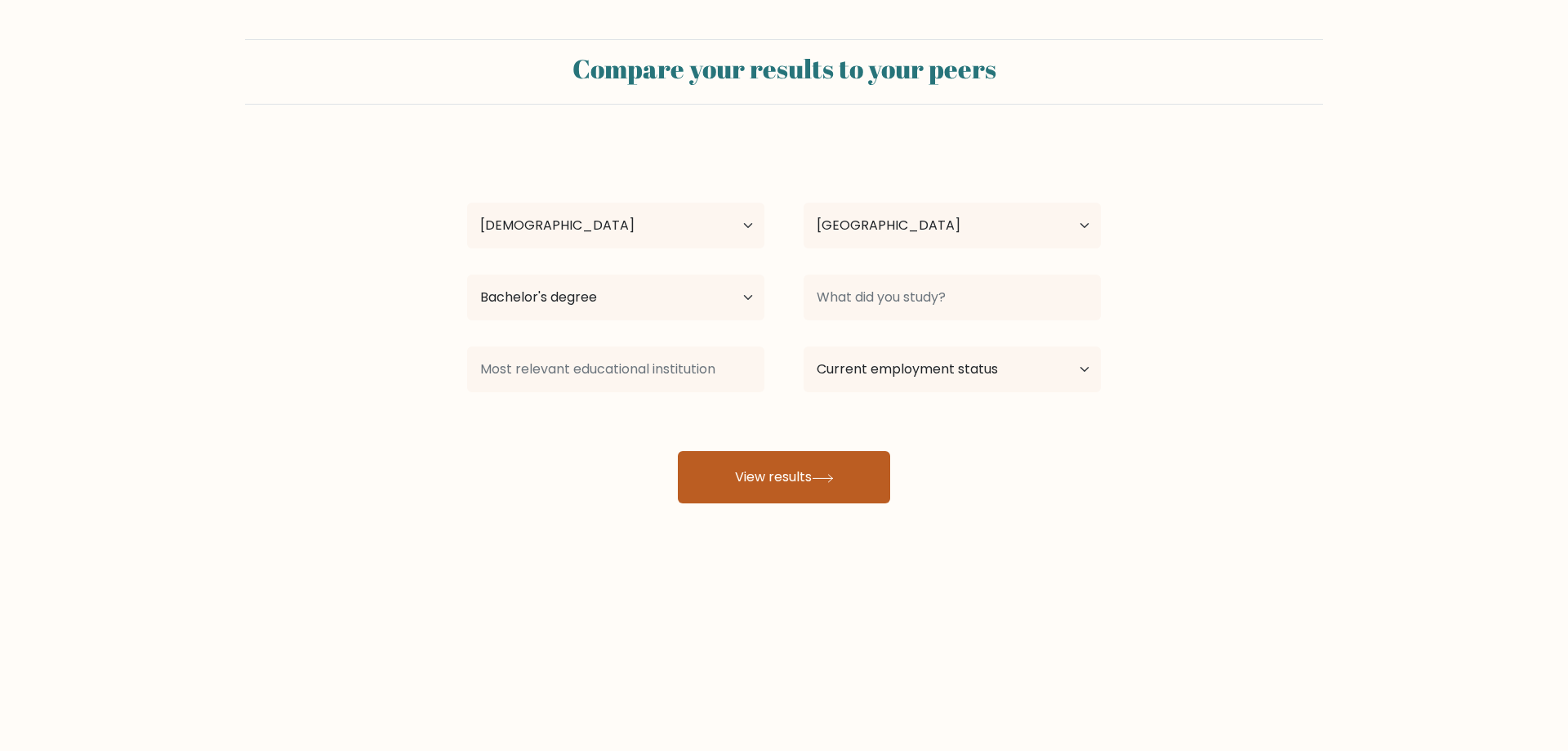
click at [854, 490] on button "View results" at bounding box center [784, 477] width 212 height 52
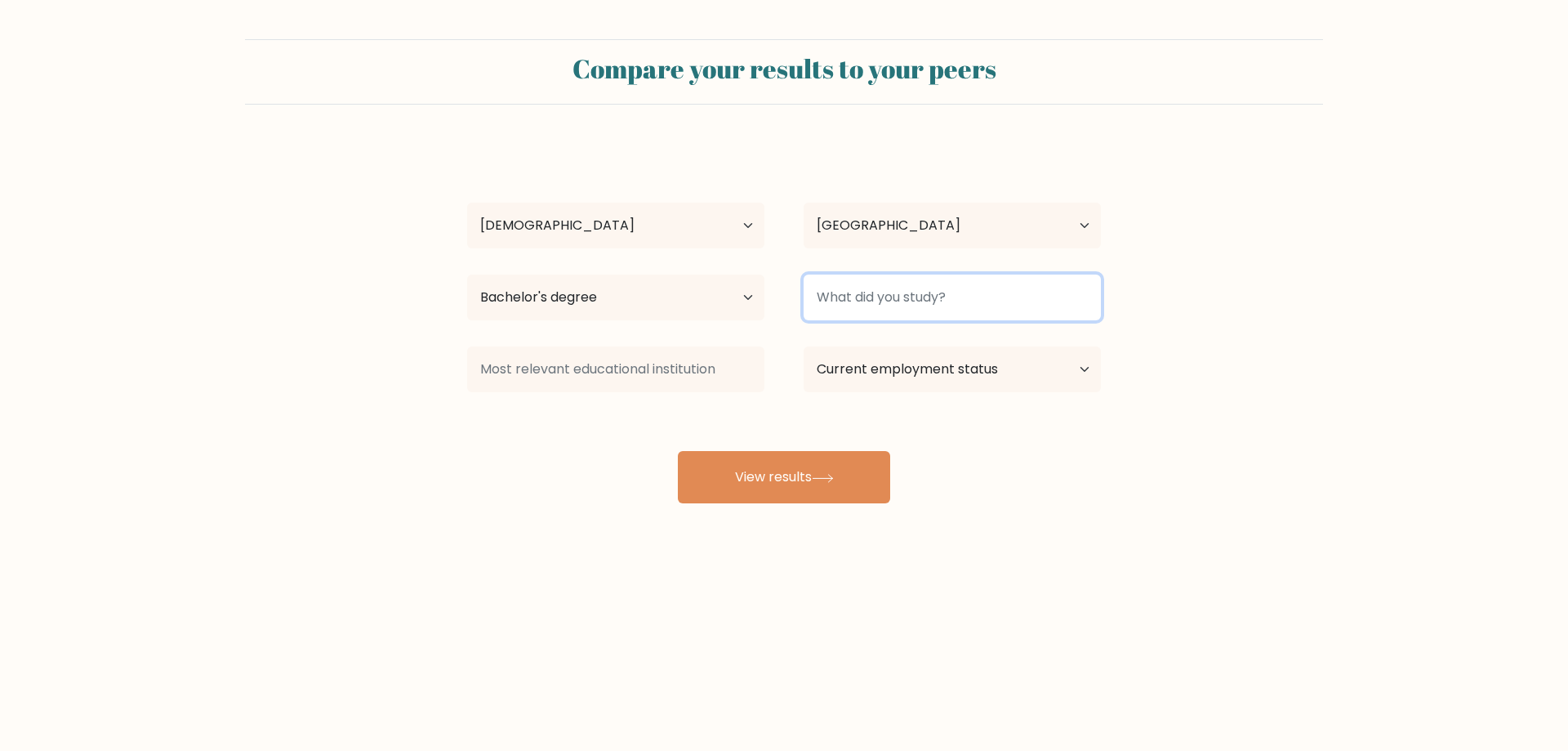
click at [982, 283] on input at bounding box center [952, 296] width 297 height 46
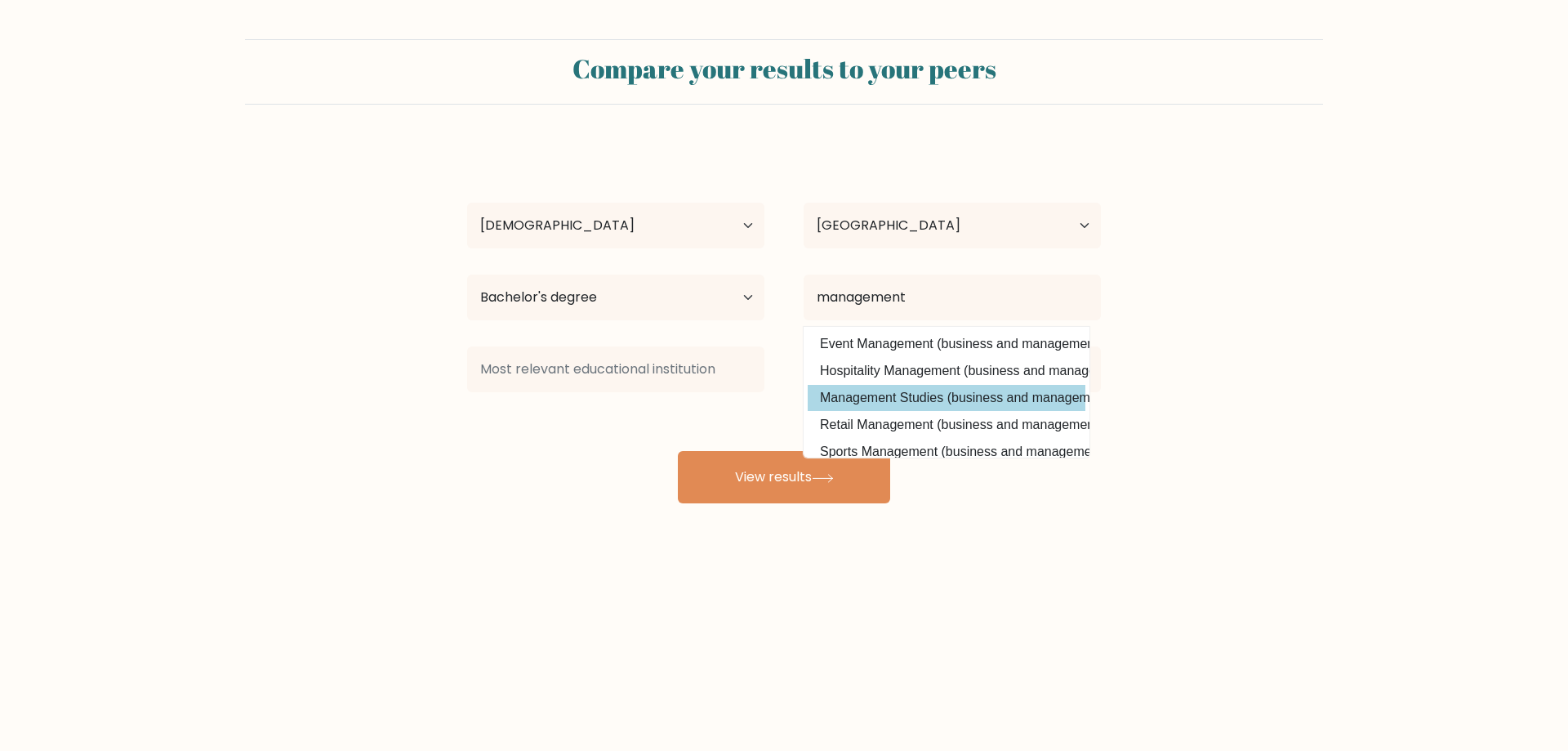
click at [954, 401] on option "Management Studies (business and management)" at bounding box center [946, 397] width 277 height 26
type input "Management Studies"
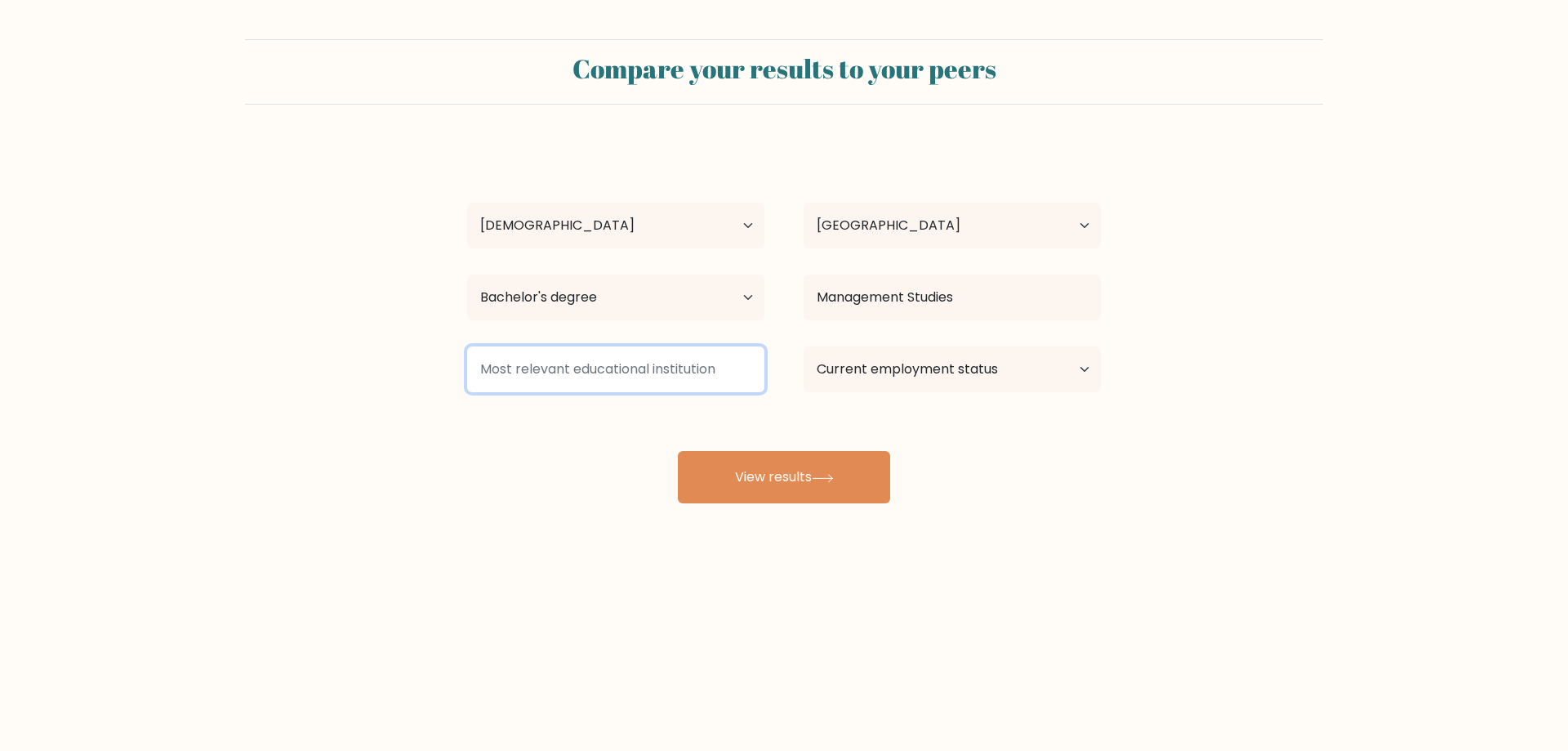
click at [577, 359] on input at bounding box center [615, 368] width 297 height 46
click at [814, 368] on select "Current employment status Employed Student Retired Other / prefer not to answer" at bounding box center [952, 368] width 297 height 46
select select "employed"
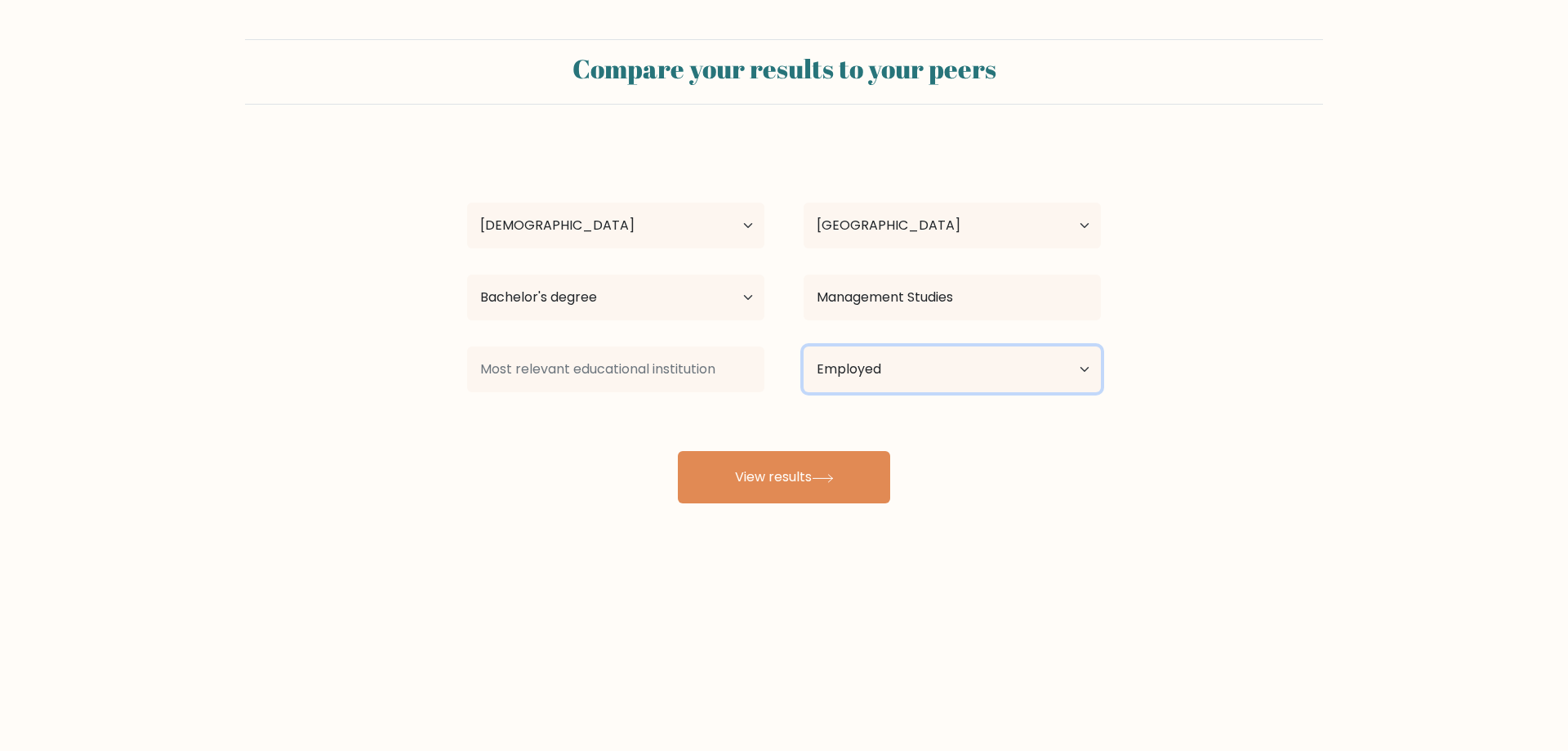
click at [804, 346] on select "Current employment status Employed Student Retired Other / prefer not to answer" at bounding box center [952, 368] width 297 height 46
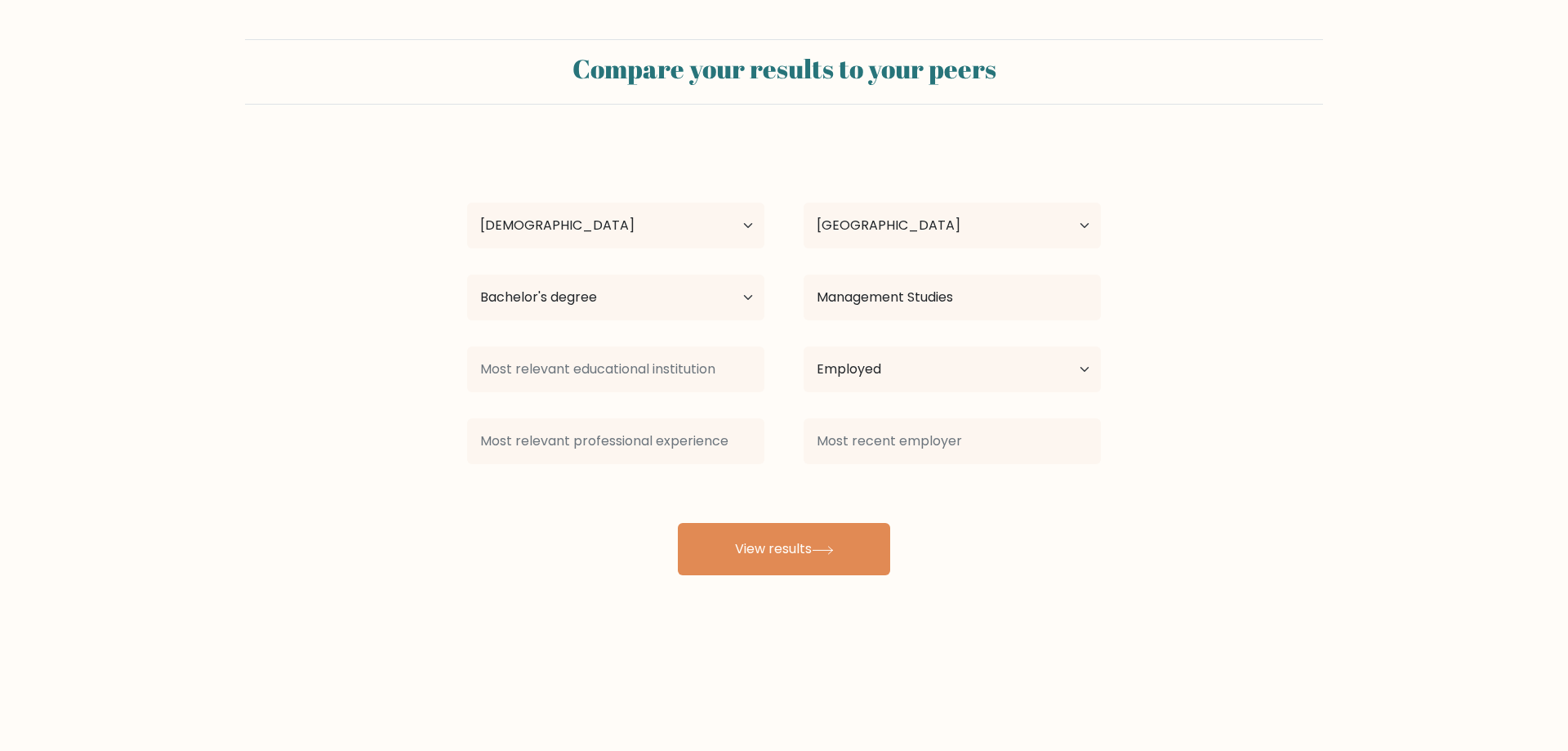
click at [797, 517] on div "imran noorullah Age Under 18 years old 18-24 years old 25-34 years old 35-44 ye…" at bounding box center [783, 359] width 653 height 431
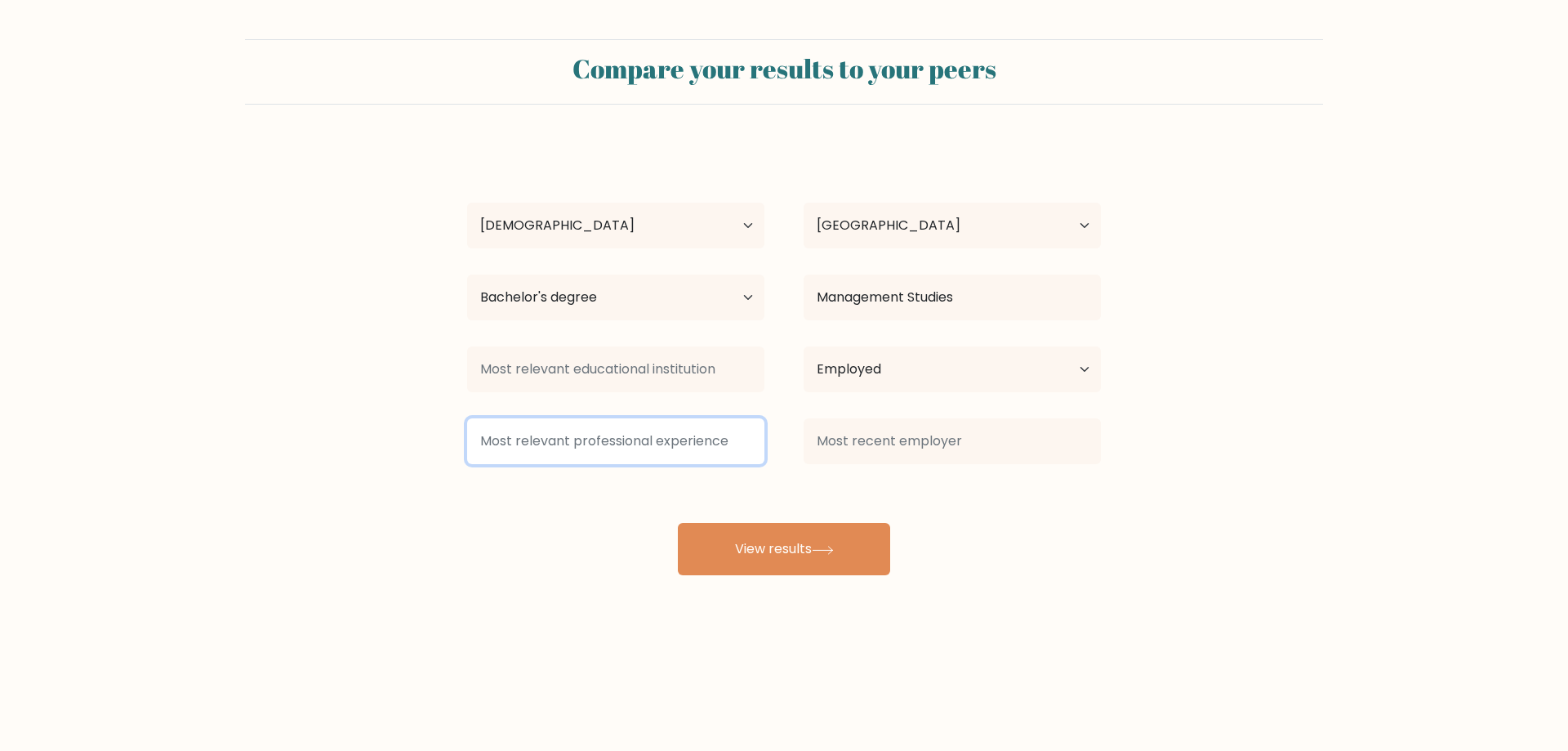
click at [660, 433] on input at bounding box center [615, 440] width 297 height 46
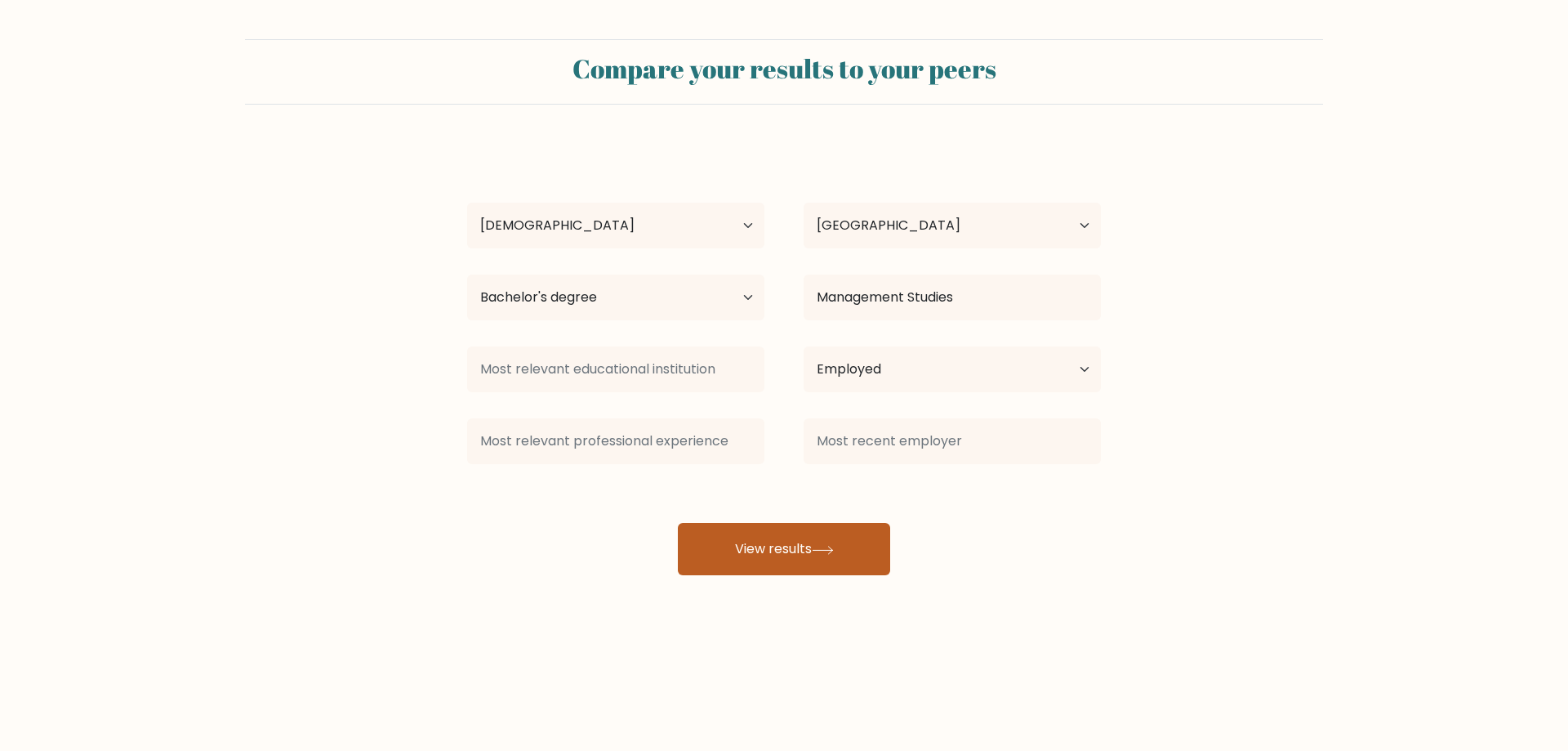
click at [815, 568] on button "View results" at bounding box center [784, 549] width 212 height 52
click at [815, 537] on button "View results" at bounding box center [784, 549] width 212 height 52
click at [688, 331] on div "imran noorullah Age Under 18 years old 18-24 years old 25-34 years old 35-44 ye…" at bounding box center [783, 359] width 653 height 431
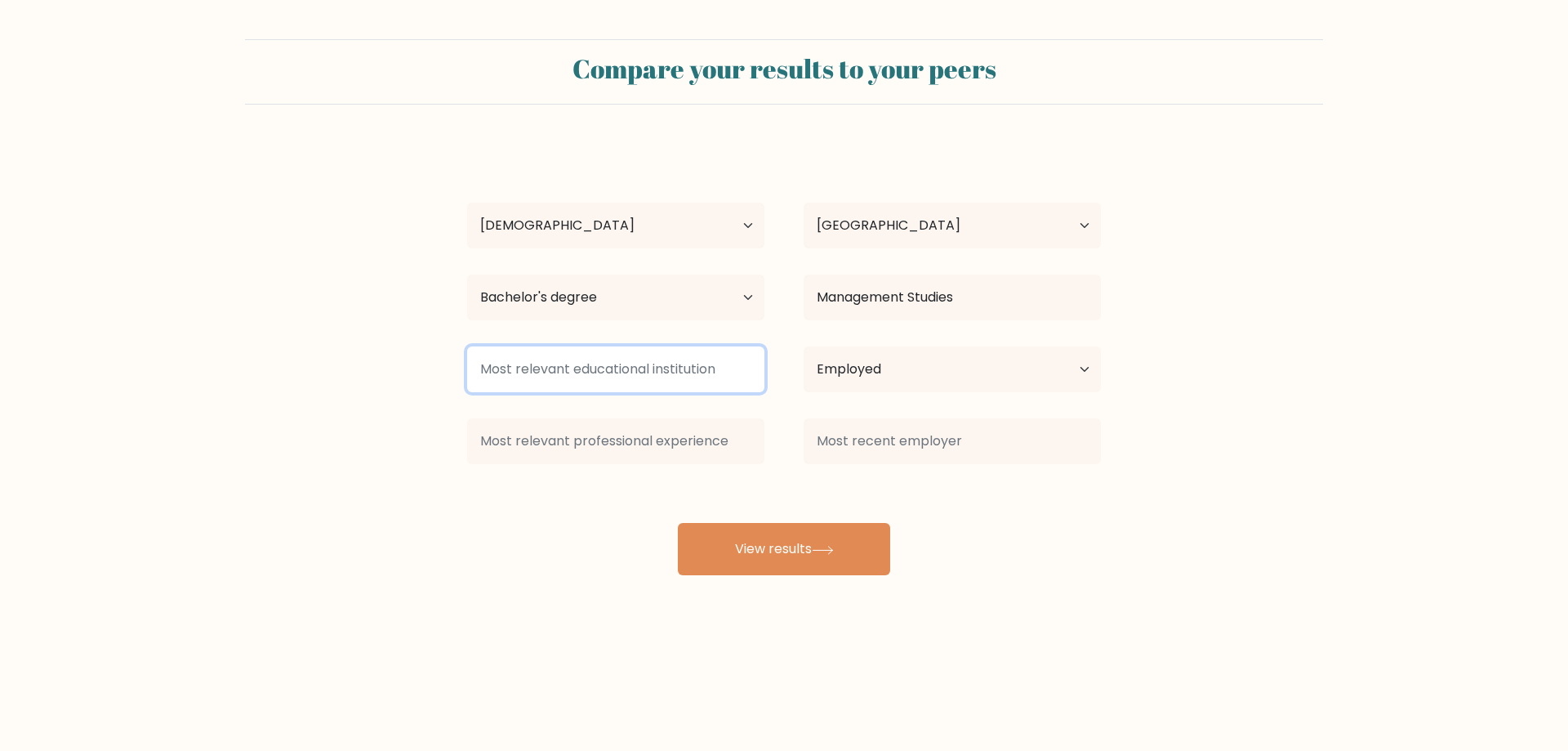
click at [688, 357] on input at bounding box center [615, 368] width 297 height 46
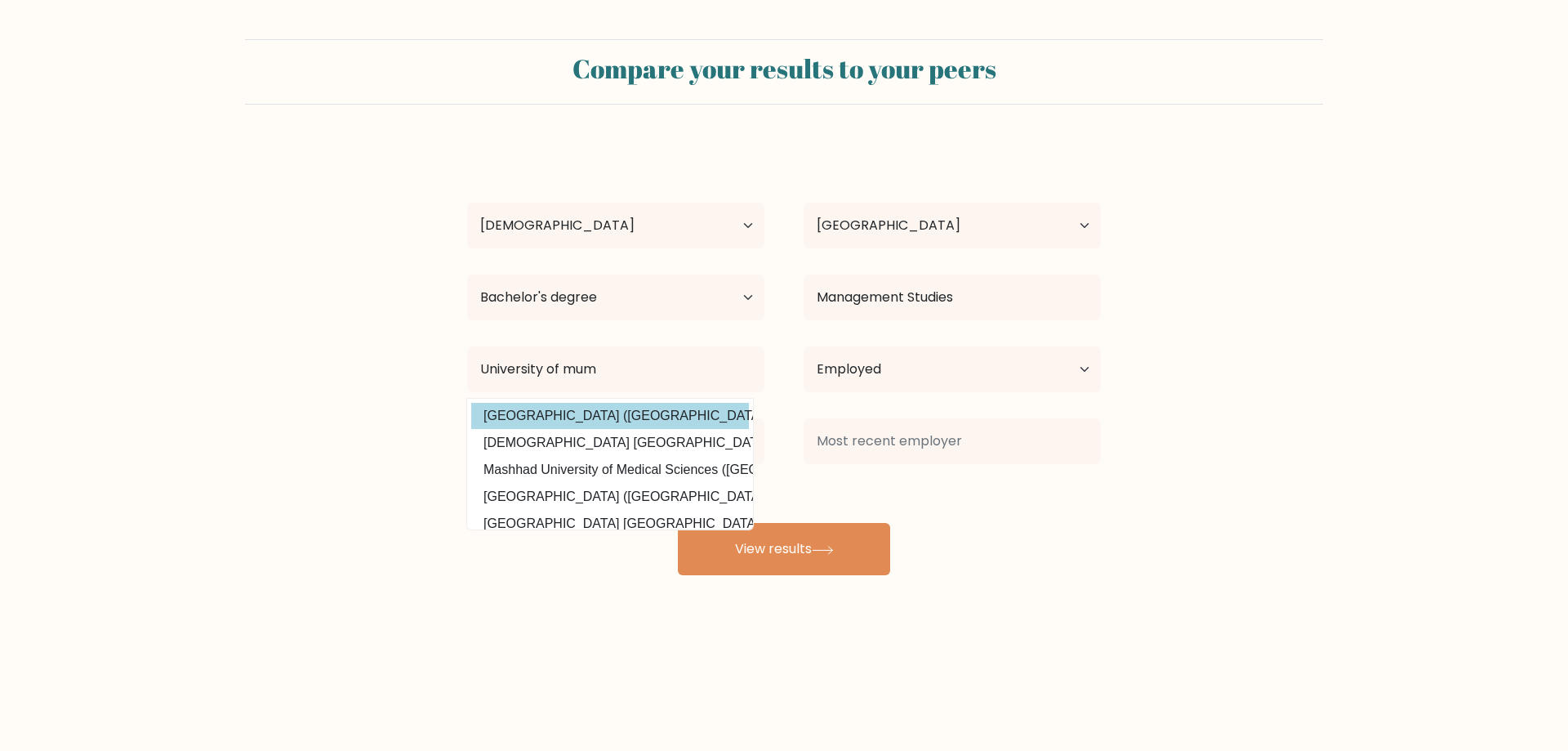
click at [595, 423] on option "University of Mumbai (India)" at bounding box center [610, 415] width 277 height 26
type input "University of Mumbai"
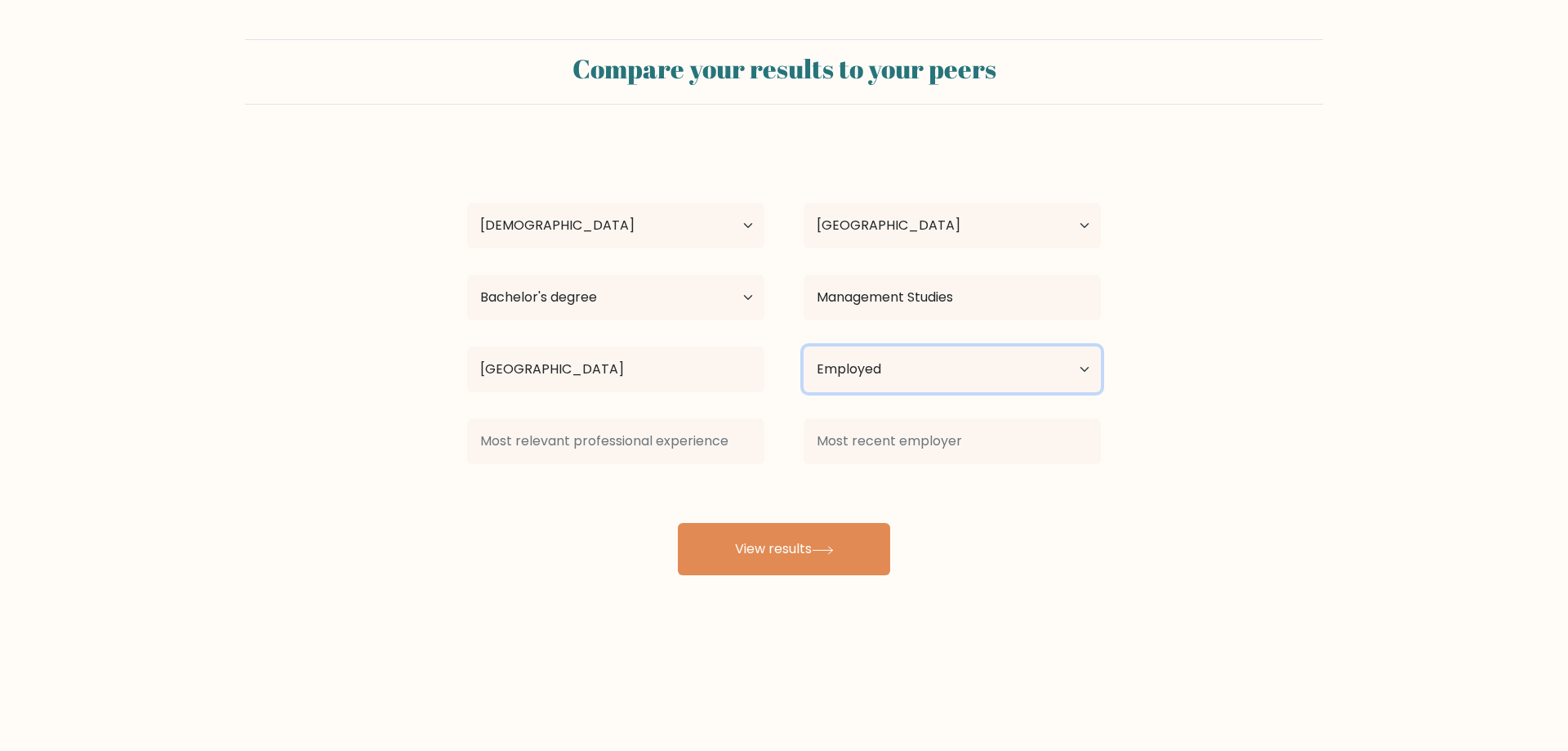
click at [876, 371] on select "Current employment status Employed Student Retired Other / prefer not to answer" at bounding box center [952, 368] width 297 height 46
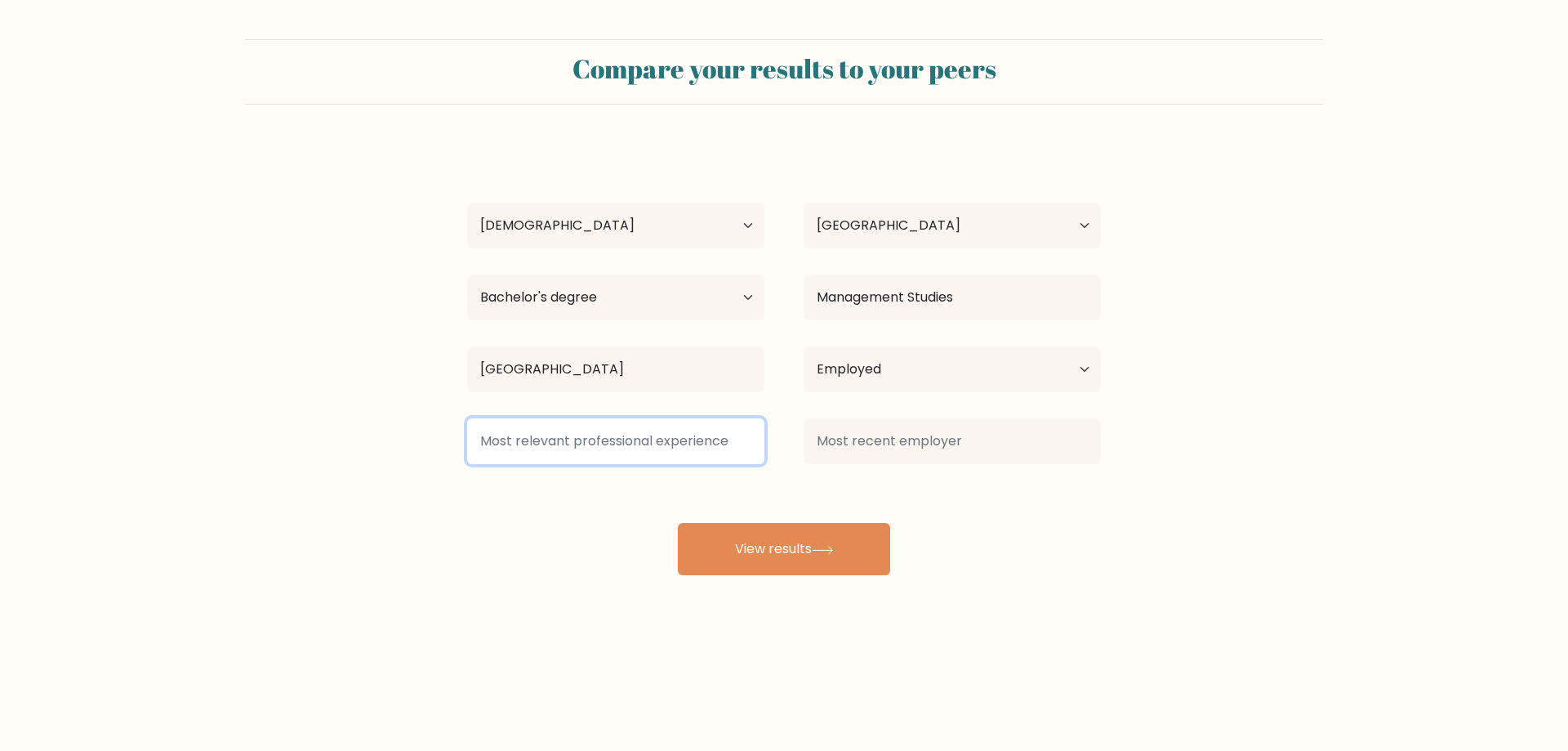
click at [706, 456] on input at bounding box center [615, 440] width 297 height 46
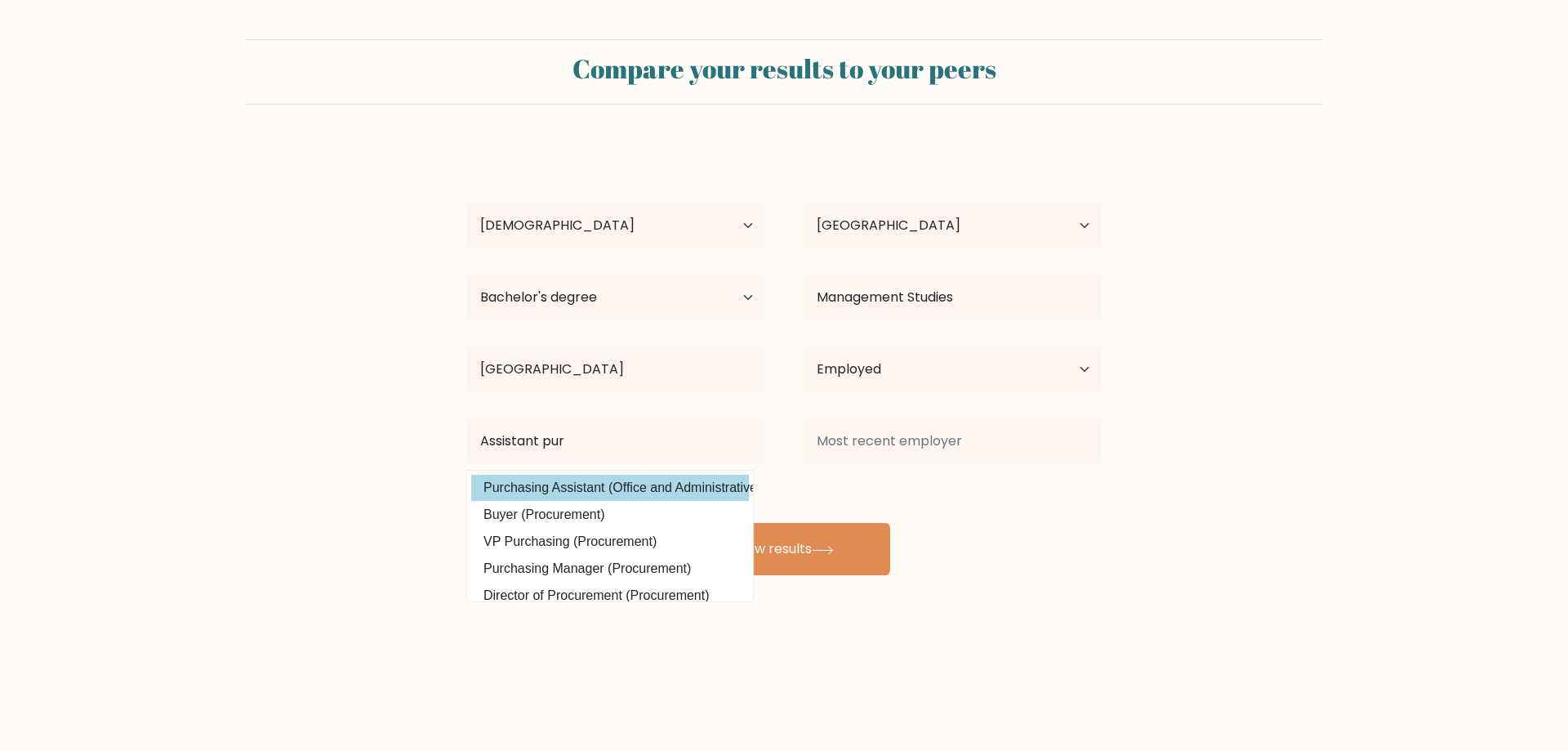
click at [670, 482] on option "Purchasing Assistant (Office and Administrative Support)" at bounding box center [610, 487] width 277 height 26
type input "Purchasing Assistant"
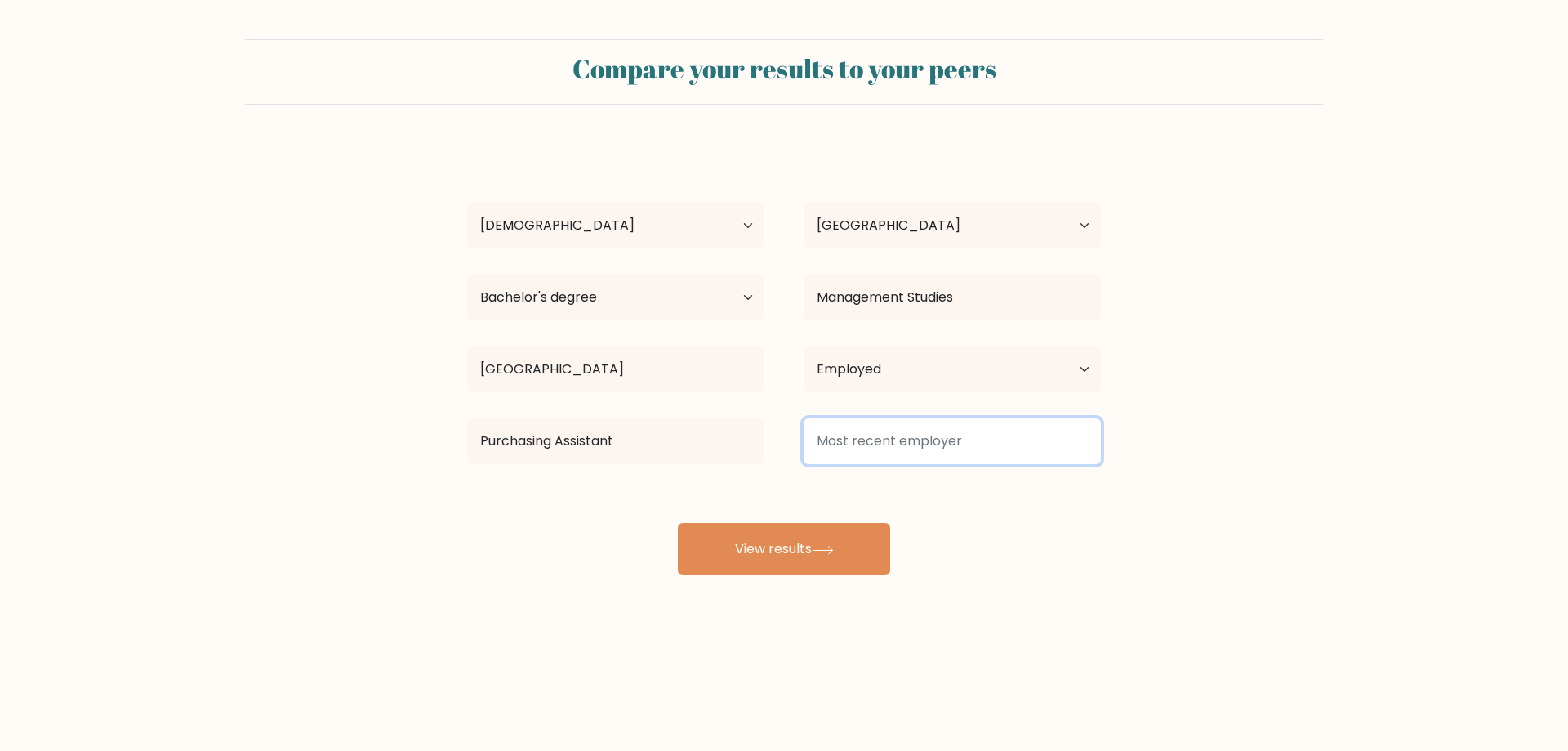
click at [938, 436] on input at bounding box center [952, 440] width 297 height 46
click at [933, 428] on input at bounding box center [952, 440] width 297 height 46
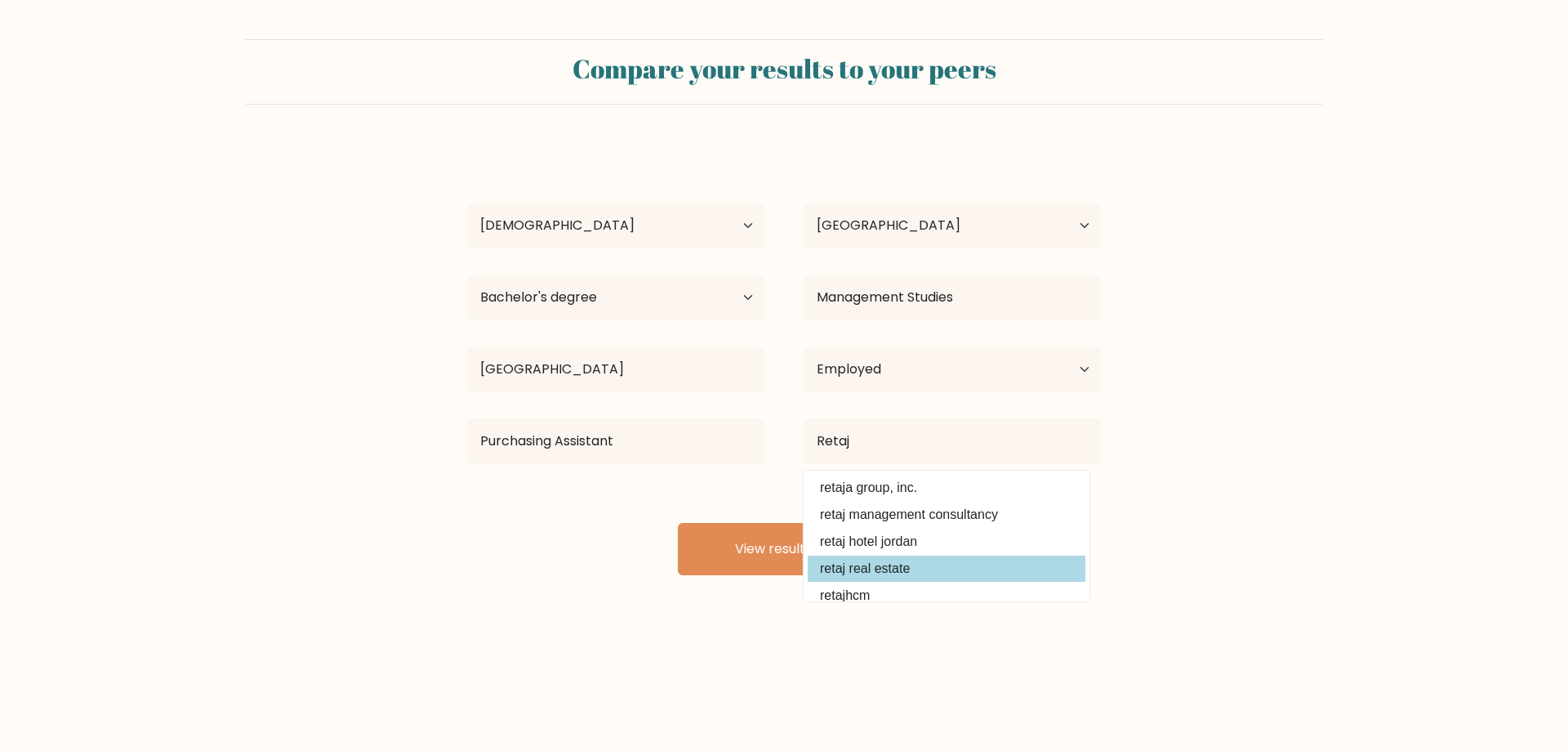
click at [917, 565] on option "retaj real estate" at bounding box center [946, 568] width 277 height 26
type input "retaj real estate"
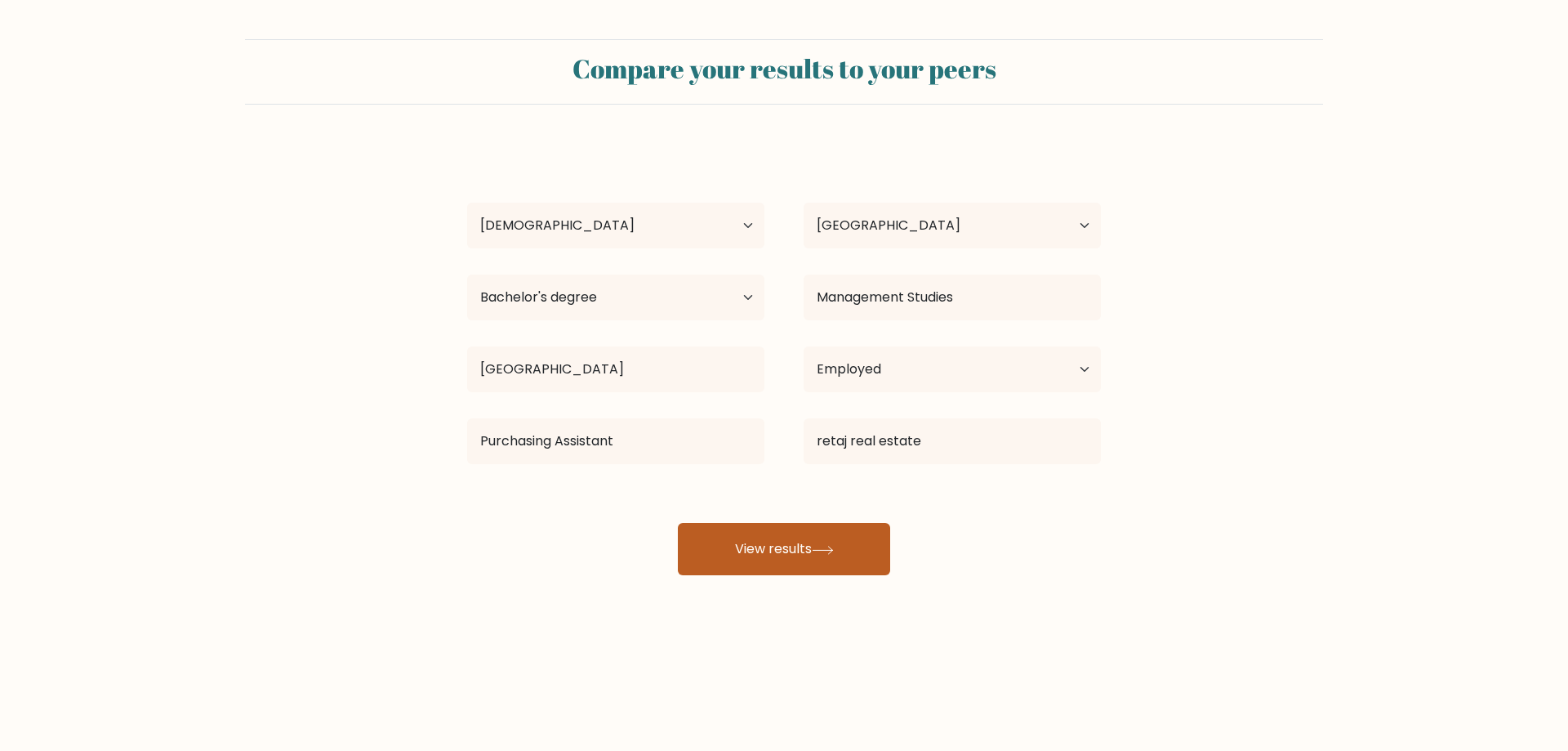
click at [823, 559] on button "View results" at bounding box center [784, 549] width 212 height 52
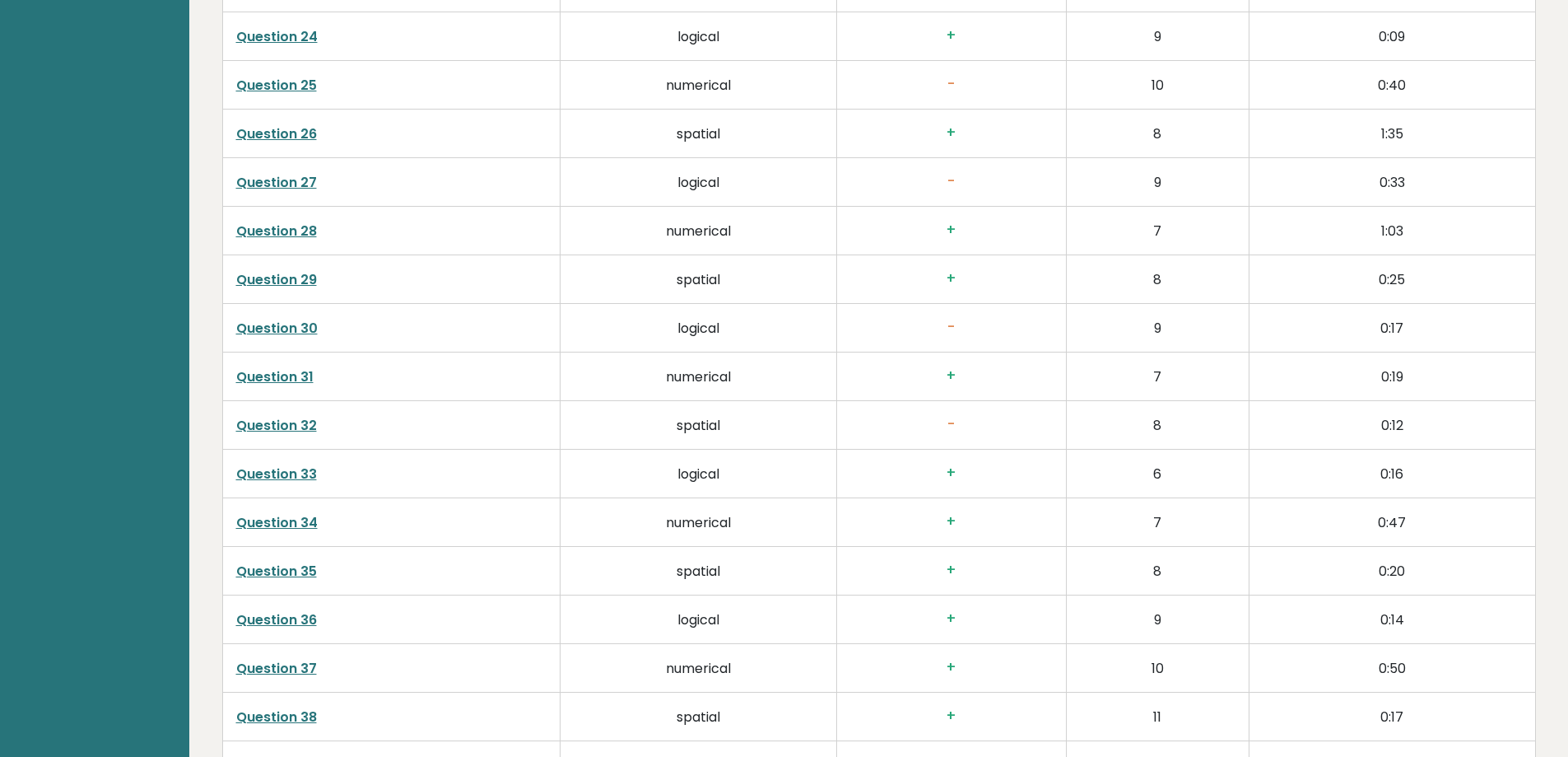
scroll to position [4299, 0]
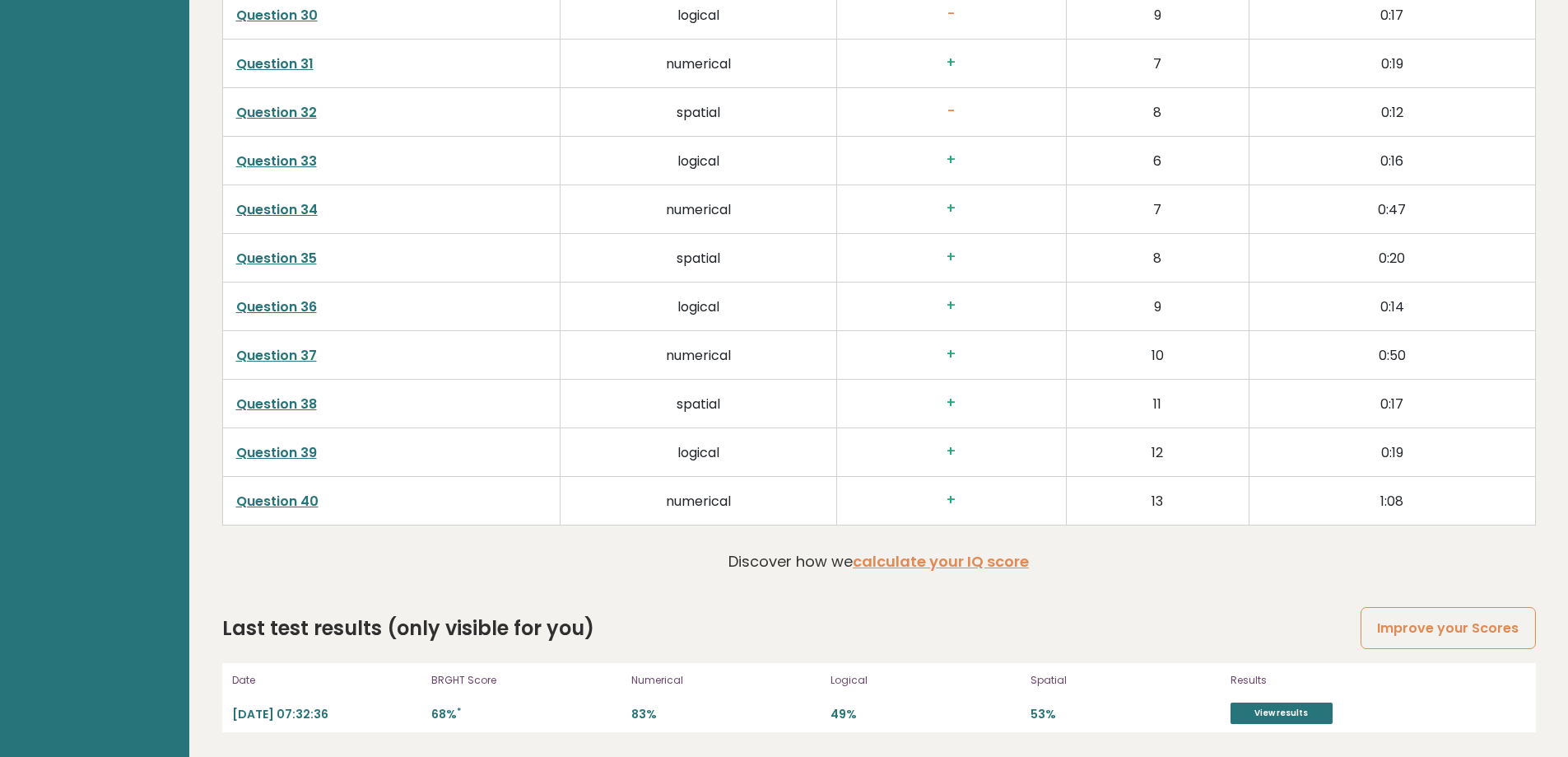
click at [1281, 695] on div "Results View results" at bounding box center [1316, 697] width 173 height 53
click at [1282, 721] on link "View results" at bounding box center [1281, 714] width 102 height 22
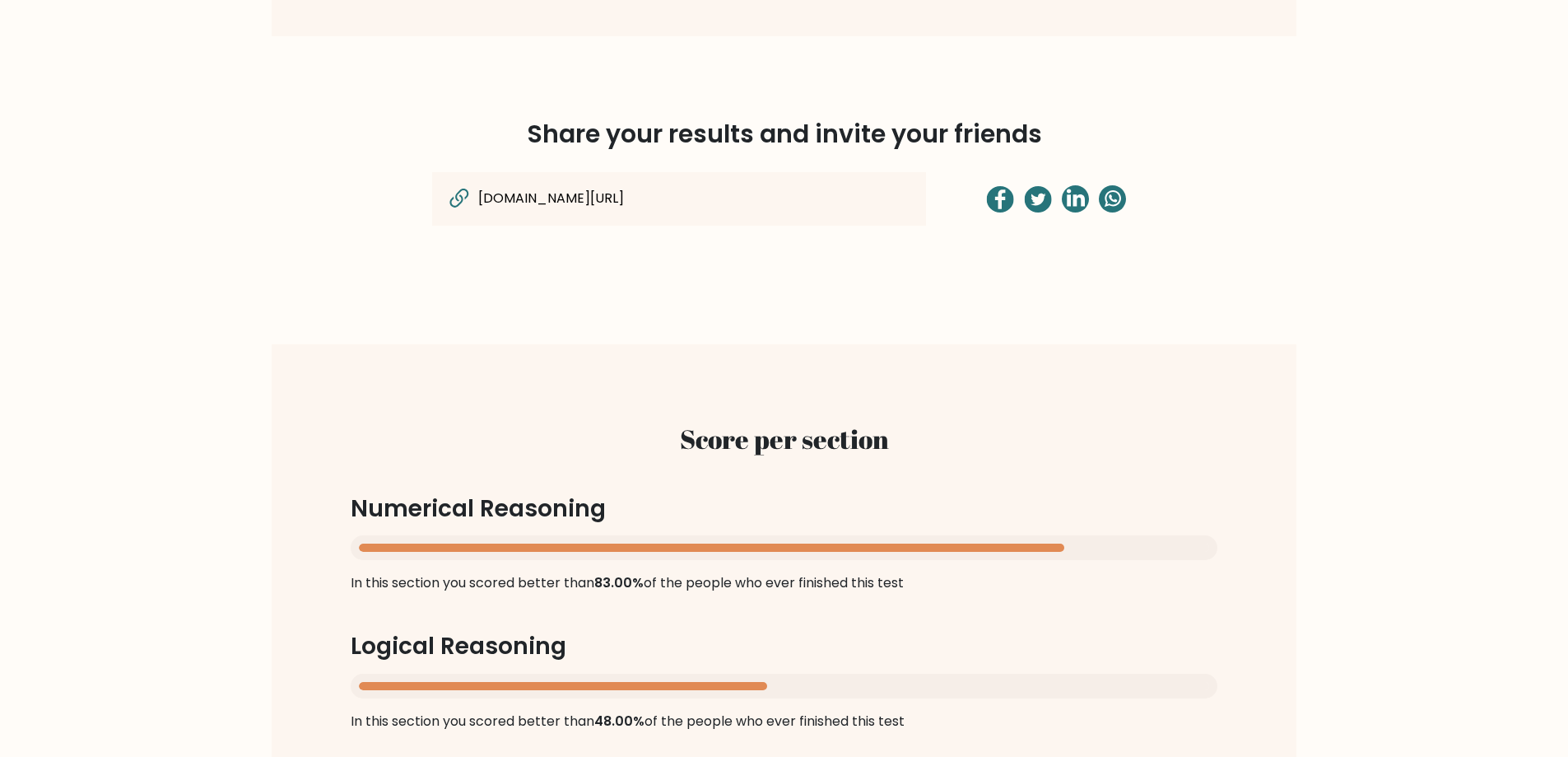
scroll to position [1235, 0]
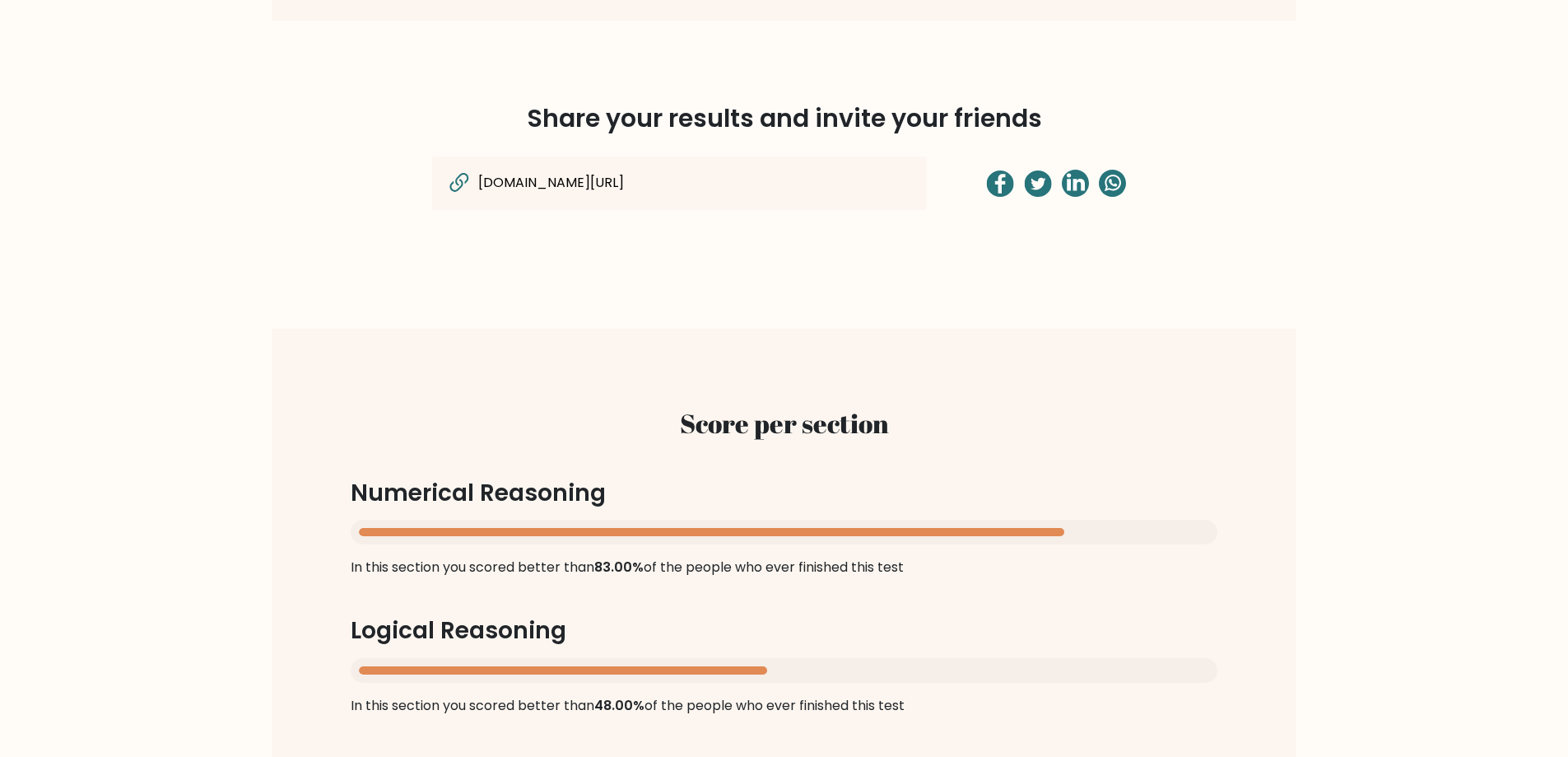
click at [698, 184] on input "[DOMAIN_NAME][URL]" at bounding box center [640, 183] width 328 height 22
click at [867, 186] on div "[DOMAIN_NAME][URL] ✓ copied" at bounding box center [679, 183] width 494 height 53
click at [847, 187] on span "✓ copied" at bounding box center [836, 182] width 59 height 19
click at [710, 170] on div "[DOMAIN_NAME][URL] ✓ copied" at bounding box center [679, 183] width 494 height 53
click at [454, 186] on icon at bounding box center [459, 183] width 28 height 27
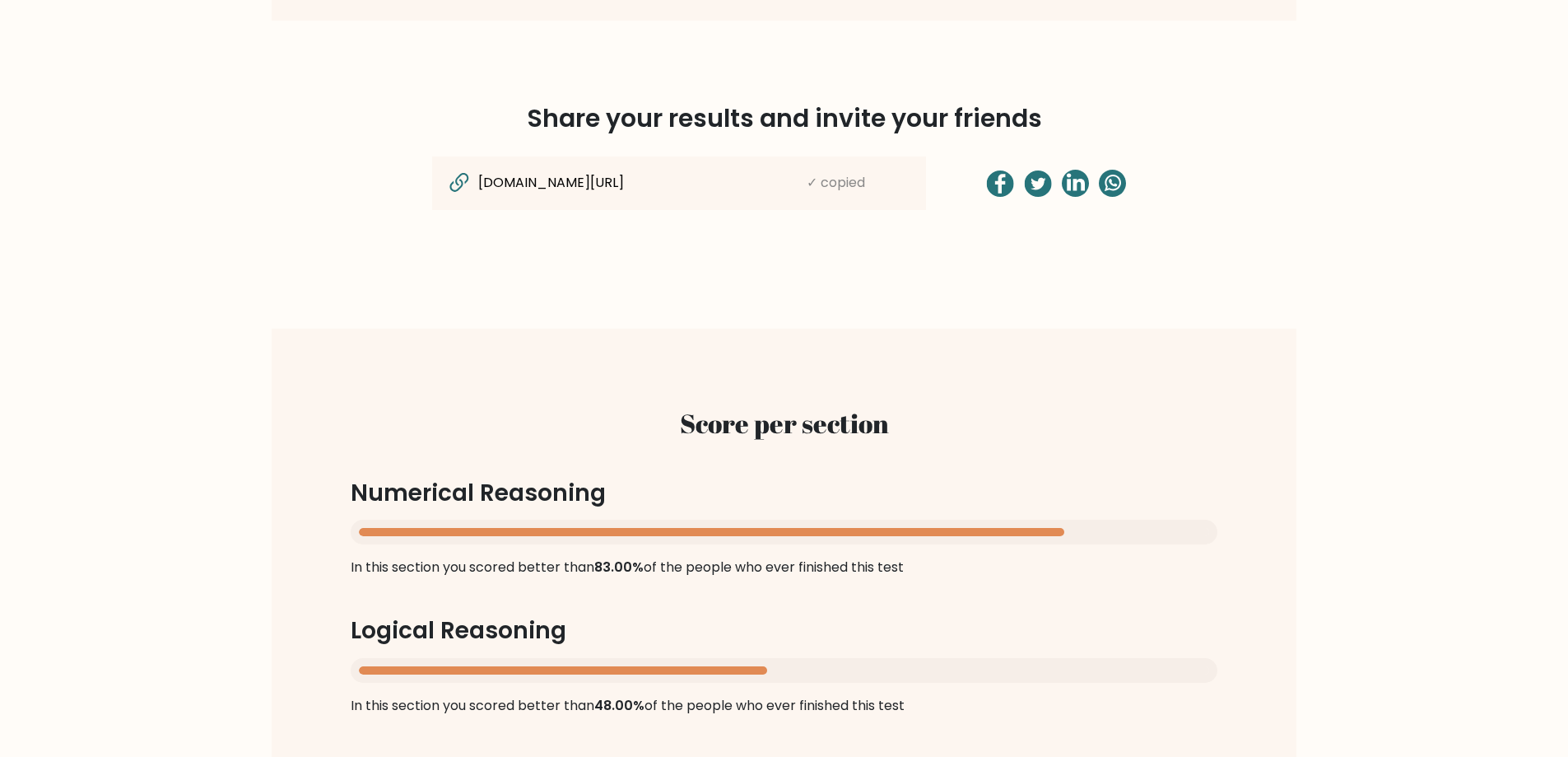
click at [874, 265] on div "Share your results and invite your friends [DOMAIN_NAME][URL] ✓ copied" at bounding box center [784, 174] width 1086 height 229
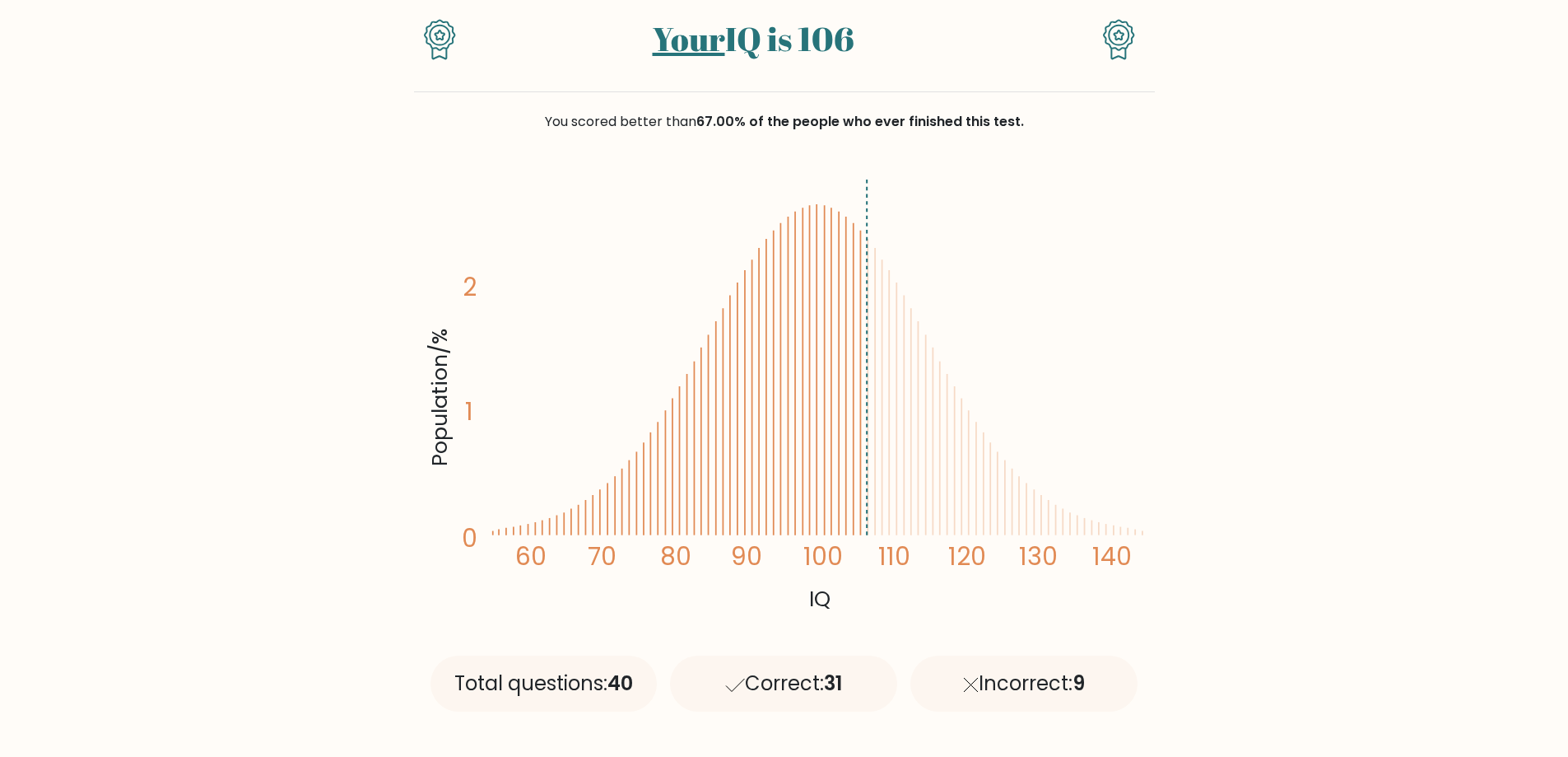
scroll to position [165, 0]
